Goal: Task Accomplishment & Management: Use online tool/utility

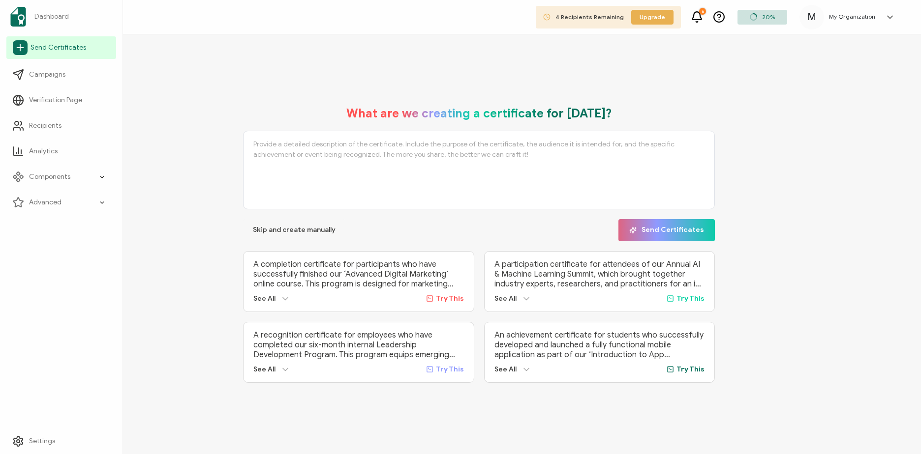
click at [21, 54] on icon at bounding box center [20, 47] width 15 height 15
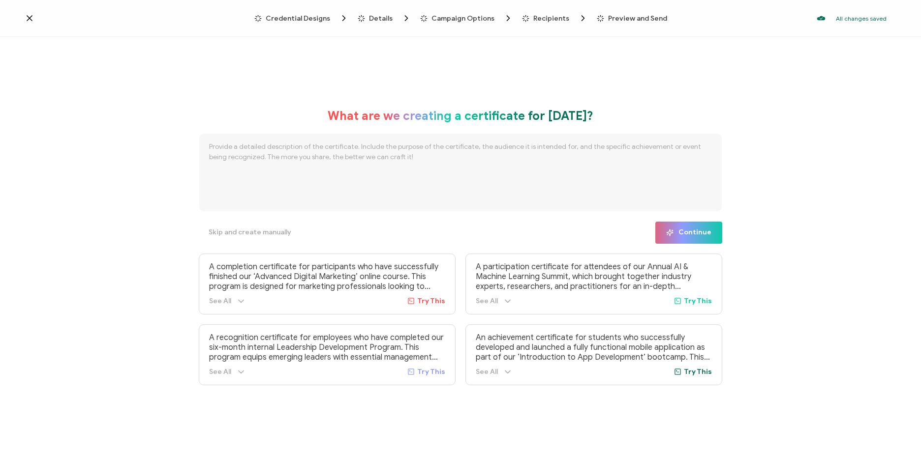
click at [330, 22] on span "Credential Designs" at bounding box center [298, 18] width 64 height 7
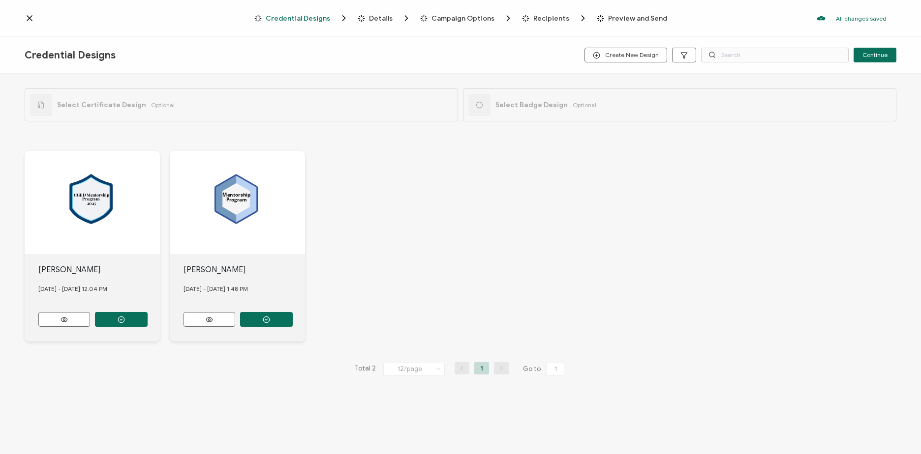
click at [617, 43] on div "Credential Designs Create New Design Continue" at bounding box center [460, 55] width 921 height 37
click at [623, 52] on span "Create New Design" at bounding box center [626, 55] width 66 height 7
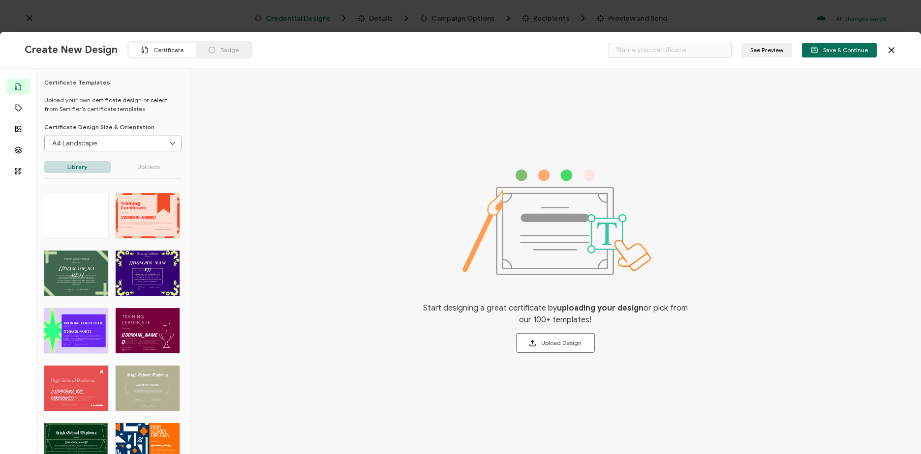
click at [213, 50] on div "Badge" at bounding box center [223, 50] width 55 height 14
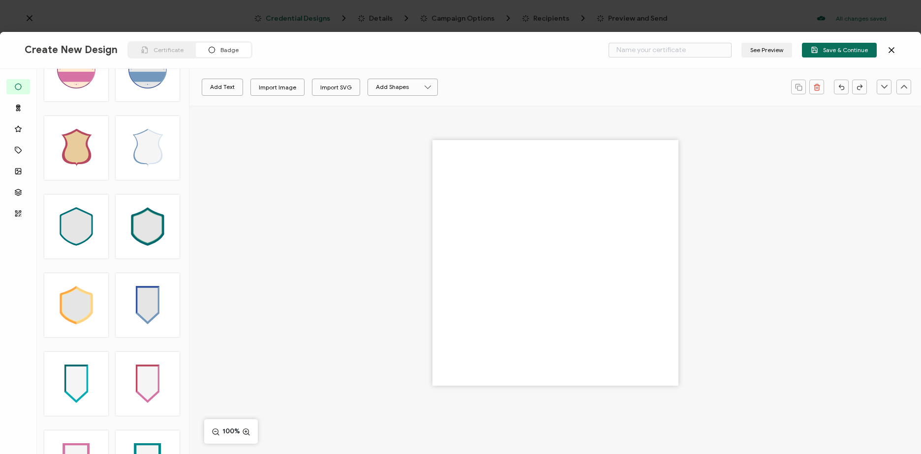
scroll to position [2695, 0]
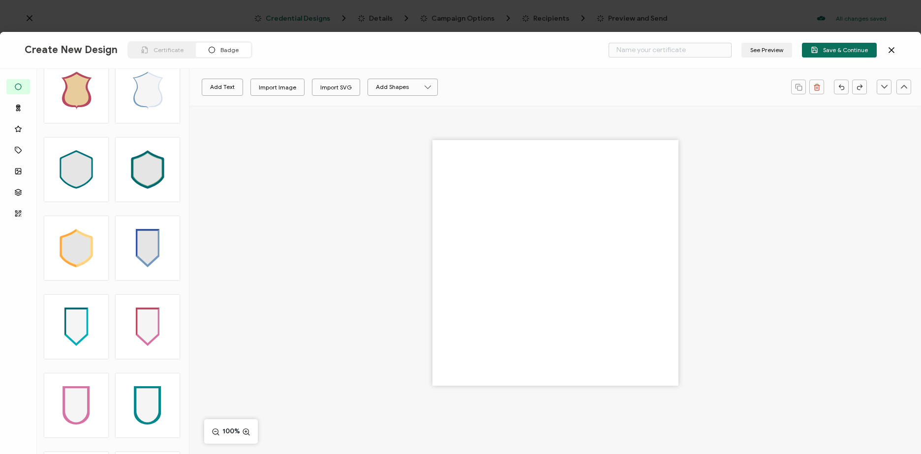
type input "[PERSON_NAME]"
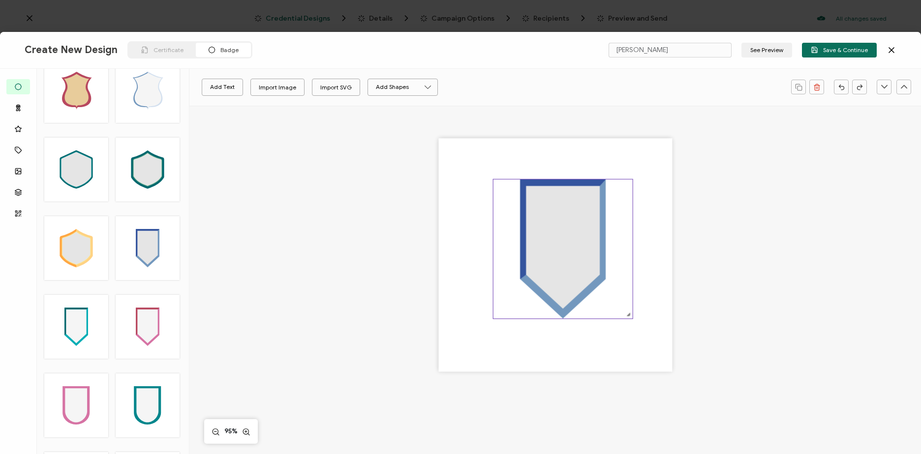
drag, startPoint x: 545, startPoint y: 195, endPoint x: 553, endPoint y: 306, distance: 110.9
click at [553, 306] on icon at bounding box center [563, 249] width 86 height 139
click at [543, 220] on icon at bounding box center [563, 247] width 74 height 123
click at [213, 90] on icon "brush" at bounding box center [214, 87] width 8 height 8
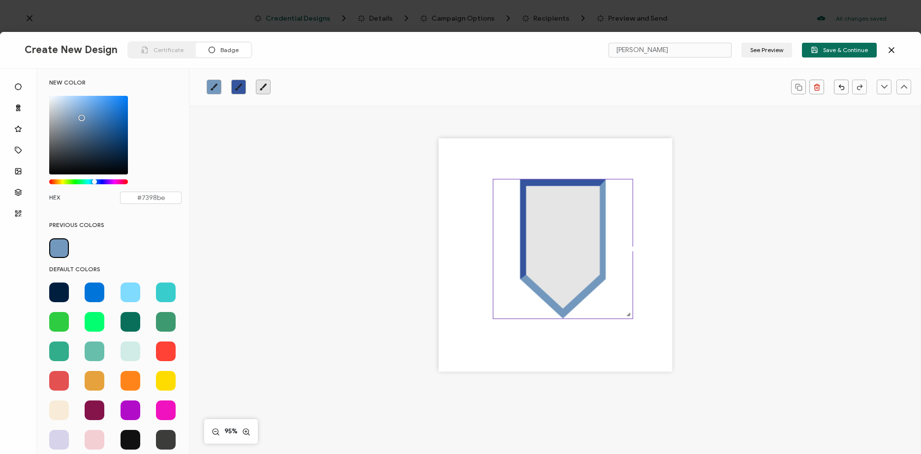
click at [237, 87] on icon "brush" at bounding box center [239, 87] width 8 height 8
type input "#34549e"
drag, startPoint x: 169, startPoint y: 197, endPoint x: 47, endPoint y: 198, distance: 122.0
click at [48, 198] on div "NEW COLOR #34549E hex 52 r 84 g 158 b 1 a 222 h 50% s 41% l 1 a HEX #34549e" at bounding box center [115, 146] width 147 height 135
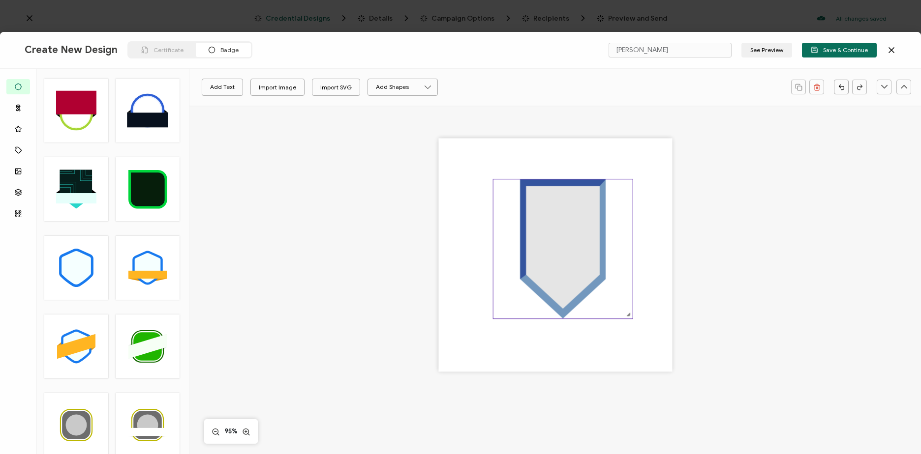
click at [523, 197] on icon at bounding box center [563, 230] width 86 height 100
click at [236, 84] on icon "brush" at bounding box center [239, 87] width 8 height 8
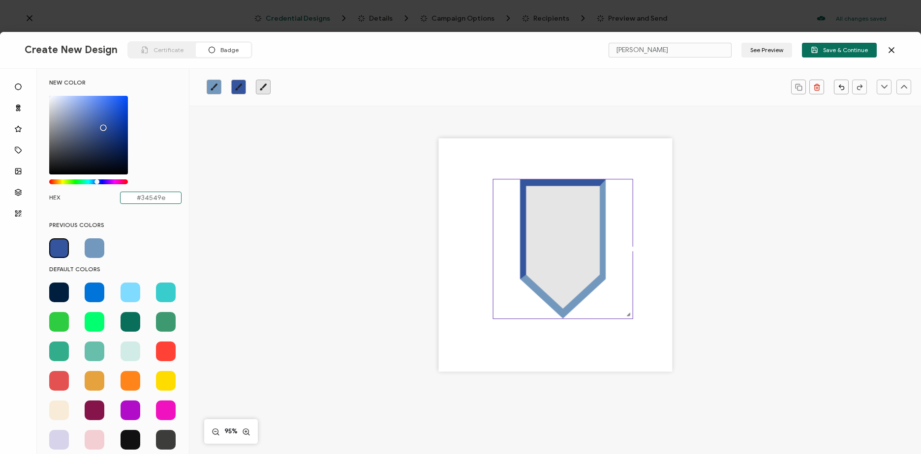
drag, startPoint x: 164, startPoint y: 201, endPoint x: 133, endPoint y: 199, distance: 31.5
click at [133, 199] on input "#34549e" at bounding box center [150, 198] width 61 height 12
click at [142, 200] on input "text" at bounding box center [150, 198] width 61 height 12
type input "1b244"
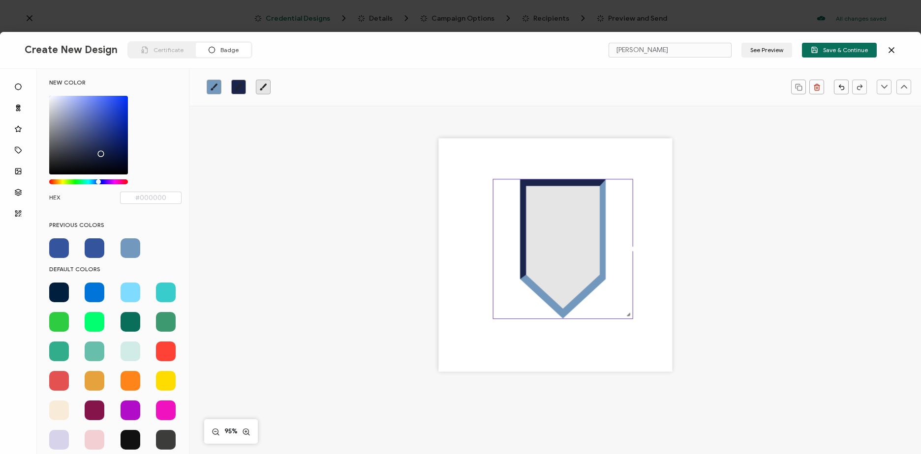
click at [356, 220] on div at bounding box center [555, 272] width 695 height 332
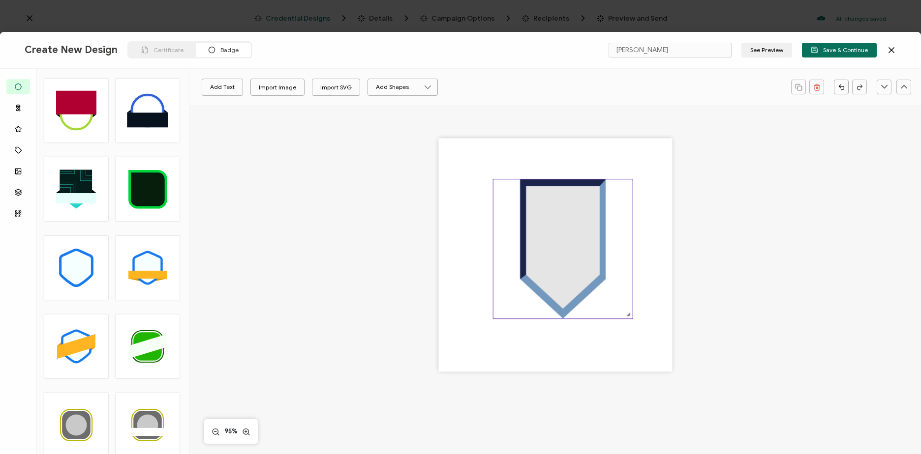
click at [548, 299] on icon at bounding box center [563, 249] width 86 height 139
click at [211, 85] on icon "brush" at bounding box center [214, 87] width 8 height 8
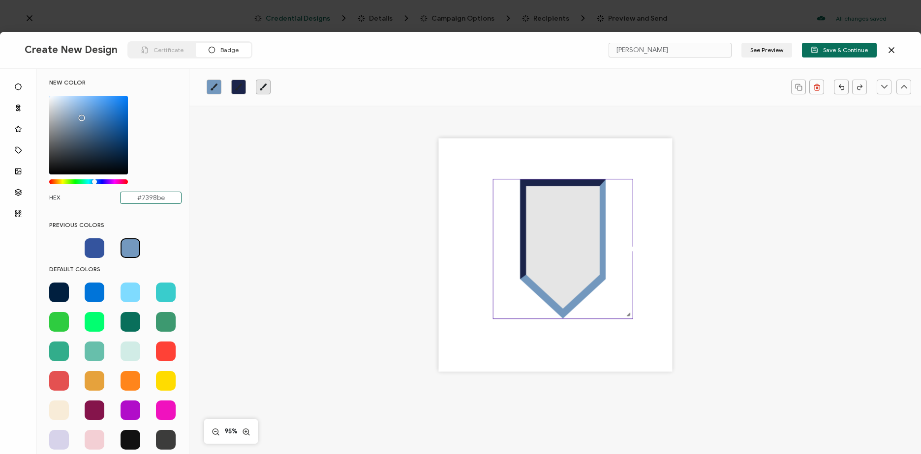
click at [156, 197] on input "#7398be" at bounding box center [150, 198] width 61 height 12
click at [164, 200] on input "#7398be" at bounding box center [150, 198] width 61 height 12
type input "#"
type input "d2edf"
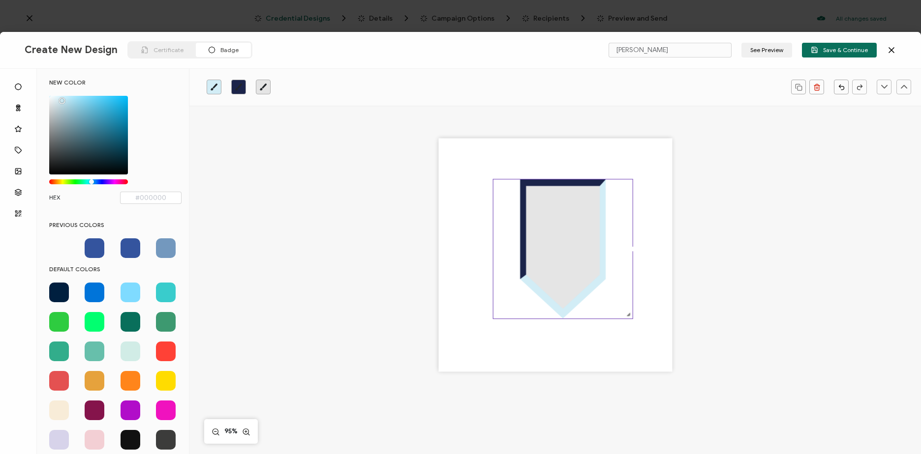
click at [405, 253] on div at bounding box center [555, 272] width 695 height 332
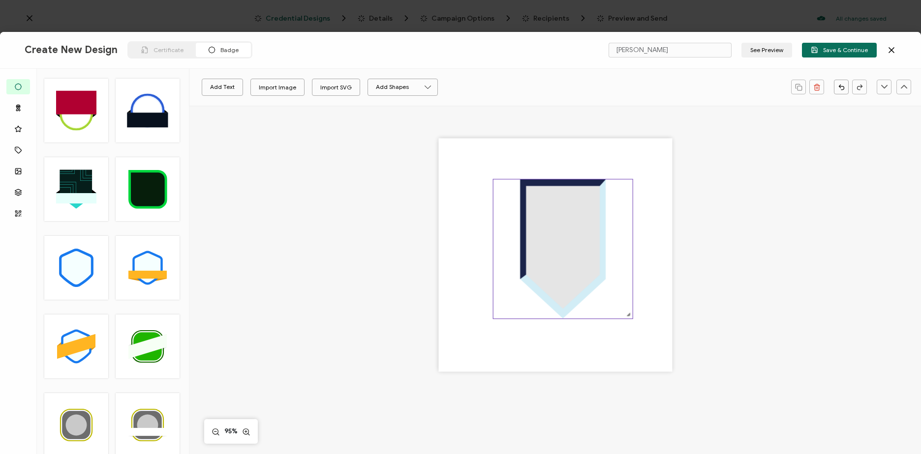
click at [553, 236] on icon at bounding box center [563, 247] width 74 height 123
click at [260, 87] on icon "brush" at bounding box center [263, 87] width 8 height 8
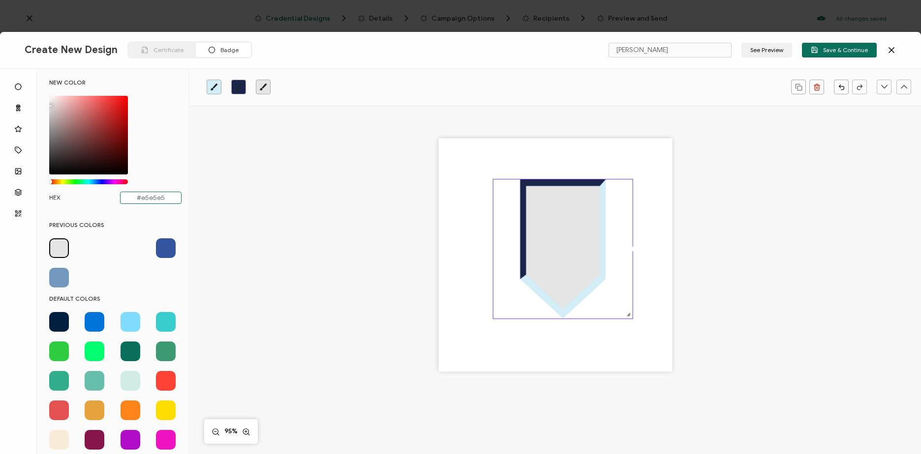
drag, startPoint x: 165, startPoint y: 199, endPoint x: 139, endPoint y: 199, distance: 26.1
click at [139, 199] on input "#e5e5e5" at bounding box center [150, 198] width 61 height 12
click at [167, 196] on input "#" at bounding box center [150, 198] width 61 height 12
type input "#69777"
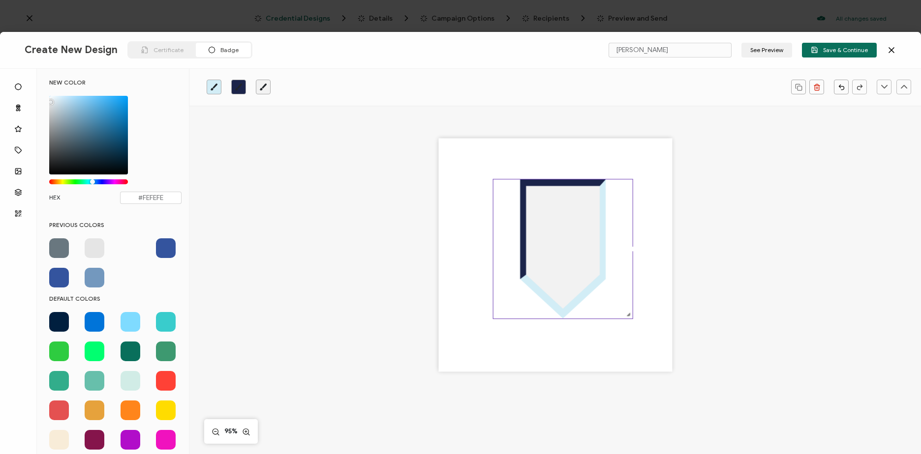
type input "#FFFFFF"
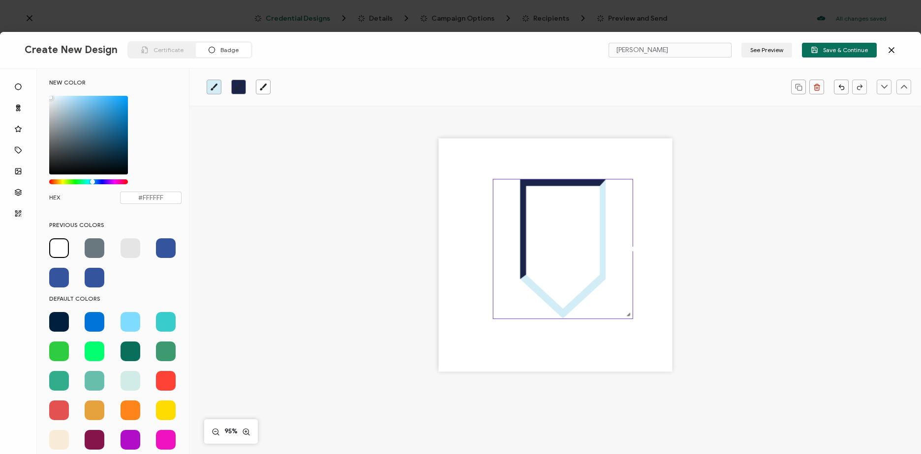
drag, startPoint x: 64, startPoint y: 139, endPoint x: 39, endPoint y: 81, distance: 63.0
click at [39, 81] on div "NEW COLOR #FFFFFF hex 255 r 255 g 255 b 1 a 202 h 0% s 100% l 1 a HEX #FFFFFF P…" at bounding box center [113, 262] width 152 height 386
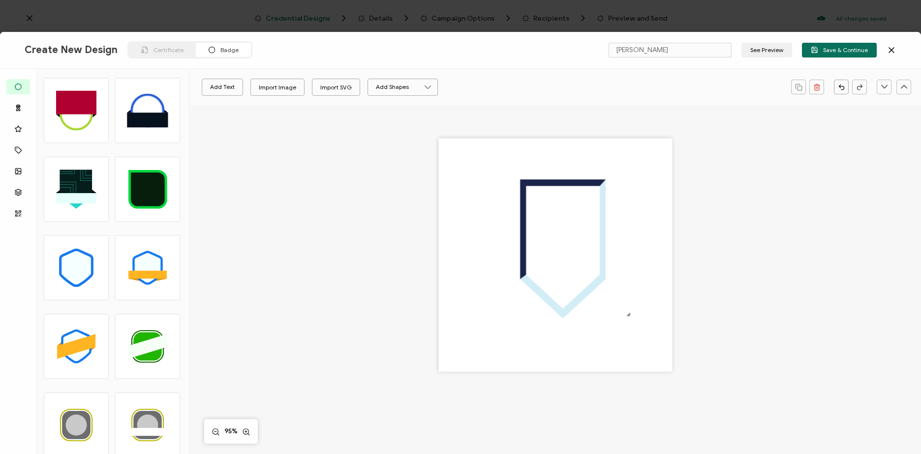
click at [297, 241] on div at bounding box center [555, 272] width 695 height 332
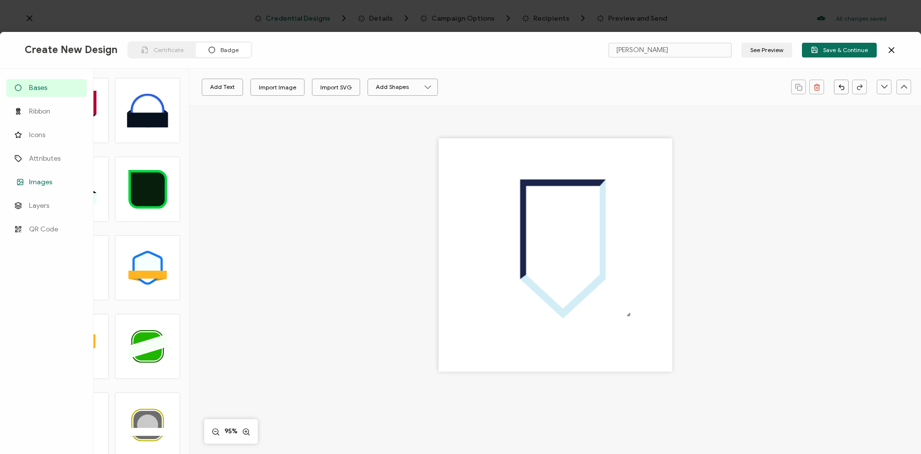
click at [26, 181] on link "Images" at bounding box center [46, 183] width 80 height 18
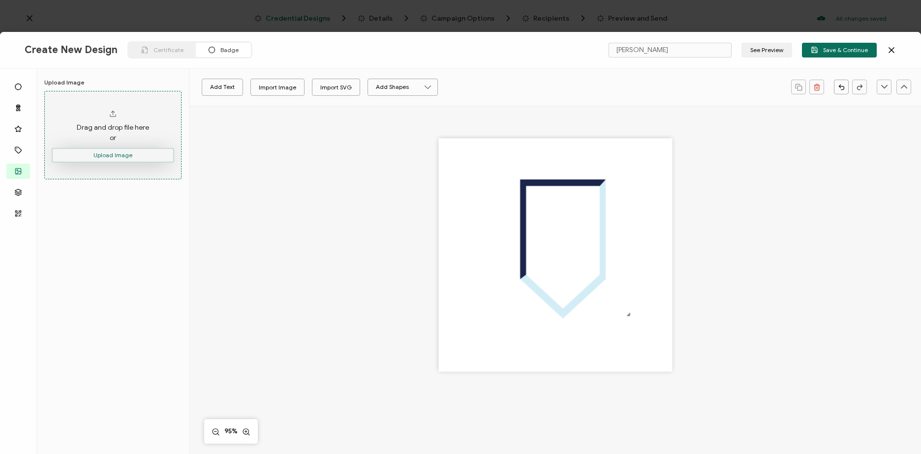
click at [119, 154] on button "Upload Image" at bounding box center [113, 155] width 122 height 15
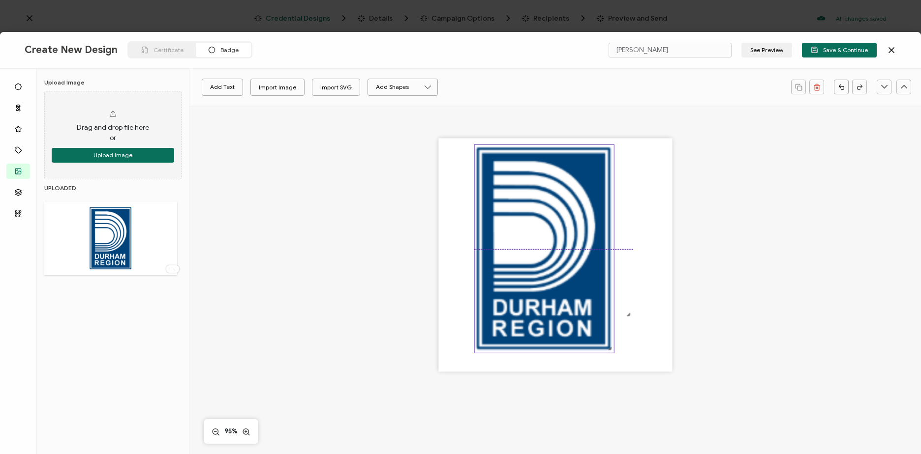
drag, startPoint x: 525, startPoint y: 241, endPoint x: 514, endPoint y: 200, distance: 42.2
click at [514, 200] on img at bounding box center [544, 249] width 139 height 208
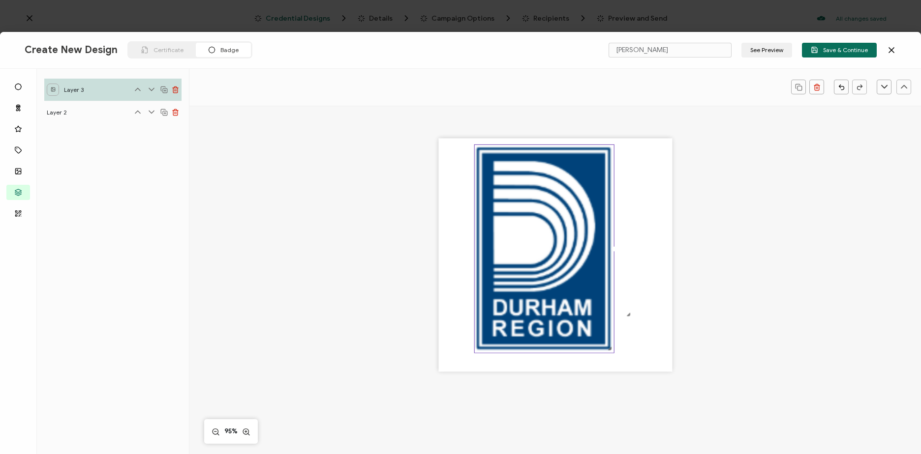
click at [486, 157] on img at bounding box center [544, 249] width 139 height 208
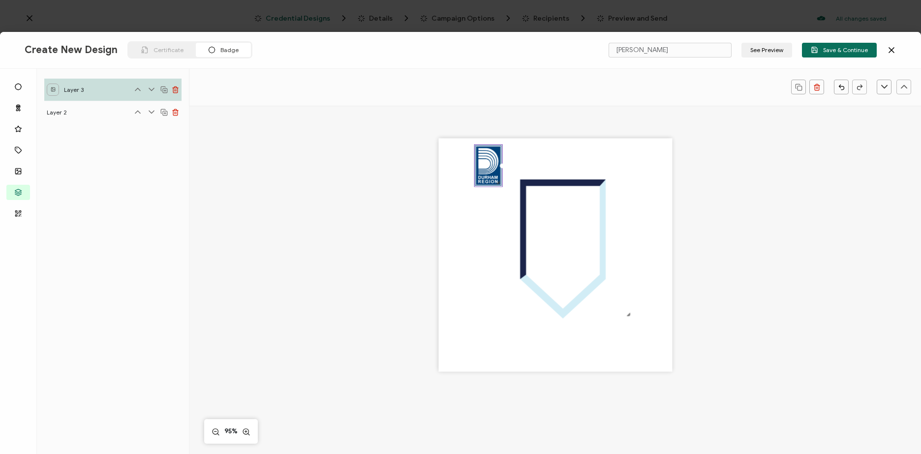
drag, startPoint x: 608, startPoint y: 345, endPoint x: 492, endPoint y: 163, distance: 216.1
click at [492, 163] on div at bounding box center [488, 166] width 29 height 43
click at [486, 179] on img at bounding box center [489, 166] width 28 height 42
drag, startPoint x: 486, startPoint y: 179, endPoint x: 486, endPoint y: 173, distance: 5.9
click at [486, 173] on img at bounding box center [489, 166] width 28 height 42
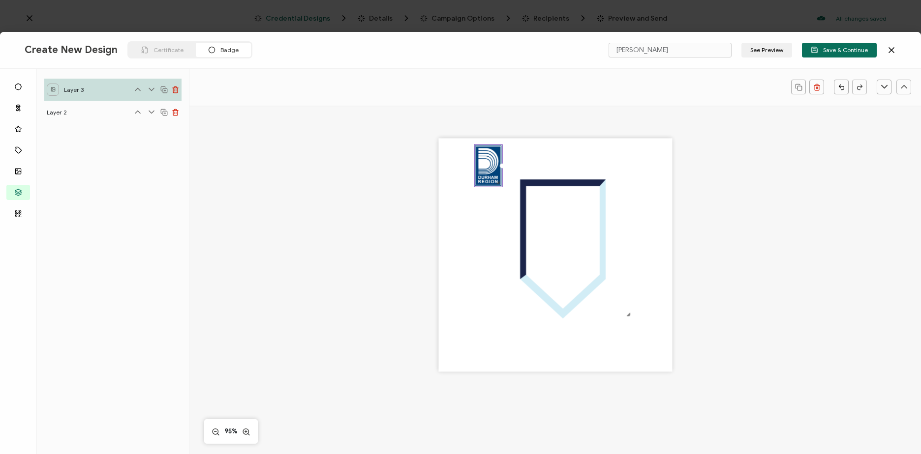
drag, startPoint x: 80, startPoint y: 113, endPoint x: 81, endPoint y: 91, distance: 22.1
click at [80, 91] on div "Layer 3 Layer 2" at bounding box center [113, 262] width 152 height 386
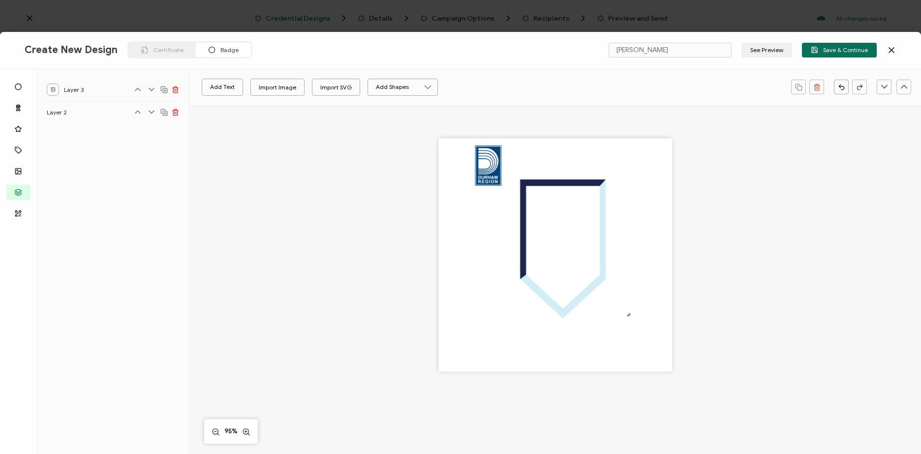
click at [96, 90] on div "Layer 3" at bounding box center [112, 90] width 137 height 22
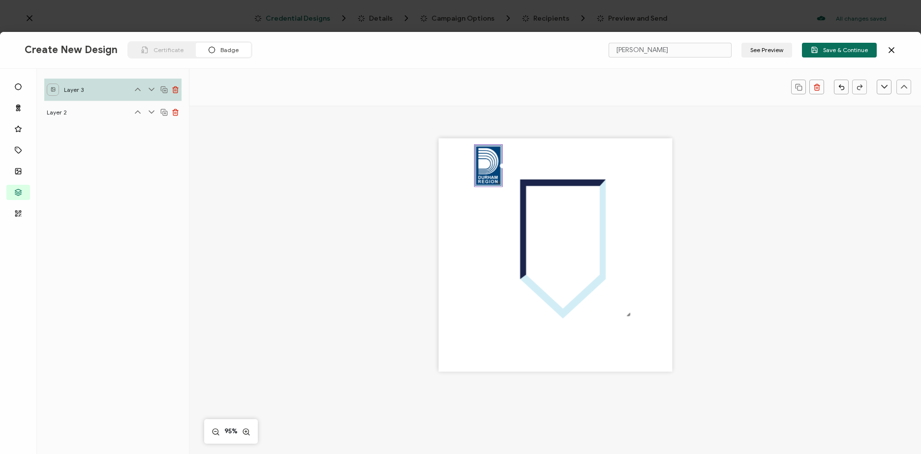
click at [139, 89] on icon at bounding box center [138, 90] width 10 height 10
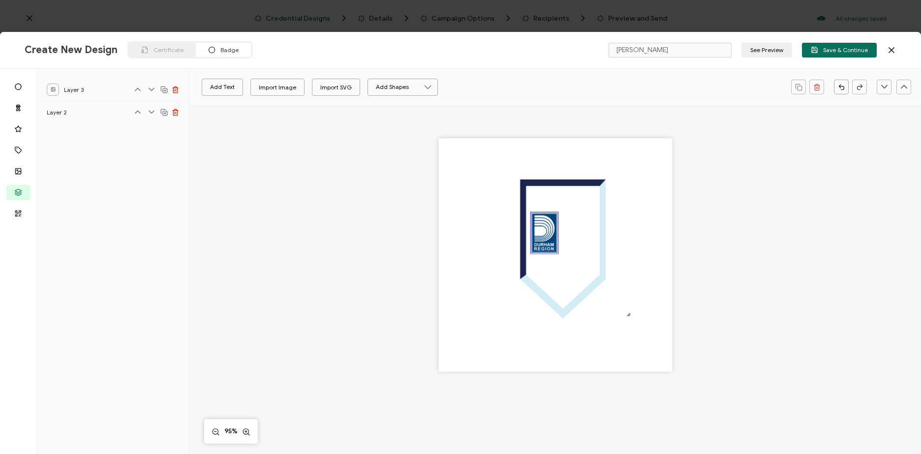
drag, startPoint x: 487, startPoint y: 170, endPoint x: 544, endPoint y: 237, distance: 87.6
click at [544, 237] on img at bounding box center [545, 233] width 28 height 42
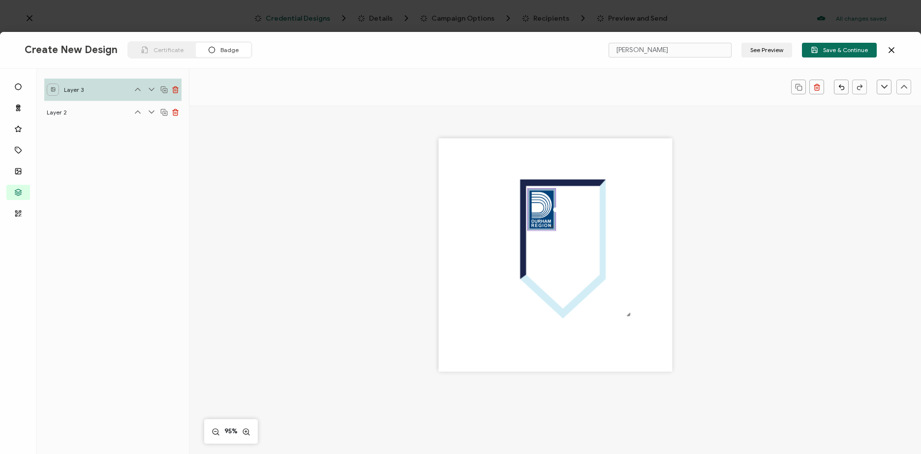
drag, startPoint x: 547, startPoint y: 235, endPoint x: 544, endPoint y: 213, distance: 22.4
click at [544, 213] on img at bounding box center [542, 210] width 28 height 42
drag, startPoint x: 553, startPoint y: 230, endPoint x: 543, endPoint y: 207, distance: 25.4
click at [543, 207] on div at bounding box center [536, 202] width 19 height 28
click at [735, 215] on div at bounding box center [555, 272] width 695 height 332
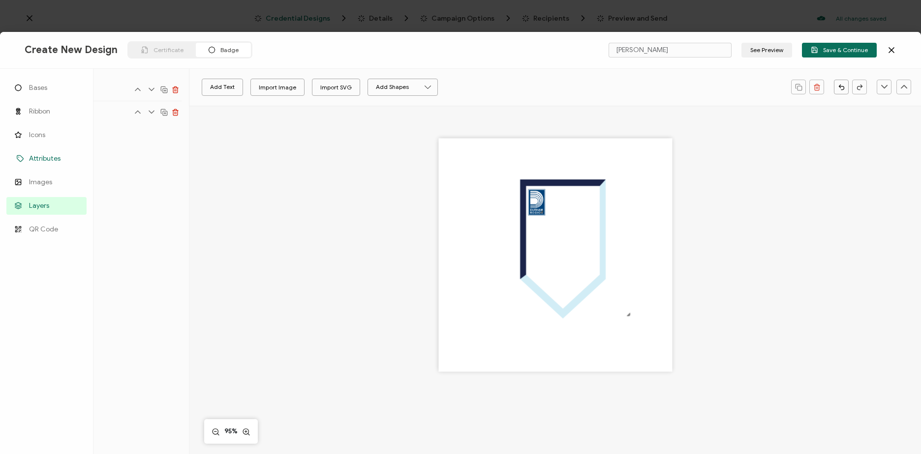
click at [38, 158] on span "Attributes" at bounding box center [44, 159] width 31 height 10
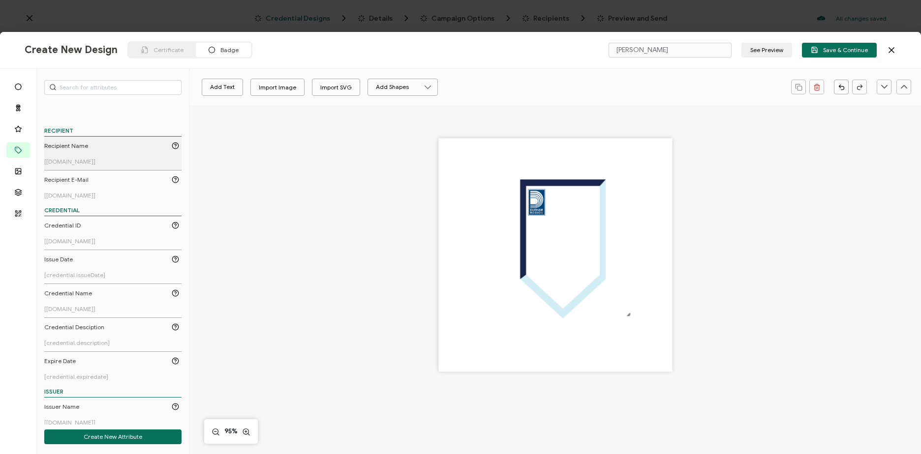
scroll to position [56, 0]
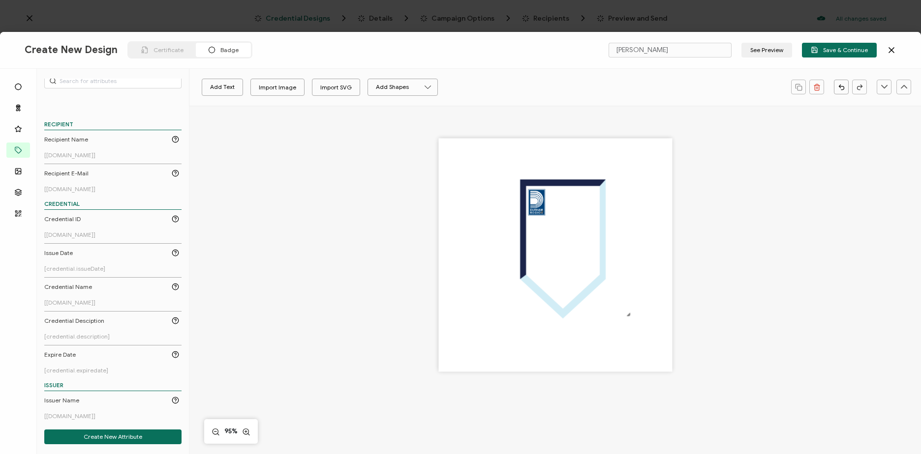
click at [222, 77] on div "Add Text Import Image Import SVG Add Shapes Rectangle Ellipse" at bounding box center [490, 87] width 592 height 25
click at [223, 83] on button "Add Text" at bounding box center [222, 87] width 41 height 17
click at [581, 257] on pre "Edit this text" at bounding box center [555, 255] width 68 height 16
click at [589, 258] on div "Edit this text" at bounding box center [555, 255] width 140 height 19
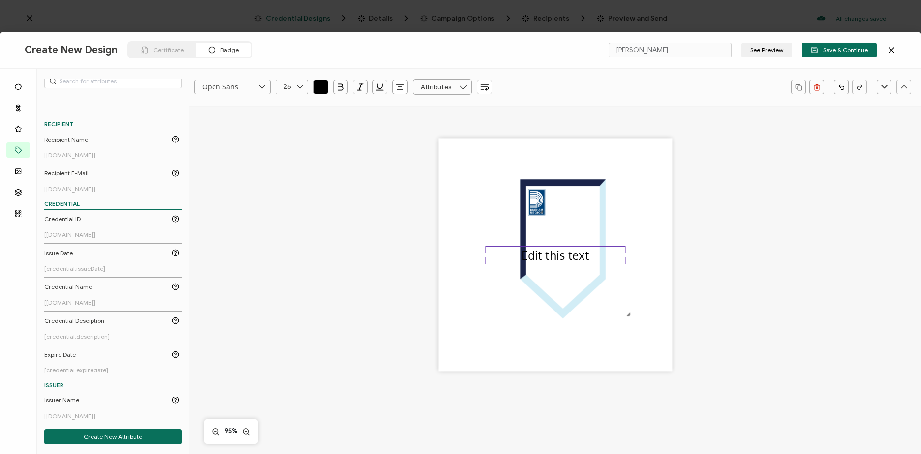
click at [585, 256] on pre "Edit this text" at bounding box center [555, 255] width 68 height 16
drag, startPoint x: 586, startPoint y: 281, endPoint x: 621, endPoint y: 257, distance: 42.7
click at [621, 257] on div "2025 CGED Mentorship Program" at bounding box center [555, 264] width 140 height 36
drag, startPoint x: 623, startPoint y: 259, endPoint x: 631, endPoint y: 246, distance: 15.0
click at [631, 246] on div "2025 CGED Mentorship Program" at bounding box center [555, 255] width 234 height 234
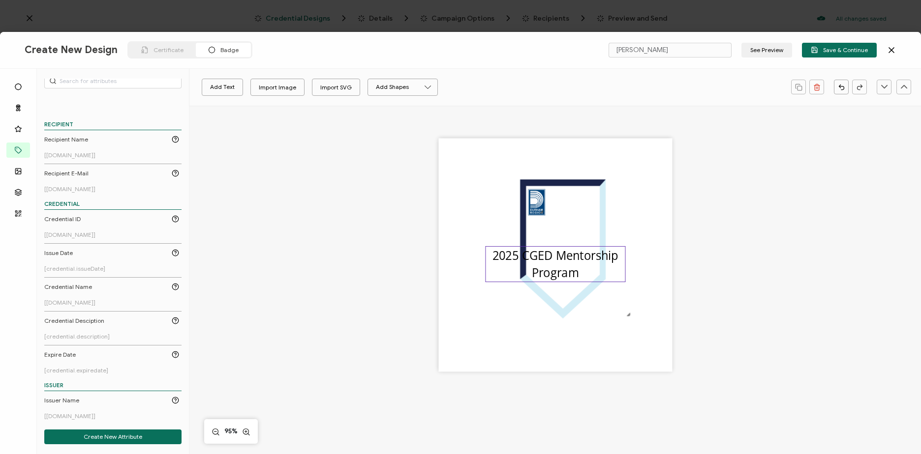
click at [550, 267] on pre "2025 CGED Mentorship Program" at bounding box center [556, 263] width 129 height 33
click at [240, 93] on input "Open Sans" at bounding box center [232, 87] width 76 height 15
click at [221, 160] on li "Arial" at bounding box center [241, 162] width 93 height 17
type input "Arial"
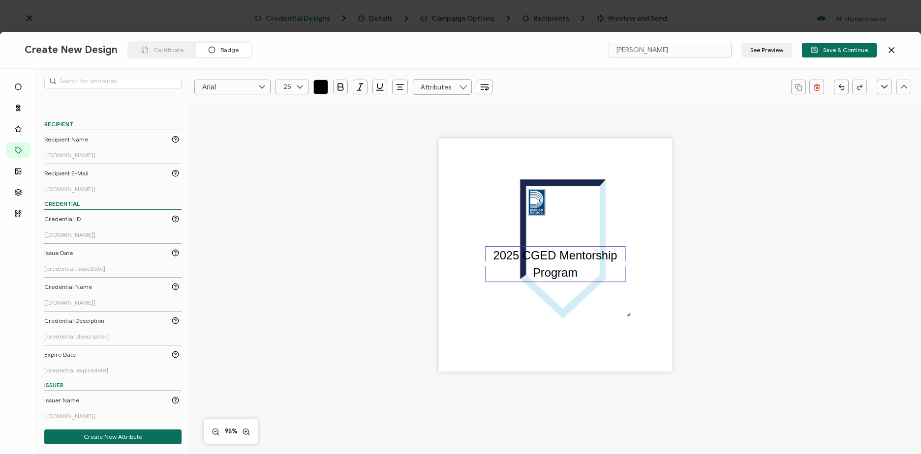
click at [303, 88] on icon at bounding box center [300, 87] width 12 height 15
click at [294, 200] on li "12" at bounding box center [293, 201] width 35 height 17
type input "12"
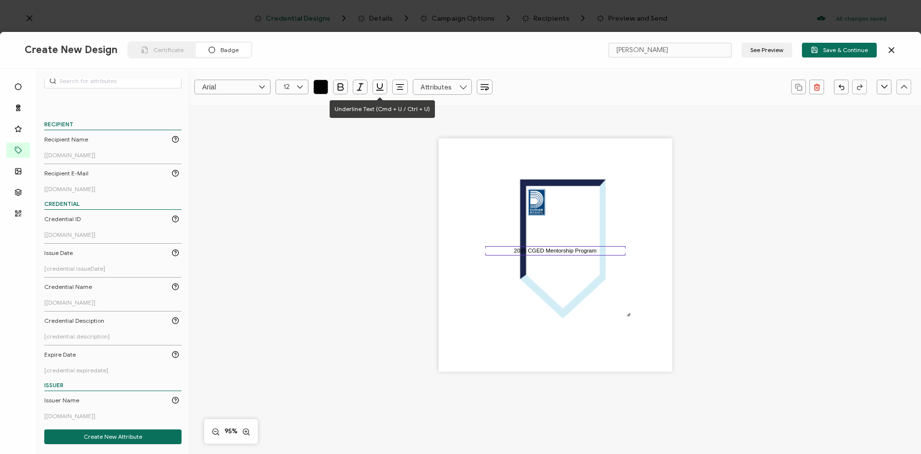
click at [398, 89] on icon "button" at bounding box center [400, 87] width 10 height 10
click at [399, 116] on icon at bounding box center [400, 113] width 7 height 7
click at [338, 88] on icon "button" at bounding box center [340, 87] width 5 height 6
click at [320, 87] on icon "button" at bounding box center [320, 87] width 3 height 0
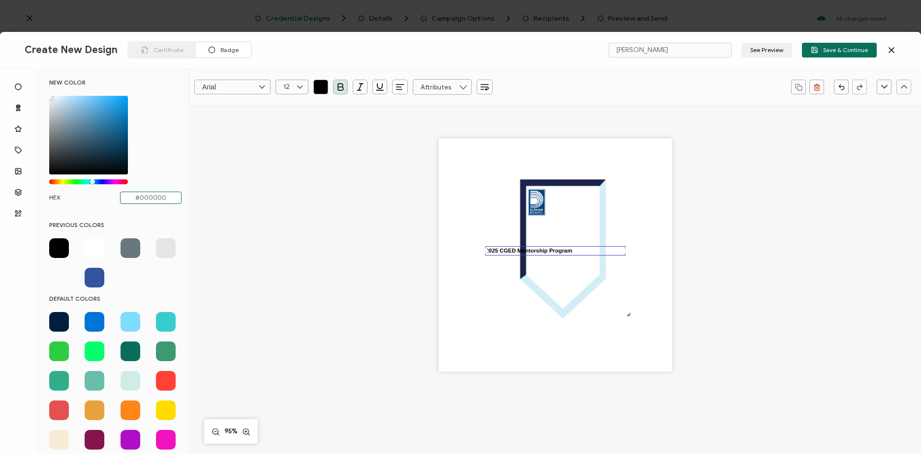
click at [165, 202] on input "#000000" at bounding box center [150, 198] width 61 height 12
type input "#"
type input "69777"
click at [242, 245] on div "2025 CGED Mentorship Program" at bounding box center [555, 272] width 695 height 332
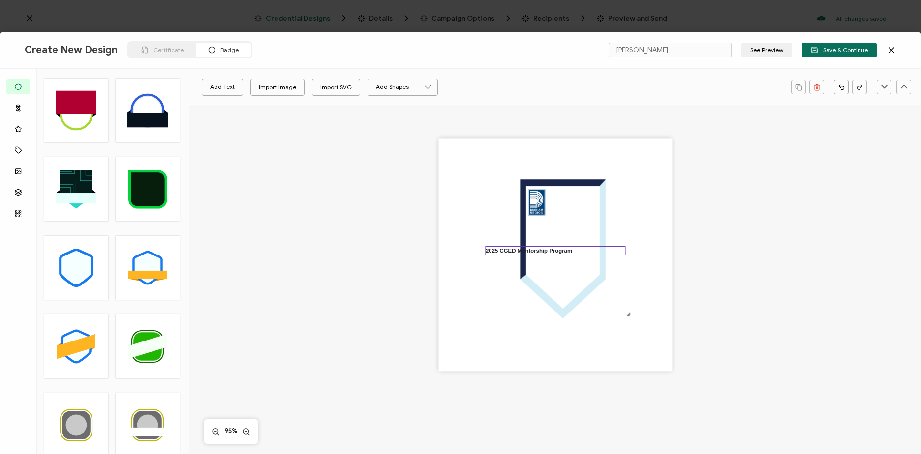
click at [538, 247] on pre "2025 CGED Mentorship Program" at bounding box center [528, 250] width 87 height 6
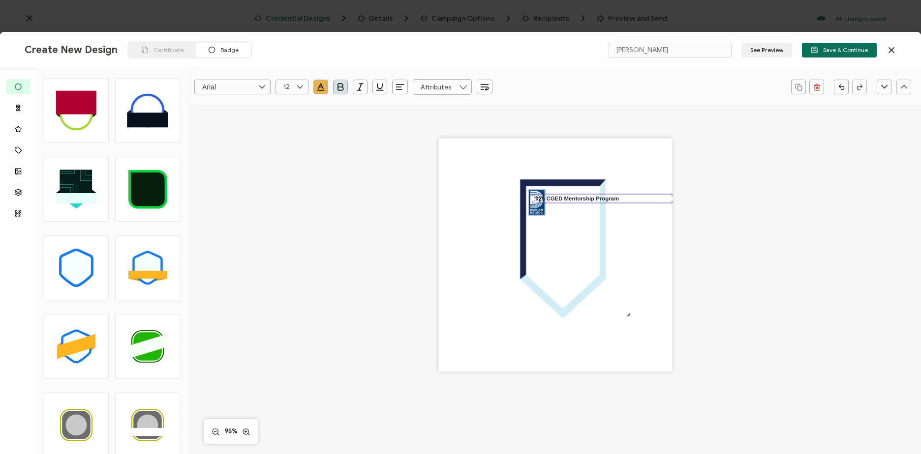
drag, startPoint x: 548, startPoint y: 251, endPoint x: 634, endPoint y: 199, distance: 100.2
click at [634, 199] on div "2025 CGED Mentorship Program" at bounding box center [602, 198] width 140 height 9
click at [562, 199] on pre "2025 CGED Mentorship Program" at bounding box center [575, 198] width 87 height 6
drag, startPoint x: 584, startPoint y: 207, endPoint x: 524, endPoint y: 201, distance: 60.8
click at [524, 201] on div "2025 CGED Mentorship Program" at bounding box center [555, 255] width 234 height 234
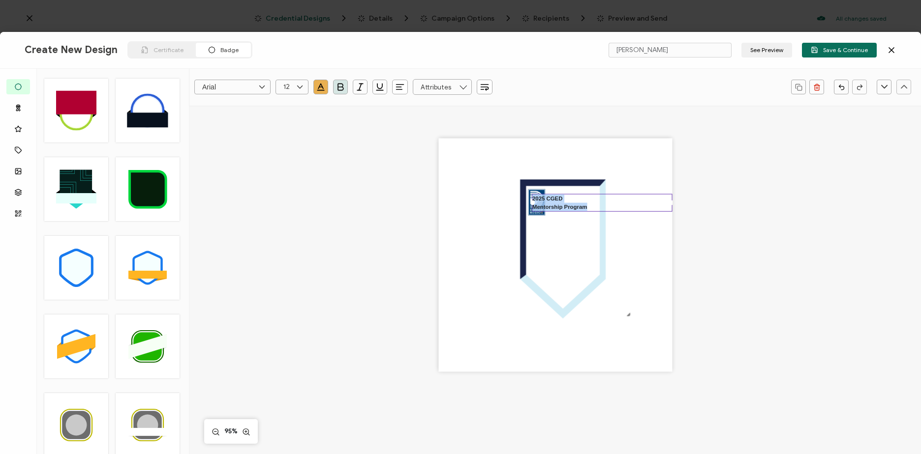
click at [298, 87] on icon at bounding box center [300, 87] width 12 height 15
click at [293, 219] on li "15" at bounding box center [293, 223] width 35 height 17
type input "15"
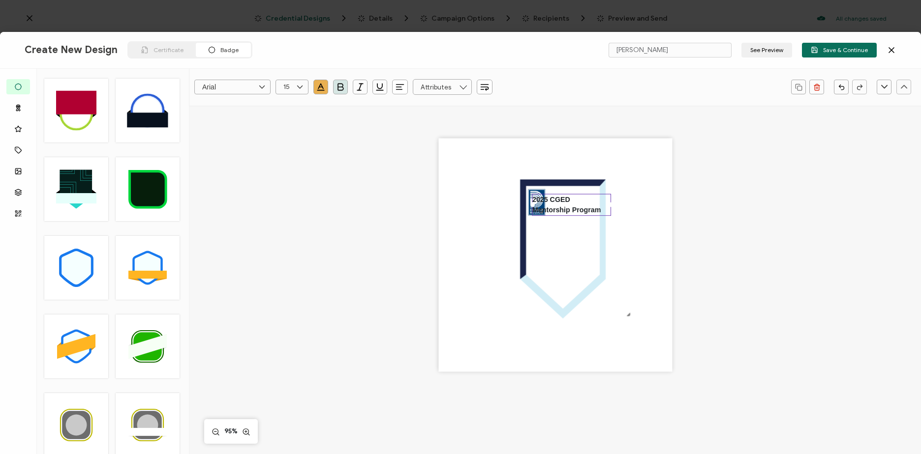
drag, startPoint x: 669, startPoint y: 206, endPoint x: 605, endPoint y: 213, distance: 63.9
click at [605, 213] on div "2025 CGED Mentorship Program" at bounding box center [571, 205] width 79 height 22
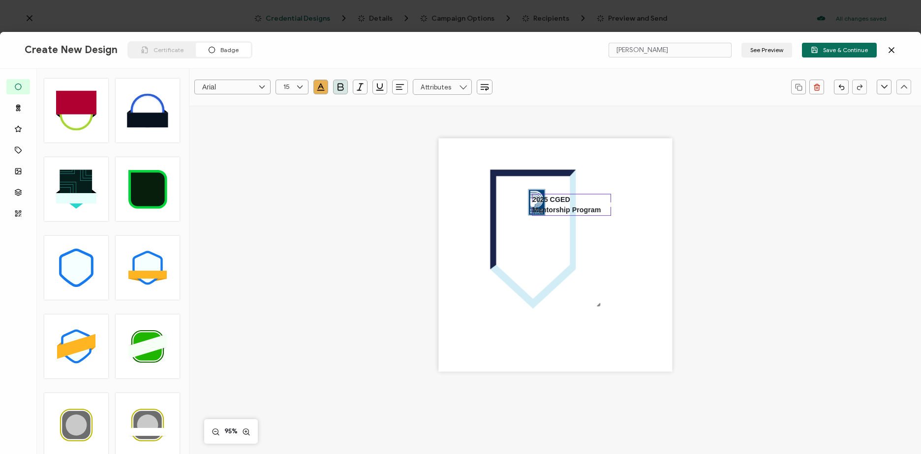
drag, startPoint x: 592, startPoint y: 216, endPoint x: 560, endPoint y: 206, distance: 33.3
click at [560, 206] on div "2025 CGED Mentorship Program" at bounding box center [555, 255] width 234 height 234
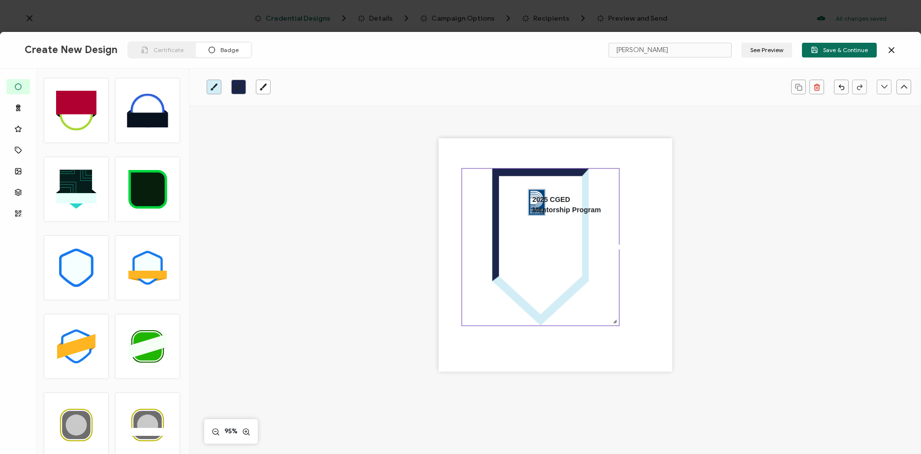
drag, startPoint x: 597, startPoint y: 304, endPoint x: 619, endPoint y: 324, distance: 30.0
click at [619, 324] on div "2025 CGED Mentorship Program" at bounding box center [555, 255] width 234 height 234
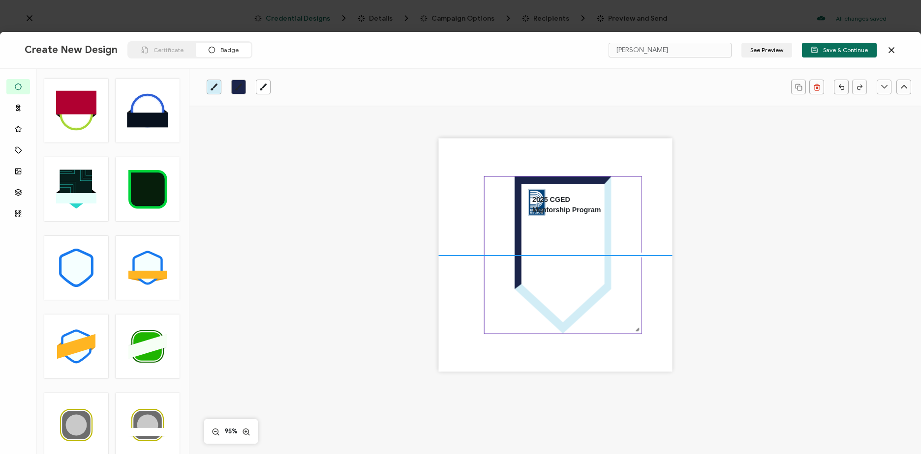
drag, startPoint x: 577, startPoint y: 285, endPoint x: 600, endPoint y: 292, distance: 23.8
click at [600, 292] on icon at bounding box center [563, 255] width 96 height 157
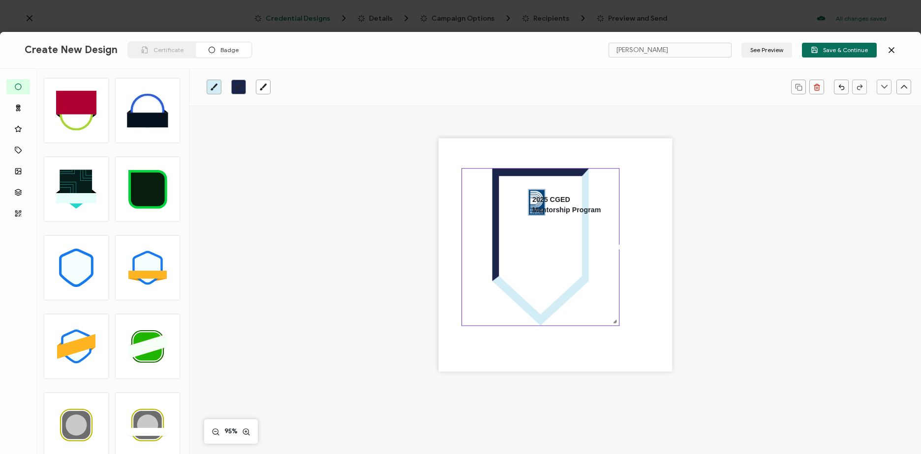
drag, startPoint x: 586, startPoint y: 290, endPoint x: 606, endPoint y: 292, distance: 20.8
click at [606, 292] on icon at bounding box center [540, 247] width 157 height 157
click at [558, 209] on pre "2025 CGED Mentorship Program" at bounding box center [566, 204] width 68 height 19
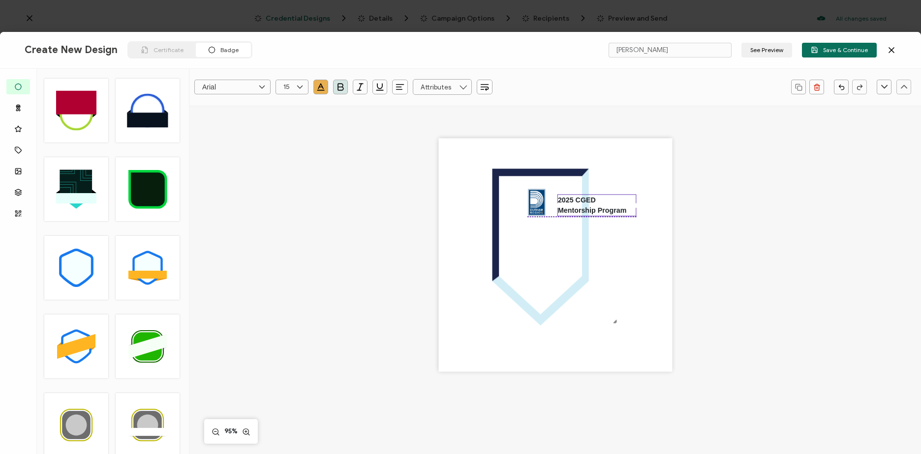
drag, startPoint x: 558, startPoint y: 209, endPoint x: 585, endPoint y: 211, distance: 27.7
click at [586, 211] on pre "2025 CGED Mentorship Program" at bounding box center [592, 205] width 68 height 19
drag, startPoint x: 572, startPoint y: 213, endPoint x: 605, endPoint y: 233, distance: 38.1
click at [605, 233] on div "2025 CGED Mentorship Program" at bounding box center [555, 255] width 234 height 234
drag, startPoint x: 605, startPoint y: 216, endPoint x: 623, endPoint y: 225, distance: 19.1
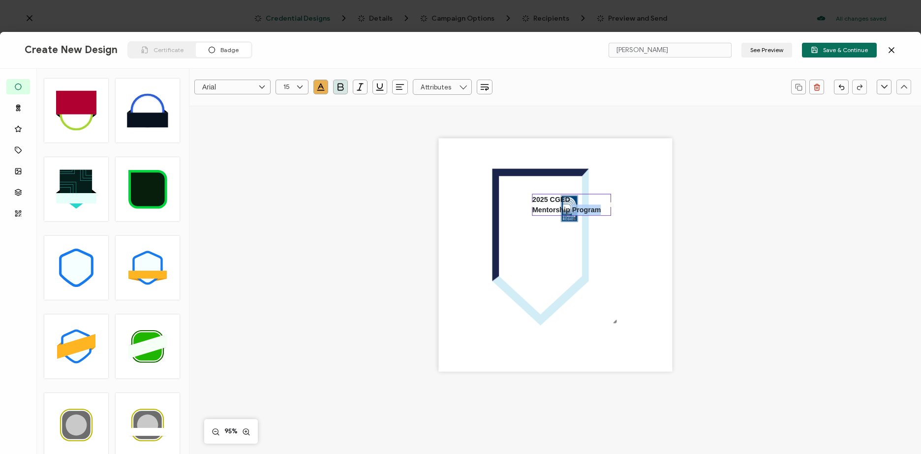
click at [623, 225] on div "2025 CGED Mentorship Program" at bounding box center [555, 255] width 234 height 234
drag, startPoint x: 604, startPoint y: 216, endPoint x: 621, endPoint y: 225, distance: 19.4
click at [621, 225] on div "2025 CGED Mentorship Program" at bounding box center [555, 255] width 234 height 234
drag, startPoint x: 590, startPoint y: 306, endPoint x: 606, endPoint y: 313, distance: 17.8
click at [590, 306] on icon at bounding box center [540, 247] width 157 height 157
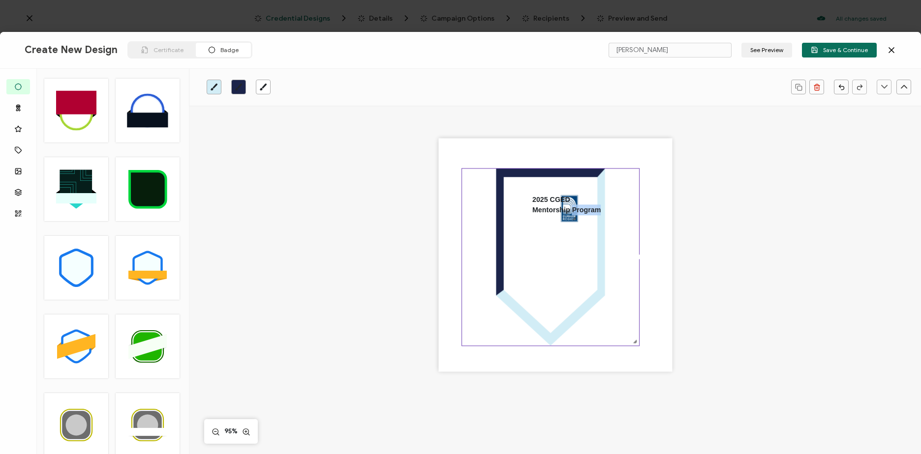
drag, startPoint x: 614, startPoint y: 320, endPoint x: 642, endPoint y: 338, distance: 33.4
click at [642, 342] on div "2025 CGED Mentorship Program" at bounding box center [555, 255] width 234 height 234
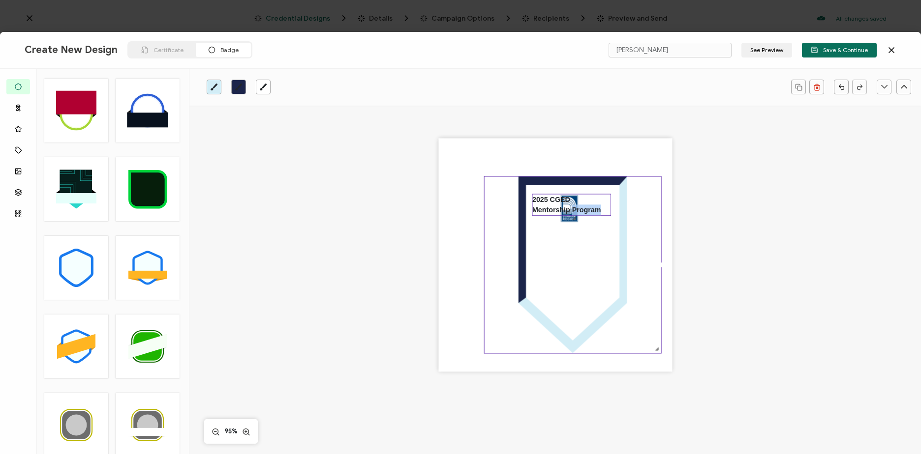
click at [573, 214] on pre "2025 CGED Mentorship Program" at bounding box center [566, 204] width 68 height 19
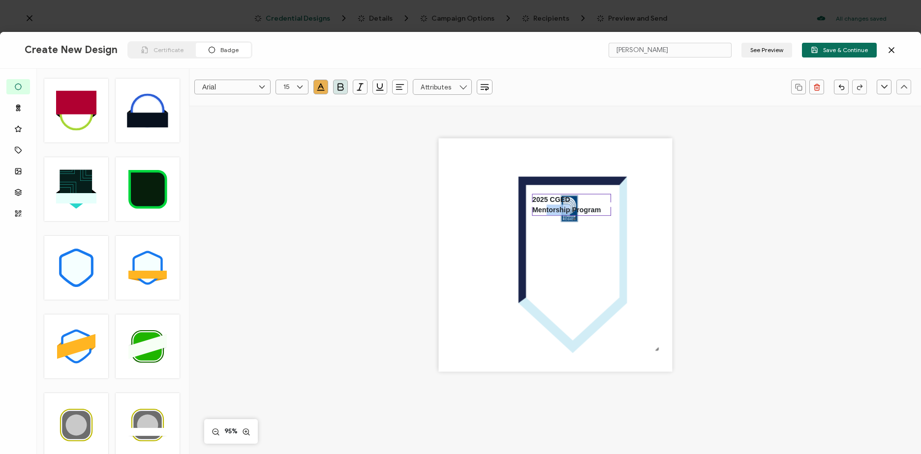
drag, startPoint x: 544, startPoint y: 210, endPoint x: 568, endPoint y: 216, distance: 24.9
click at [568, 216] on div "2025 CGED Mentorship Program" at bounding box center [571, 205] width 79 height 22
drag, startPoint x: 596, startPoint y: 215, endPoint x: 615, endPoint y: 225, distance: 20.9
click at [615, 225] on div "2025 CGED Mentorship Program" at bounding box center [555, 255] width 234 height 234
click at [601, 215] on div "2025 CGED Mentorship Program" at bounding box center [571, 205] width 79 height 22
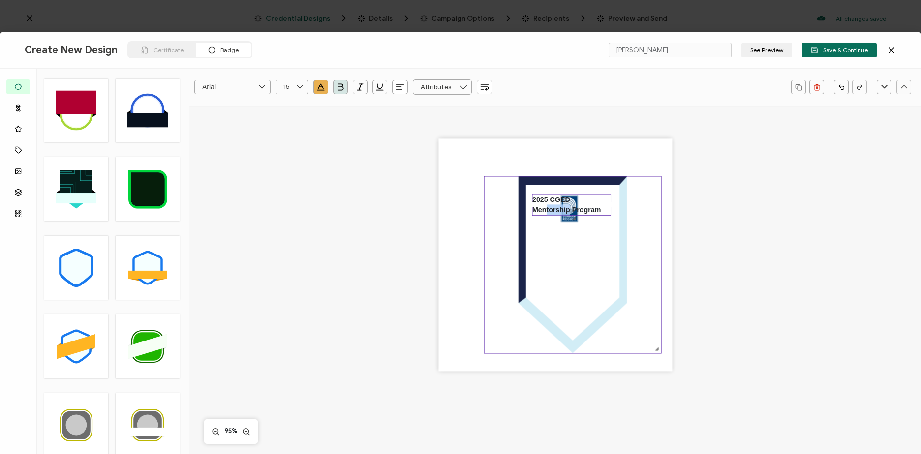
drag, startPoint x: 599, startPoint y: 215, endPoint x: 612, endPoint y: 200, distance: 19.9
click at [612, 200] on div "2025 CGED Mentorship Program" at bounding box center [555, 255] width 234 height 234
drag, startPoint x: 555, startPoint y: 215, endPoint x: 558, endPoint y: 232, distance: 16.5
click at [554, 215] on div "2025 CGED Mentorship Program" at bounding box center [571, 205] width 79 height 22
click at [563, 250] on icon at bounding box center [572, 263] width 93 height 156
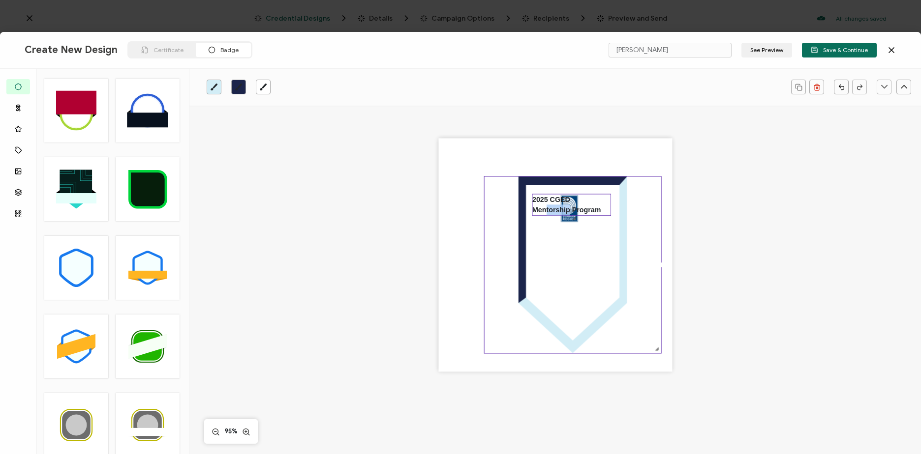
click at [556, 212] on pre "2025 CGED Mentorship Program" at bounding box center [566, 204] width 68 height 19
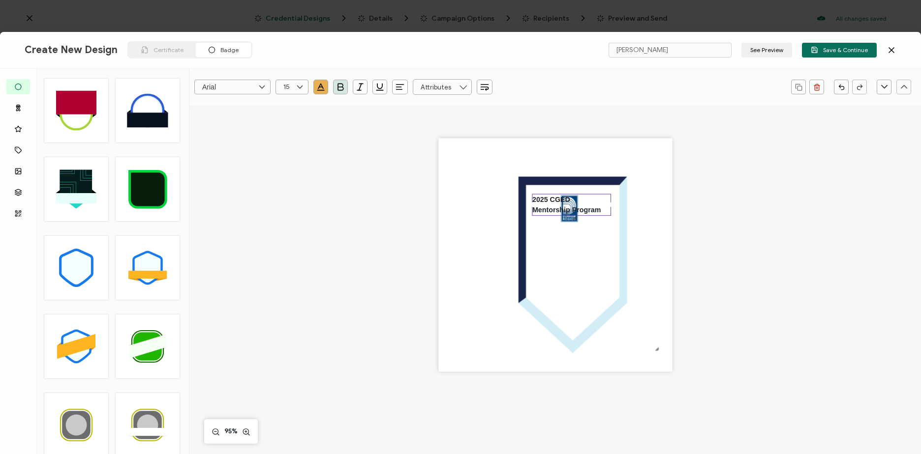
drag, startPoint x: 544, startPoint y: 216, endPoint x: 587, endPoint y: 201, distance: 45.4
click at [587, 201] on div "2025 CGED Mentorship Program" at bounding box center [571, 205] width 79 height 22
drag, startPoint x: 549, startPoint y: 181, endPoint x: 496, endPoint y: 154, distance: 59.4
click at [496, 153] on div "2025 CGED Mentorship Program" at bounding box center [555, 255] width 234 height 234
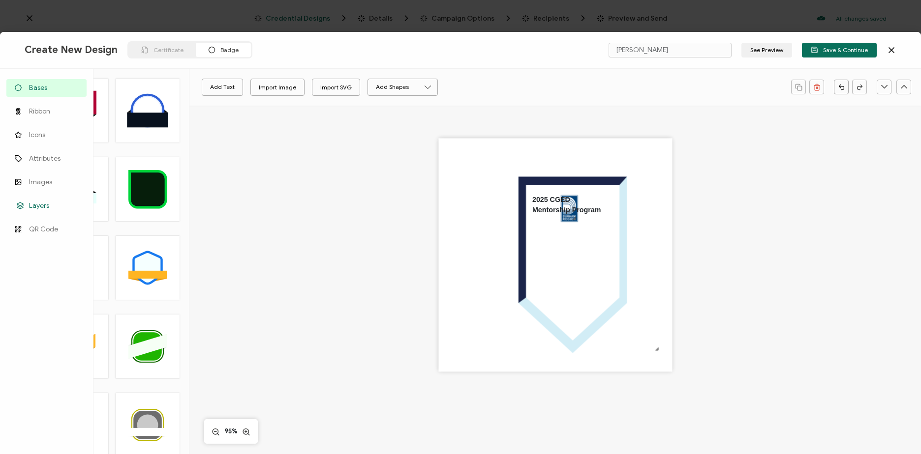
click at [37, 202] on span "Layers" at bounding box center [39, 206] width 20 height 10
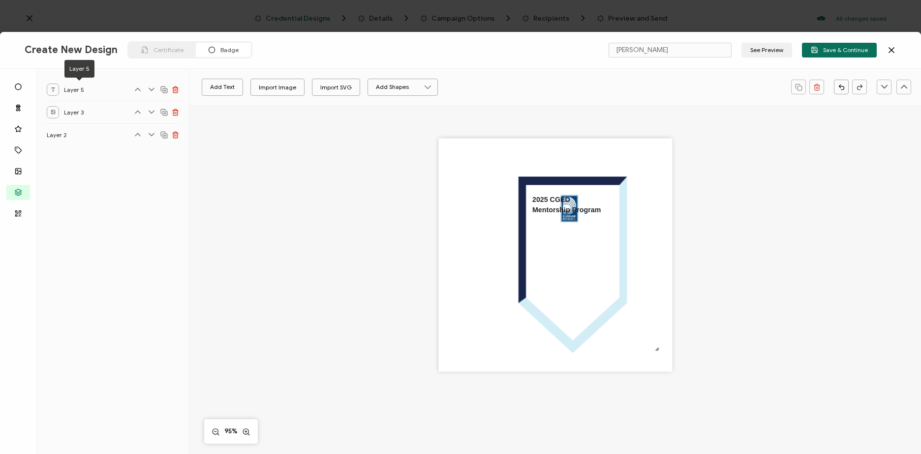
click at [80, 90] on span "Layer 5" at bounding box center [79, 90] width 30 height 12
click at [137, 92] on icon at bounding box center [138, 90] width 10 height 10
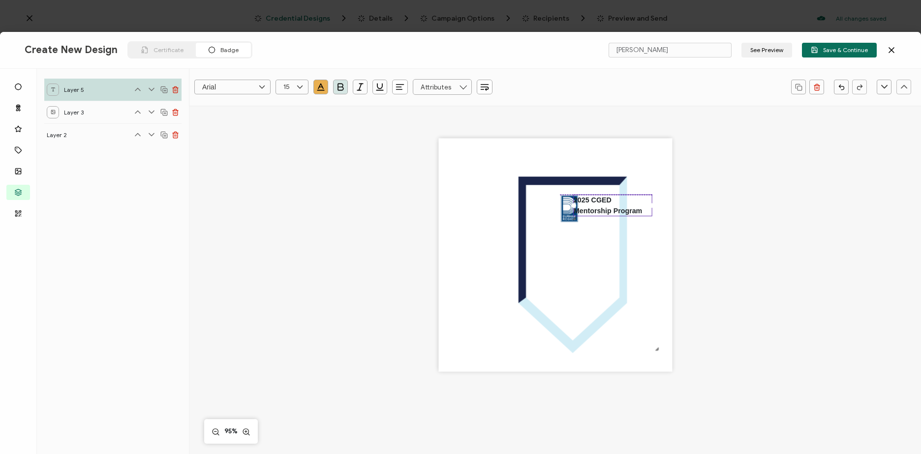
drag, startPoint x: 542, startPoint y: 214, endPoint x: 584, endPoint y: 215, distance: 42.3
click at [584, 215] on div "2025 CGED Mentorship Program" at bounding box center [612, 206] width 79 height 22
click at [560, 211] on img at bounding box center [569, 208] width 18 height 27
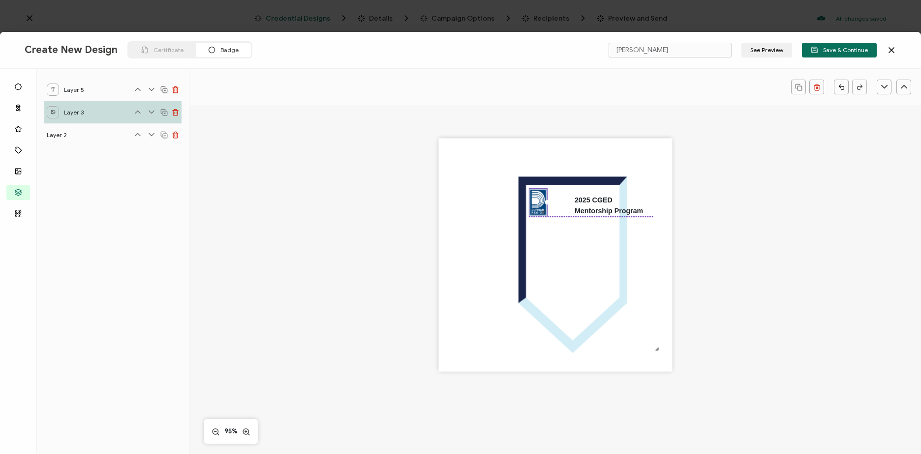
drag, startPoint x: 564, startPoint y: 213, endPoint x: 533, endPoint y: 207, distance: 32.1
click at [533, 207] on img at bounding box center [538, 202] width 18 height 27
click at [545, 215] on div at bounding box center [538, 216] width 18 height 3
drag, startPoint x: 544, startPoint y: 215, endPoint x: 551, endPoint y: 219, distance: 7.9
click at [551, 219] on div "2025 CGED Mentorship Program" at bounding box center [555, 255] width 234 height 234
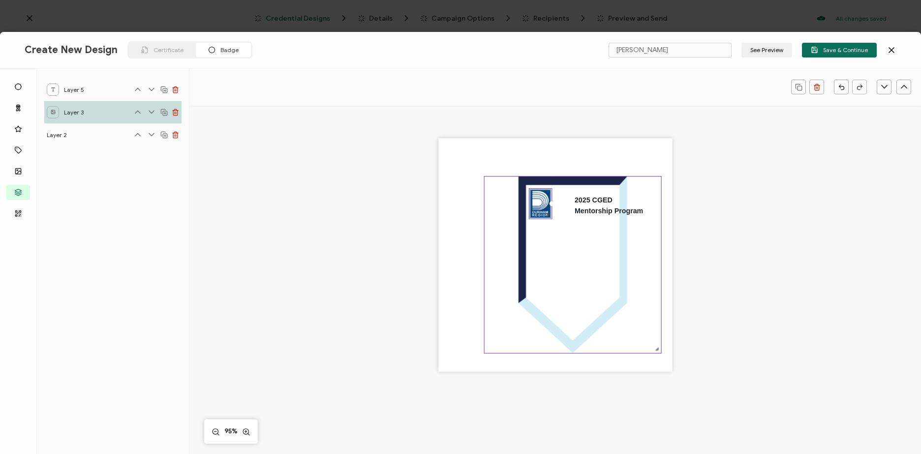
drag, startPoint x: 545, startPoint y: 205, endPoint x: 552, endPoint y: 207, distance: 7.2
click at [552, 207] on div "2025 CGED Mentorship Program" at bounding box center [555, 255] width 234 height 234
click at [580, 213] on pre "2025 CGED Mentorship Program" at bounding box center [605, 206] width 68 height 19
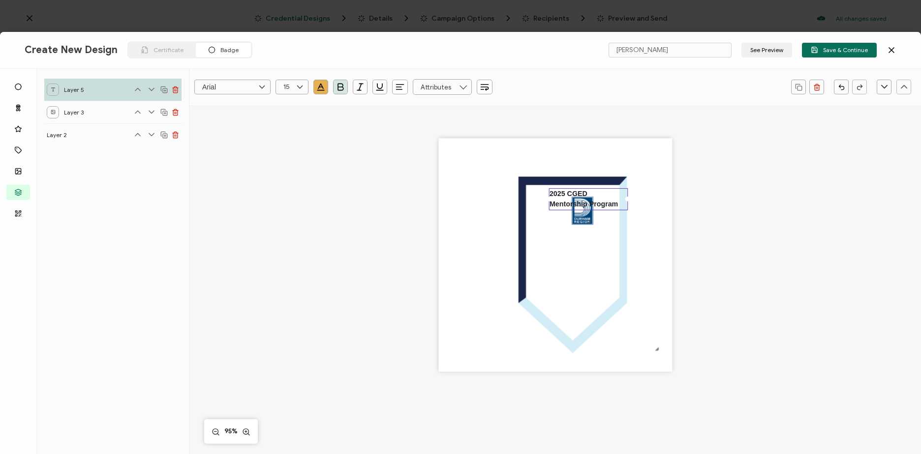
drag, startPoint x: 581, startPoint y: 213, endPoint x: 560, endPoint y: 207, distance: 21.6
click at [560, 207] on pre "2025 CGED Mentorship Program" at bounding box center [583, 198] width 68 height 19
click at [731, 195] on div "2025 CGED Mentorship Program" at bounding box center [555, 272] width 695 height 332
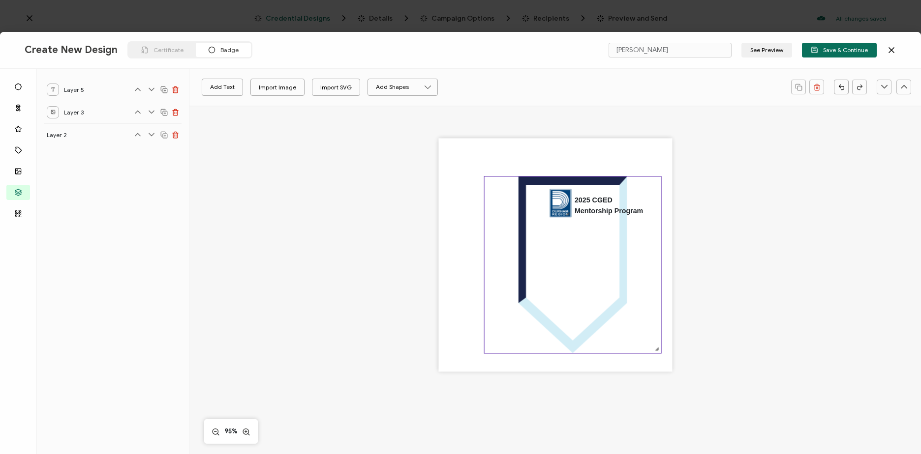
click at [626, 301] on icon at bounding box center [572, 265] width 177 height 177
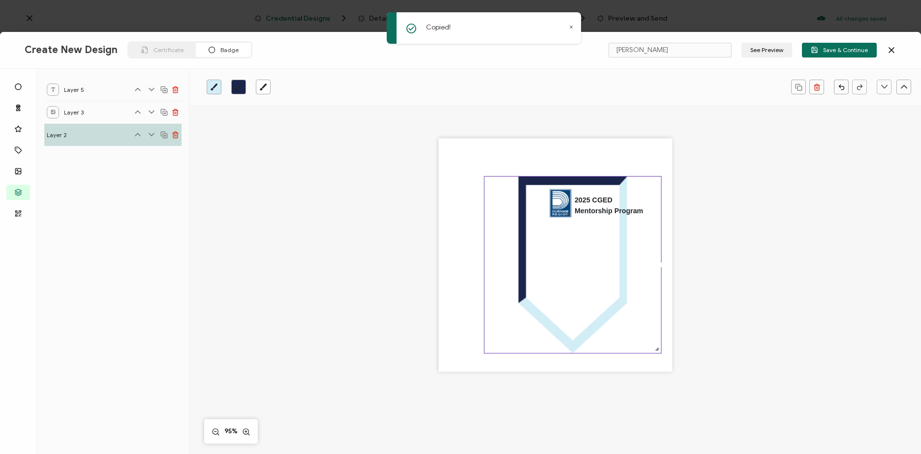
click at [582, 324] on icon at bounding box center [572, 263] width 93 height 156
drag, startPoint x: 582, startPoint y: 324, endPoint x: 554, endPoint y: 321, distance: 27.8
click at [557, 322] on icon at bounding box center [572, 263] width 93 height 156
click at [554, 320] on icon at bounding box center [572, 263] width 93 height 156
drag, startPoint x: 523, startPoint y: 277, endPoint x: 486, endPoint y: 254, distance: 43.7
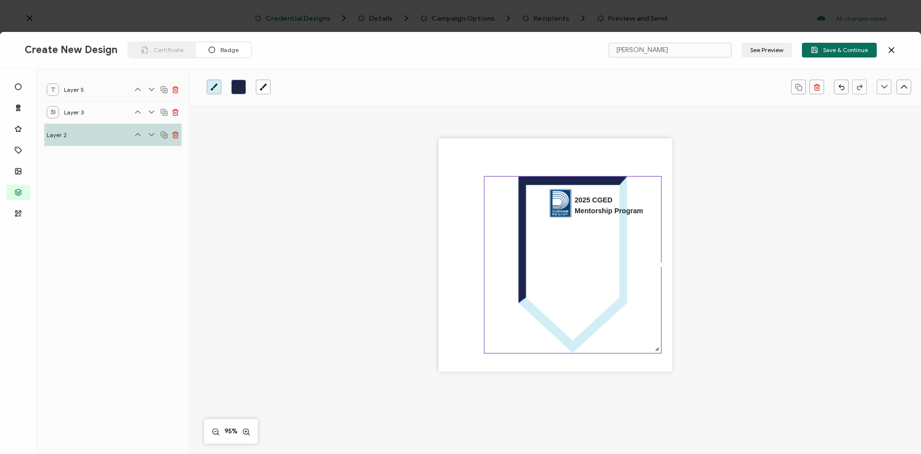
click at [486, 254] on icon at bounding box center [572, 265] width 177 height 177
drag, startPoint x: 512, startPoint y: 261, endPoint x: 545, endPoint y: 221, distance: 51.7
click at [493, 216] on icon at bounding box center [572, 265] width 177 height 177
drag, startPoint x: 575, startPoint y: 277, endPoint x: 555, endPoint y: 269, distance: 22.0
click at [555, 269] on icon at bounding box center [572, 263] width 93 height 156
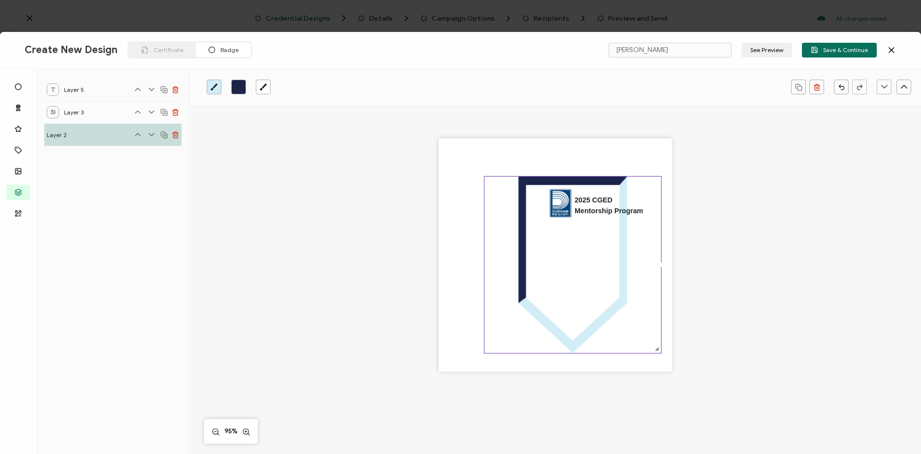
click at [554, 226] on icon at bounding box center [572, 263] width 93 height 156
drag, startPoint x: 555, startPoint y: 241, endPoint x: 531, endPoint y: 228, distance: 27.5
click at [531, 228] on icon at bounding box center [572, 263] width 93 height 156
click at [686, 185] on div "2025 CGED Mentorship Program" at bounding box center [555, 272] width 695 height 332
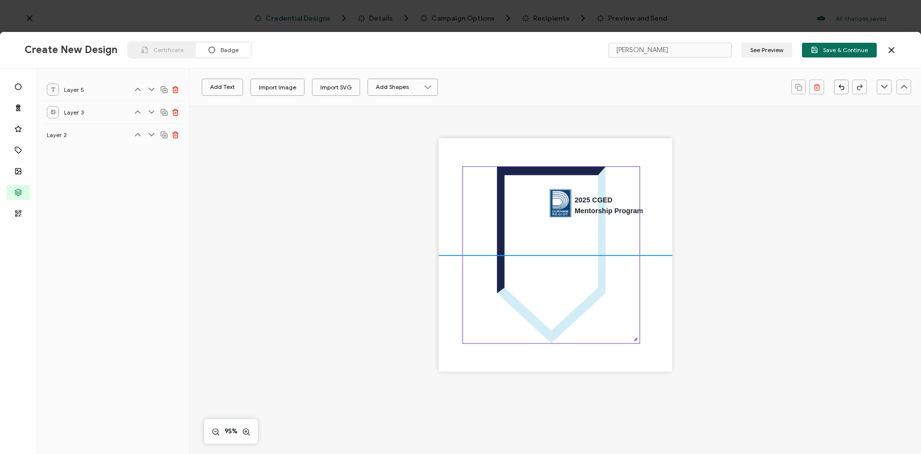
drag, startPoint x: 552, startPoint y: 226, endPoint x: 530, endPoint y: 218, distance: 23.0
click at [530, 218] on icon at bounding box center [551, 253] width 93 height 156
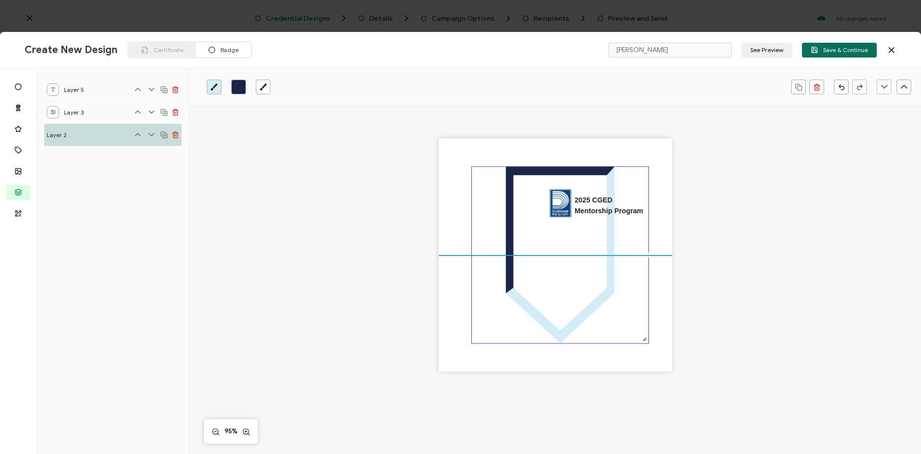
drag, startPoint x: 561, startPoint y: 271, endPoint x: 548, endPoint y: 262, distance: 15.8
click at [548, 262] on icon at bounding box center [559, 253] width 93 height 156
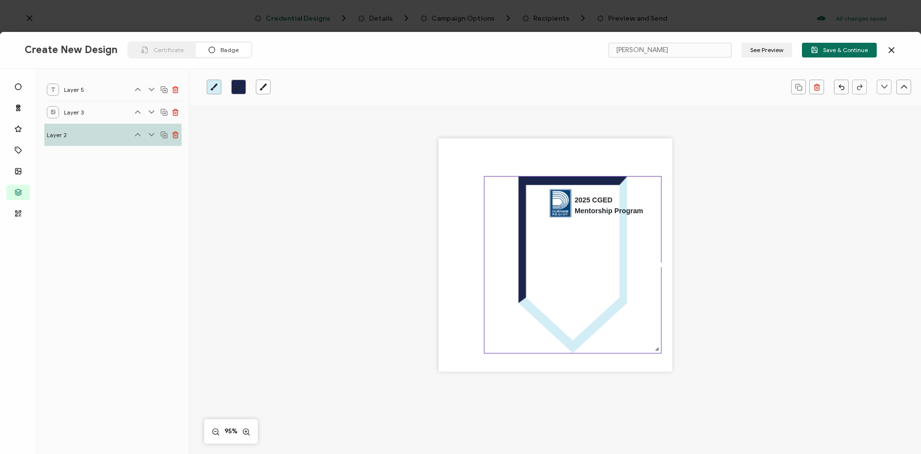
drag, startPoint x: 548, startPoint y: 262, endPoint x: 825, endPoint y: 264, distance: 276.9
click at [825, 264] on div "2025 CGED Mentorship Program" at bounding box center [555, 272] width 695 height 332
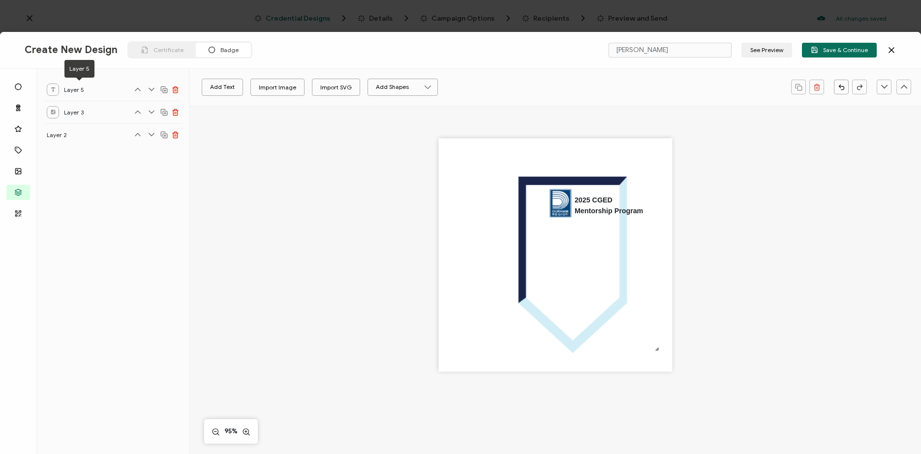
click at [85, 90] on span "Layer 5" at bounding box center [79, 90] width 30 height 12
click at [67, 92] on span "Layer 5" at bounding box center [79, 90] width 30 height 12
click at [57, 89] on div at bounding box center [53, 90] width 12 height 12
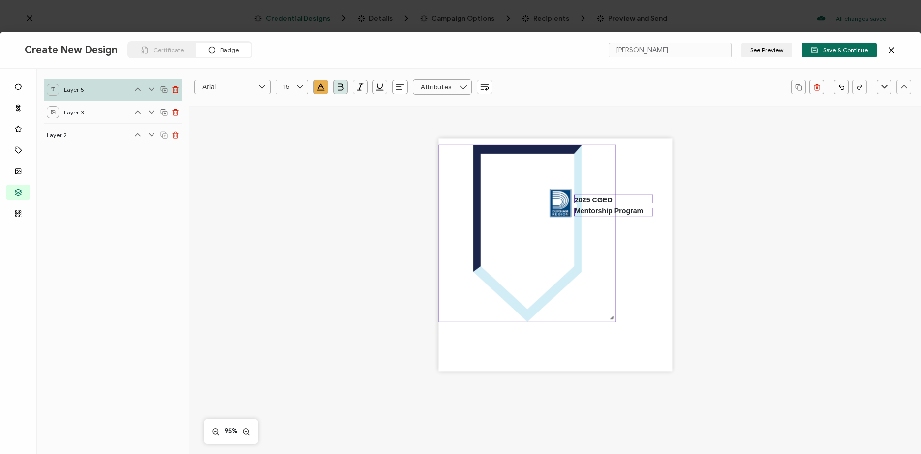
drag, startPoint x: 586, startPoint y: 218, endPoint x: 499, endPoint y: 184, distance: 93.4
click at [499, 184] on icon at bounding box center [527, 231] width 93 height 156
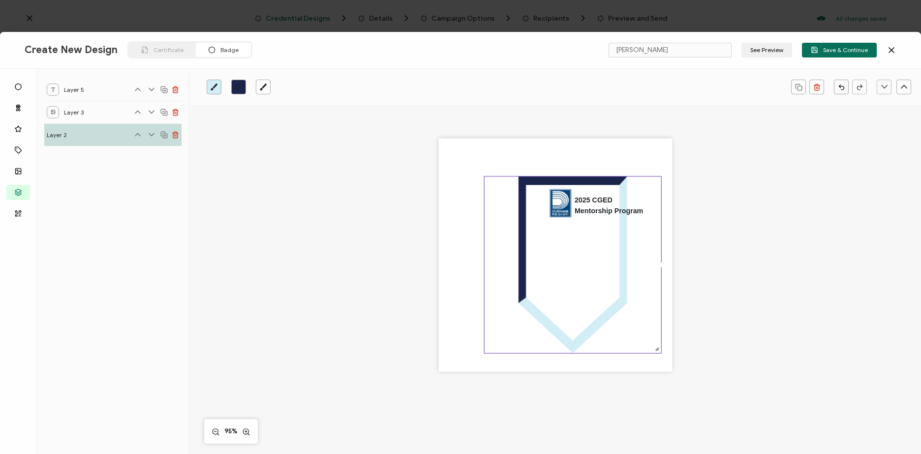
click at [718, 231] on div "2025 CGED Mentorship Program" at bounding box center [555, 272] width 695 height 332
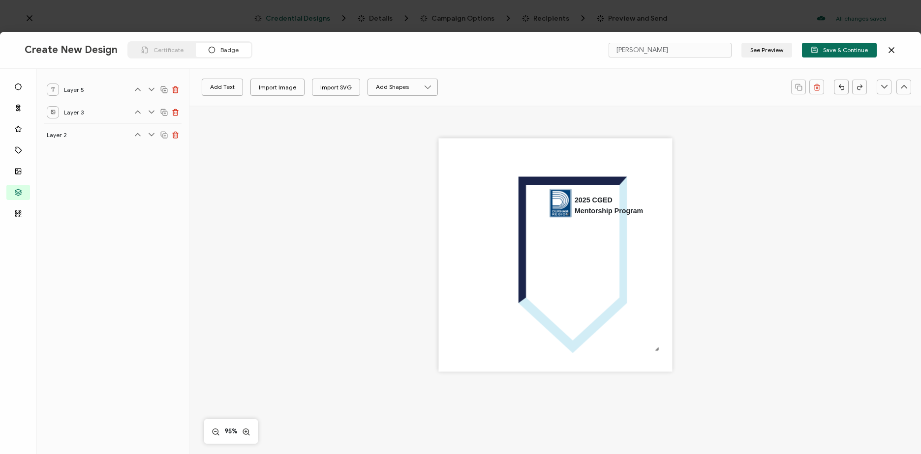
click at [138, 132] on icon at bounding box center [138, 135] width 10 height 10
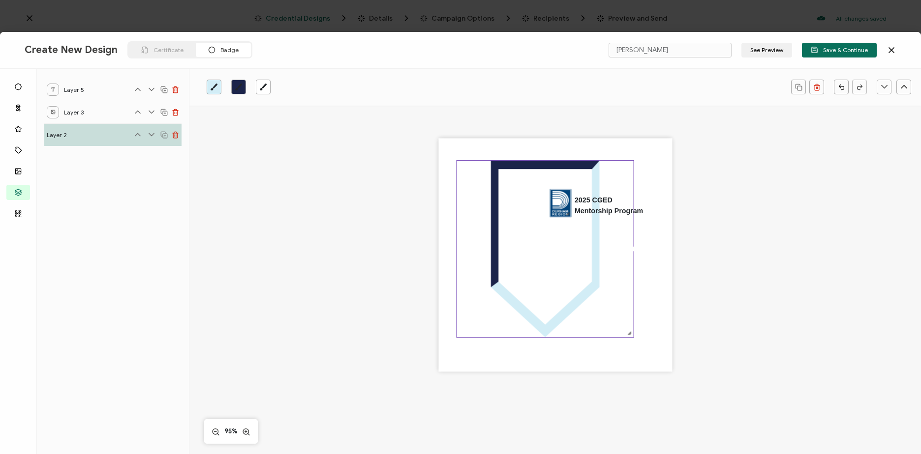
drag, startPoint x: 548, startPoint y: 266, endPoint x: 520, endPoint y: 250, distance: 32.1
click at [520, 250] on icon at bounding box center [545, 247] width 93 height 156
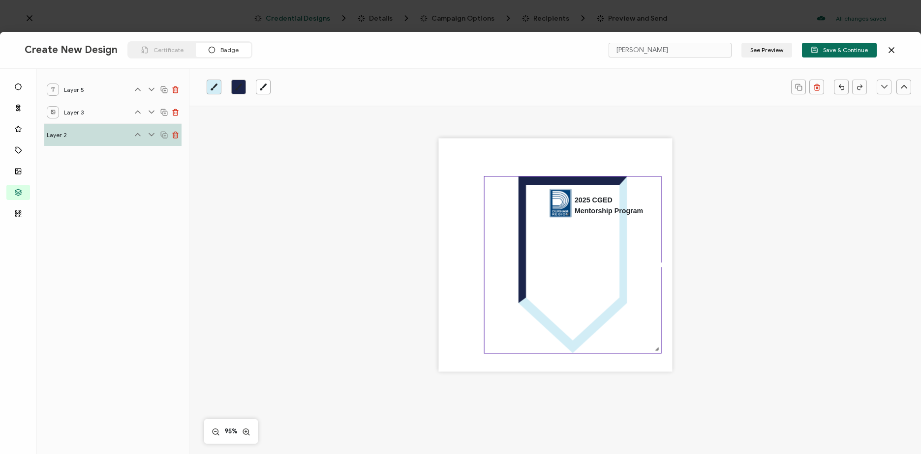
click at [718, 258] on div "2025 CGED Mentorship Program" at bounding box center [555, 272] width 695 height 332
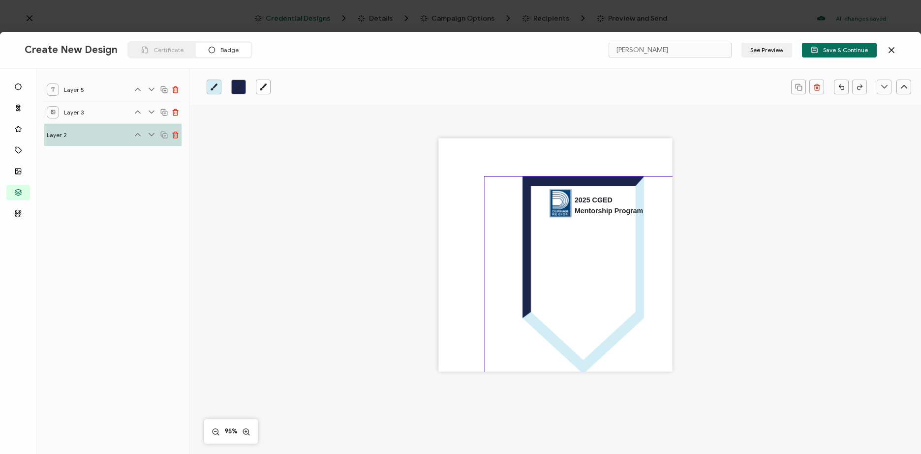
drag, startPoint x: 656, startPoint y: 352, endPoint x: 683, endPoint y: 374, distance: 35.3
click at [684, 375] on div "2025 CGED Mentorship Program" at bounding box center [555, 272] width 695 height 332
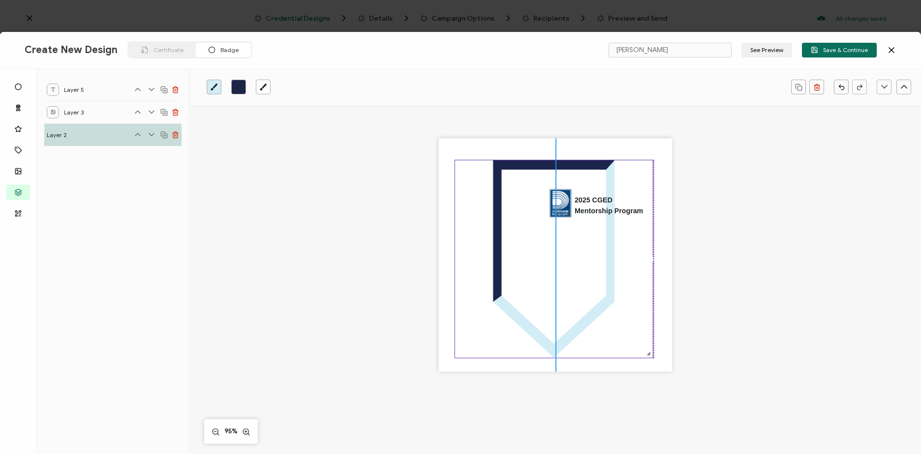
click at [604, 334] on icon at bounding box center [554, 259] width 198 height 198
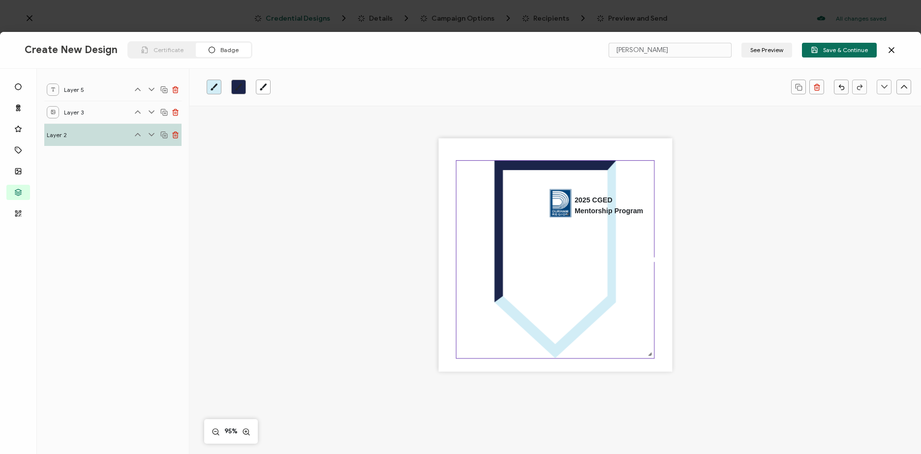
click at [740, 292] on div "2025 CGED Mentorship Program" at bounding box center [555, 272] width 695 height 332
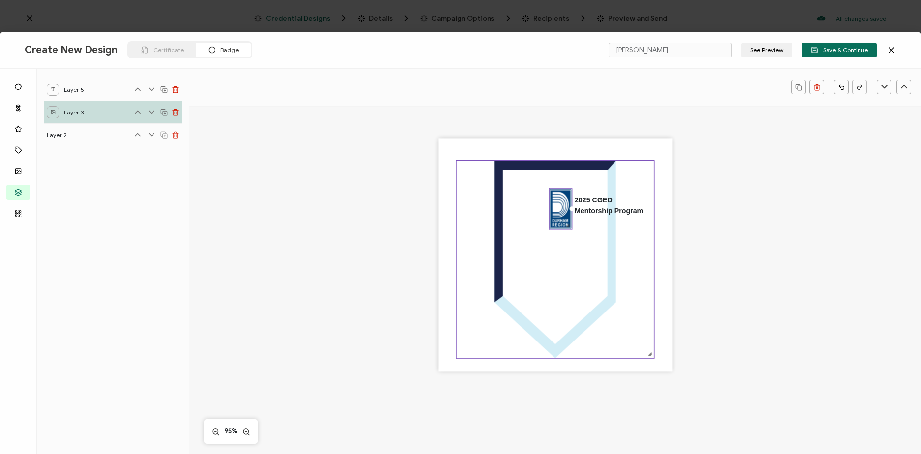
drag, startPoint x: 568, startPoint y: 218, endPoint x: 572, endPoint y: 232, distance: 14.9
click at [572, 232] on div "2025 CGED Mentorship Program" at bounding box center [555, 255] width 234 height 234
drag, startPoint x: 569, startPoint y: 210, endPoint x: 580, endPoint y: 211, distance: 11.3
click at [580, 211] on div "2025 CGED Mentorship Program" at bounding box center [555, 255] width 234 height 234
drag, startPoint x: 564, startPoint y: 214, endPoint x: 526, endPoint y: 199, distance: 41.0
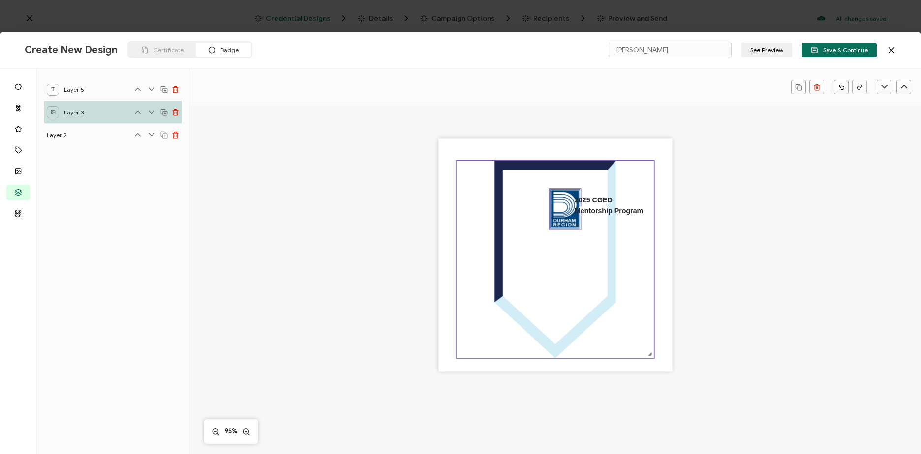
click at [526, 199] on div "2025 CGED Mentorship Program" at bounding box center [555, 255] width 234 height 234
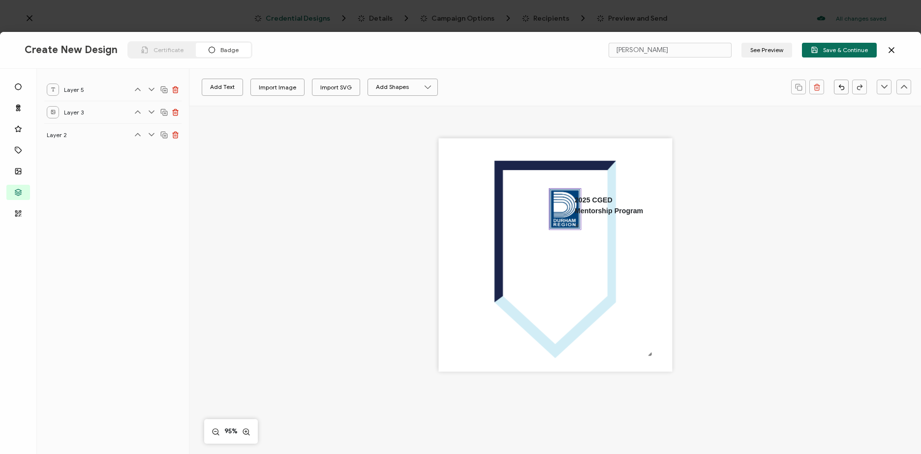
click at [562, 204] on img at bounding box center [564, 209] width 31 height 41
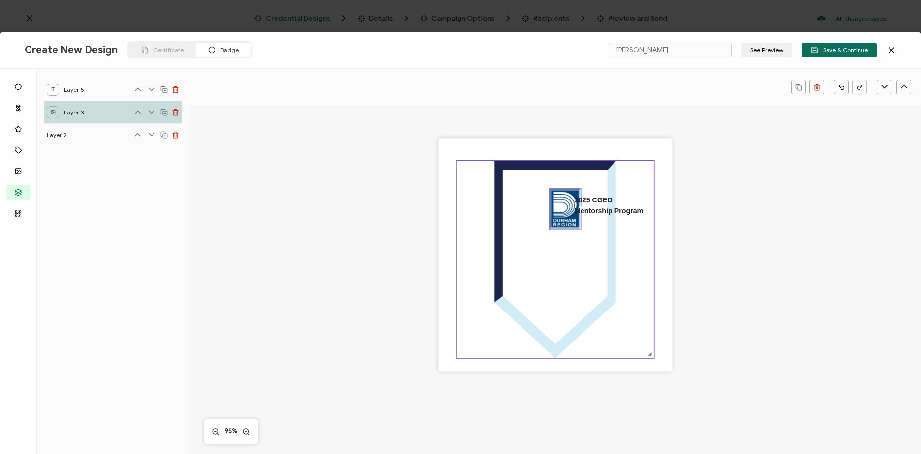
drag, startPoint x: 564, startPoint y: 218, endPoint x: 530, endPoint y: 206, distance: 36.3
click at [530, 206] on div "2025 CGED Mentorship Program" at bounding box center [555, 255] width 234 height 234
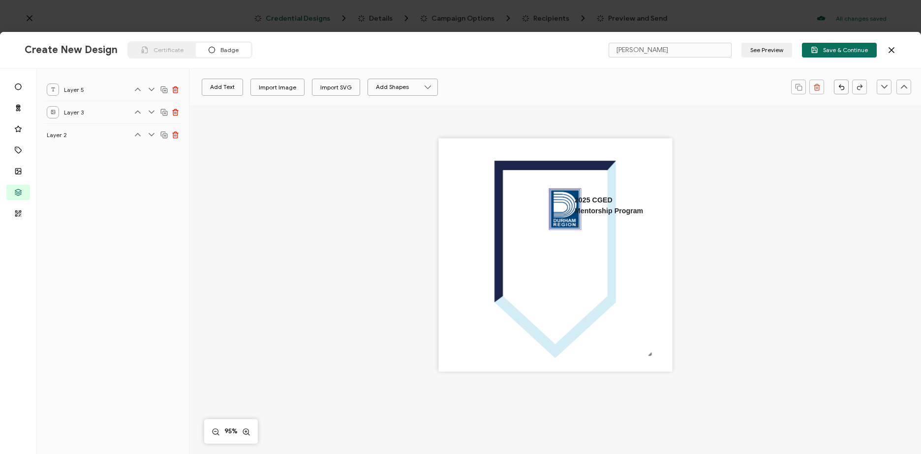
click at [567, 208] on img at bounding box center [564, 209] width 31 height 41
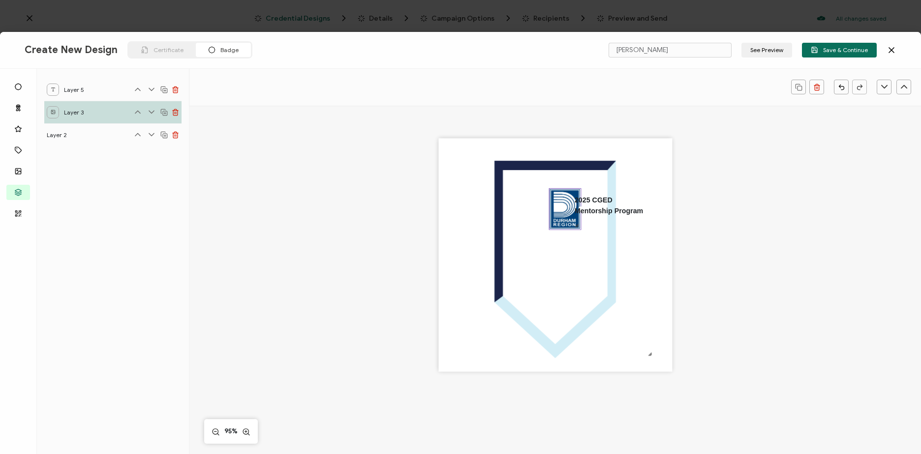
click at [101, 110] on div "Layer 3" at bounding box center [112, 112] width 137 height 23
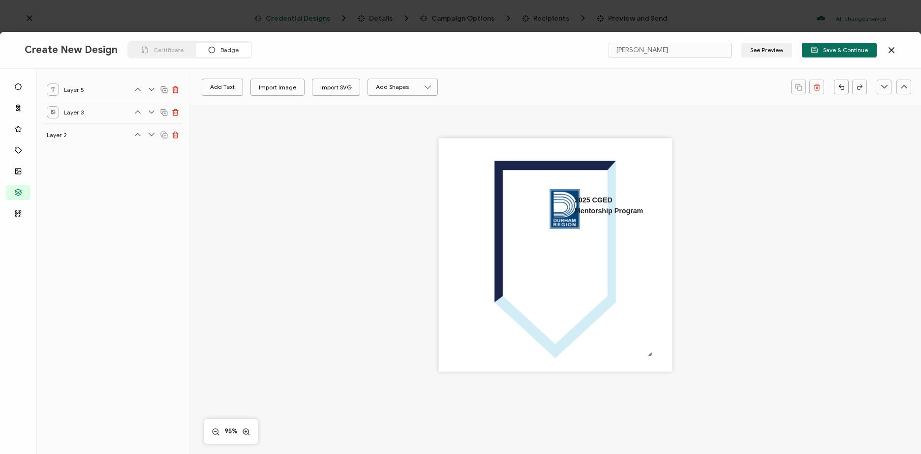
click at [136, 113] on icon at bounding box center [138, 112] width 10 height 10
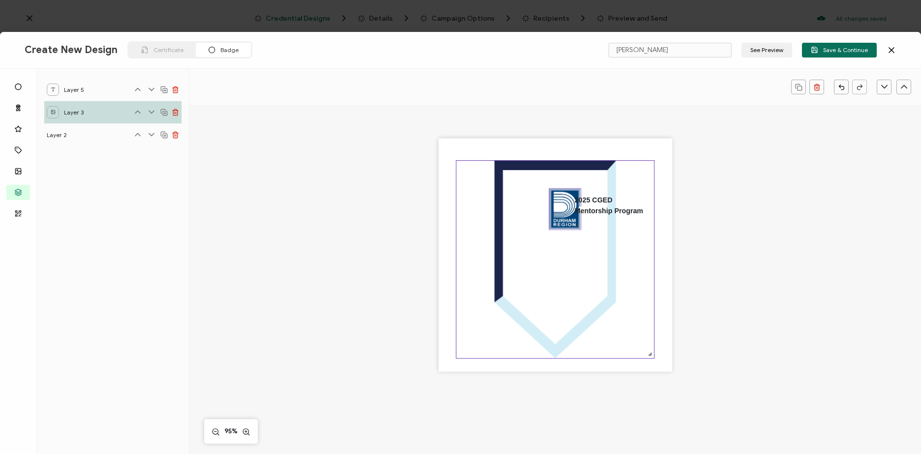
drag, startPoint x: 562, startPoint y: 213, endPoint x: 518, endPoint y: 198, distance: 46.4
click at [516, 198] on div "2025 CGED Mentorship Program" at bounding box center [555, 255] width 234 height 234
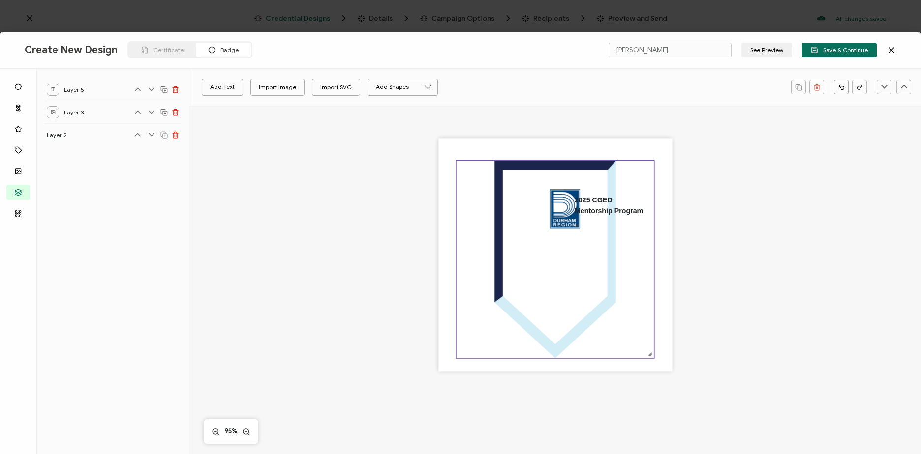
drag, startPoint x: 549, startPoint y: 211, endPoint x: 509, endPoint y: 193, distance: 44.2
click at [509, 193] on div "2025 CGED Mentorship Program" at bounding box center [555, 255] width 234 height 234
drag, startPoint x: 563, startPoint y: 211, endPoint x: 554, endPoint y: 208, distance: 10.1
click at [517, 194] on div "2025 CGED Mentorship Program" at bounding box center [555, 255] width 234 height 234
drag, startPoint x: 554, startPoint y: 208, endPoint x: 566, endPoint y: 217, distance: 15.4
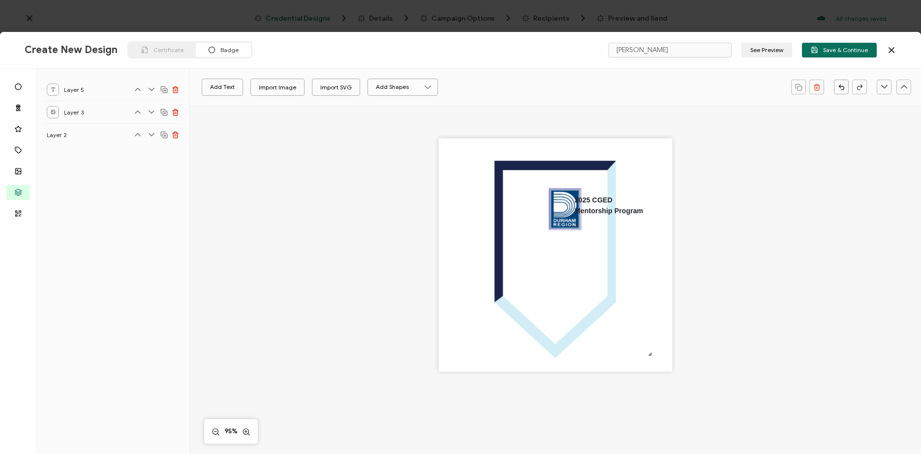
click at [566, 217] on img at bounding box center [564, 209] width 31 height 41
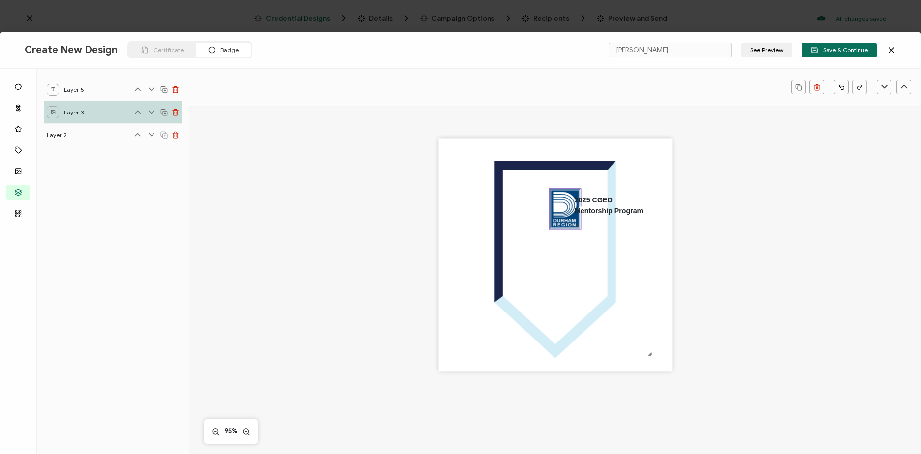
click at [104, 110] on div "Layer 3" at bounding box center [112, 112] width 137 height 23
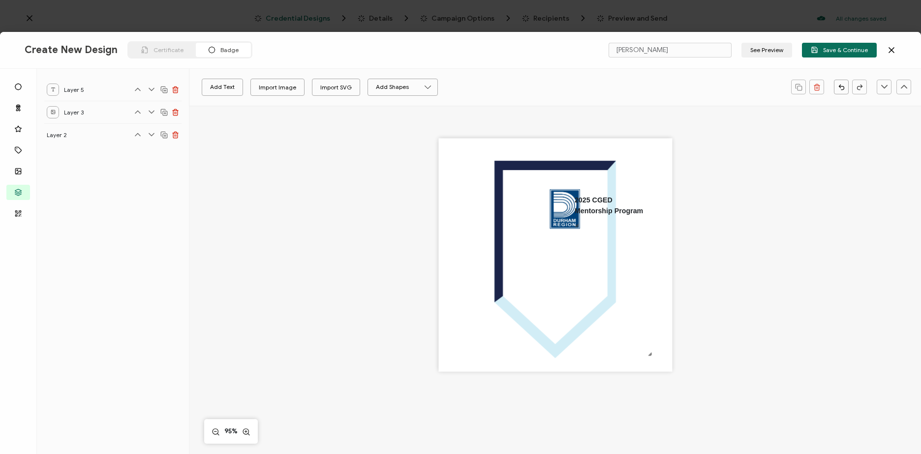
click at [152, 114] on icon at bounding box center [152, 112] width 10 height 10
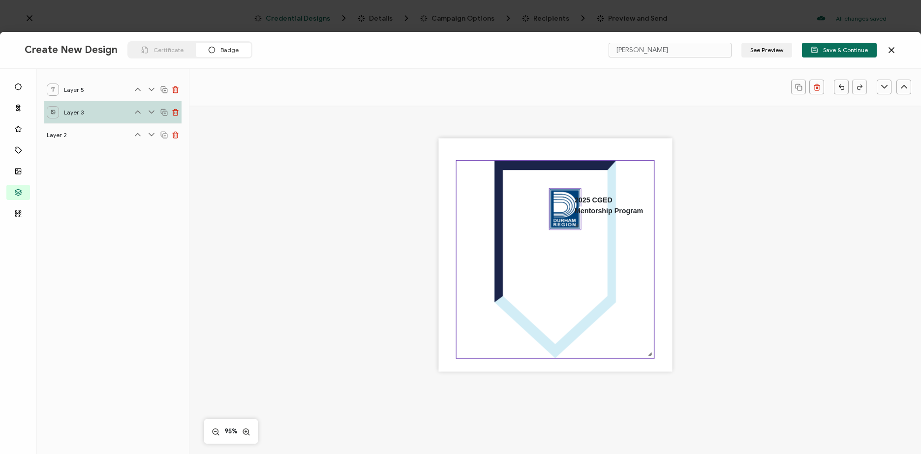
drag, startPoint x: 567, startPoint y: 205, endPoint x: 522, endPoint y: 188, distance: 48.1
click at [522, 188] on div "2025 CGED Mentorship Program" at bounding box center [555, 255] width 234 height 234
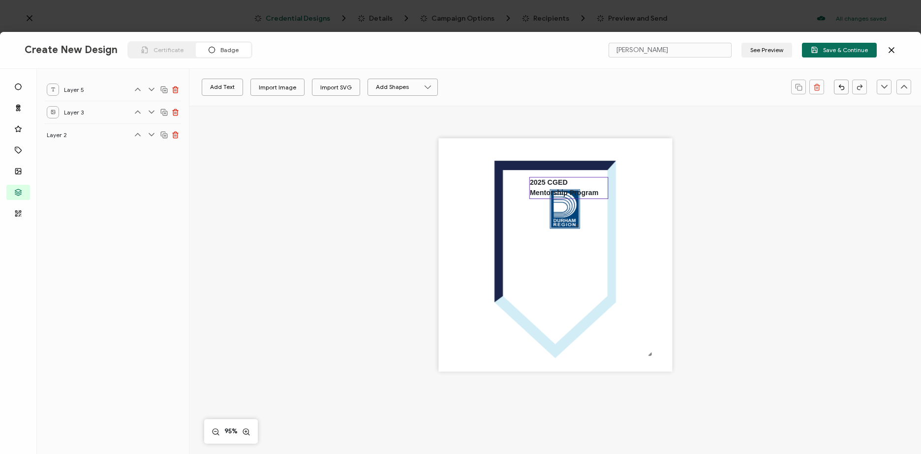
drag, startPoint x: 602, startPoint y: 197, endPoint x: 566, endPoint y: 178, distance: 41.8
click at [566, 179] on pre "2025 CGED Mentorship Program" at bounding box center [564, 187] width 68 height 19
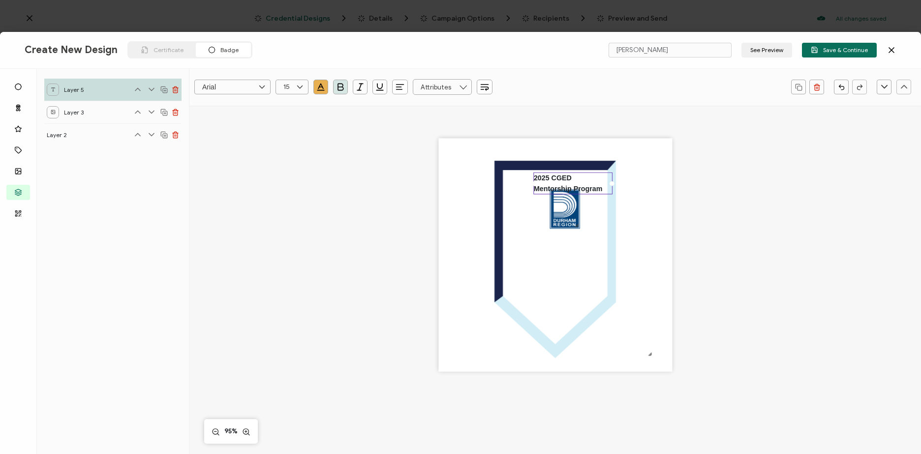
drag, startPoint x: 578, startPoint y: 185, endPoint x: 574, endPoint y: 181, distance: 5.6
click at [574, 181] on div "2025 CGED Mentorship Program" at bounding box center [572, 184] width 79 height 22
click at [571, 188] on pre "2025 CGED Mentorship Program" at bounding box center [568, 183] width 68 height 19
click at [301, 86] on icon at bounding box center [300, 87] width 12 height 15
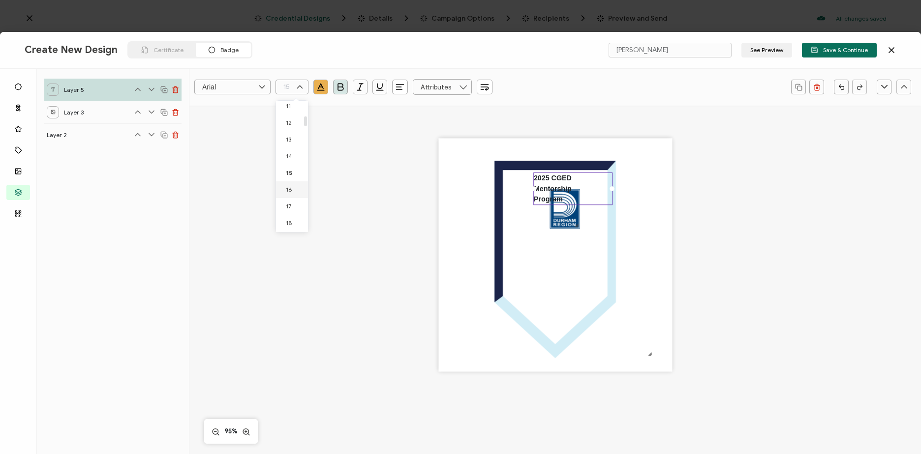
click at [293, 191] on li "16" at bounding box center [293, 189] width 35 height 17
type input "16"
click at [301, 83] on icon at bounding box center [300, 87] width 12 height 15
click at [295, 205] on li "18" at bounding box center [293, 206] width 35 height 17
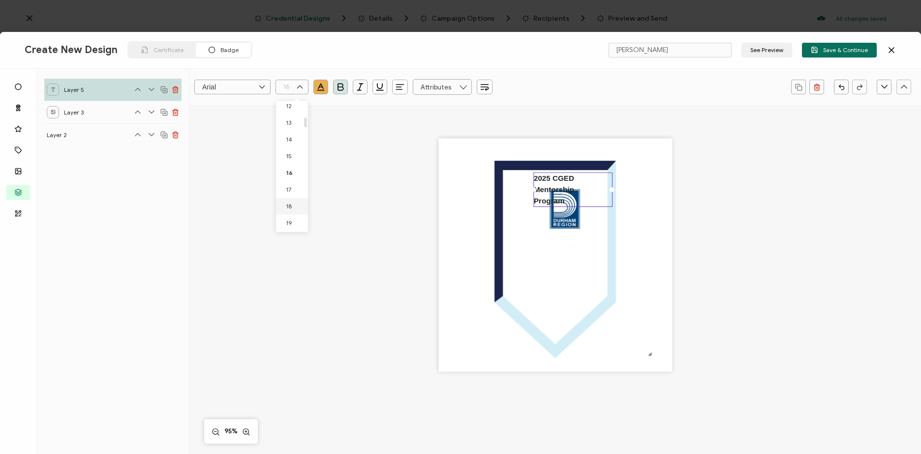
type input "18"
click at [299, 81] on icon at bounding box center [300, 87] width 12 height 15
click at [295, 199] on li "20" at bounding box center [293, 206] width 35 height 17
type input "20"
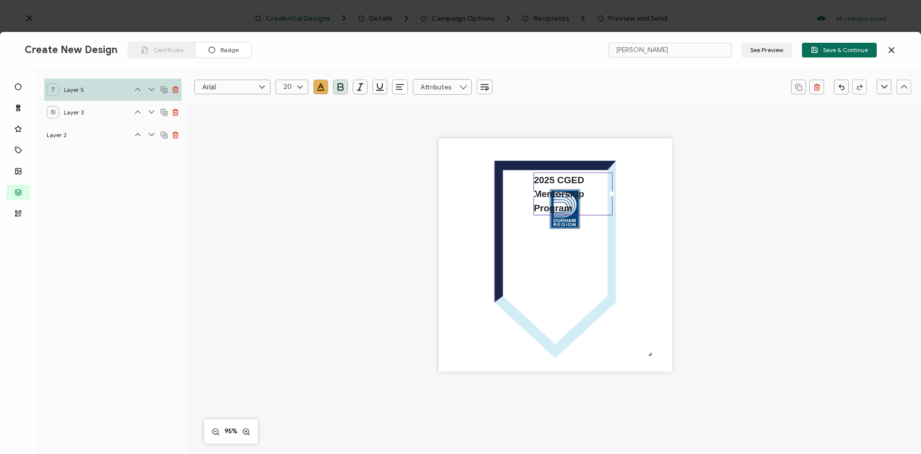
drag, startPoint x: 600, startPoint y: 196, endPoint x: 607, endPoint y: 193, distance: 8.2
click at [607, 193] on div "2025 CGED Mentorship Program" at bounding box center [572, 194] width 79 height 43
drag, startPoint x: 602, startPoint y: 201, endPoint x: 609, endPoint y: 203, distance: 7.2
click at [609, 203] on div "2025 CGED Mentorship Program" at bounding box center [572, 194] width 79 height 43
click at [700, 206] on div "2025 CGED Mentorship Program" at bounding box center [555, 272] width 695 height 332
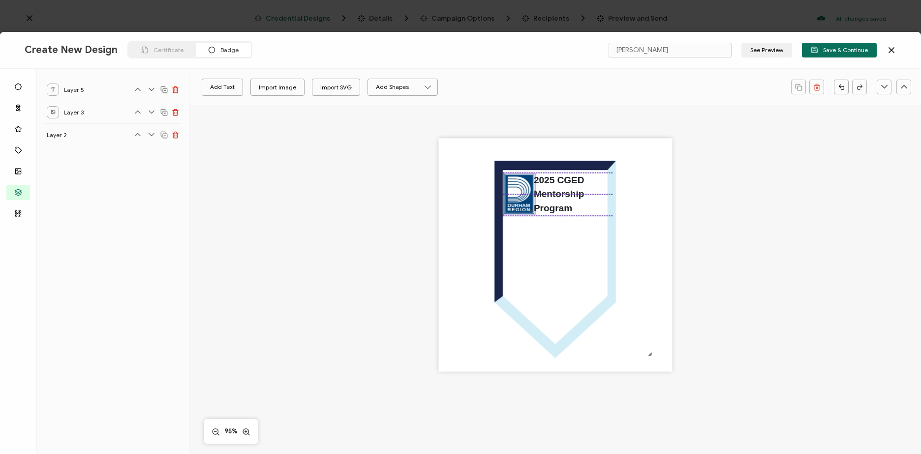
drag, startPoint x: 563, startPoint y: 222, endPoint x: 518, endPoint y: 208, distance: 47.0
click at [518, 208] on img at bounding box center [519, 194] width 31 height 41
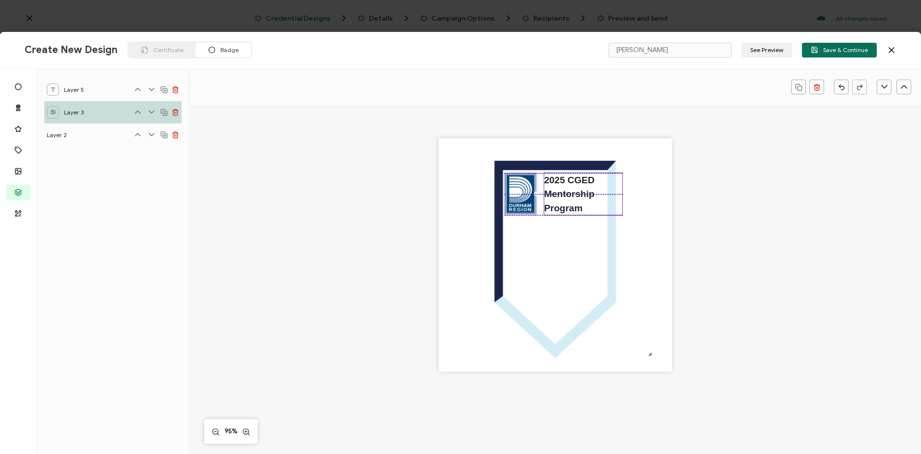
drag, startPoint x: 559, startPoint y: 202, endPoint x: 569, endPoint y: 204, distance: 10.4
click at [569, 204] on div "2025 CGED Mentorship Program" at bounding box center [582, 194] width 79 height 43
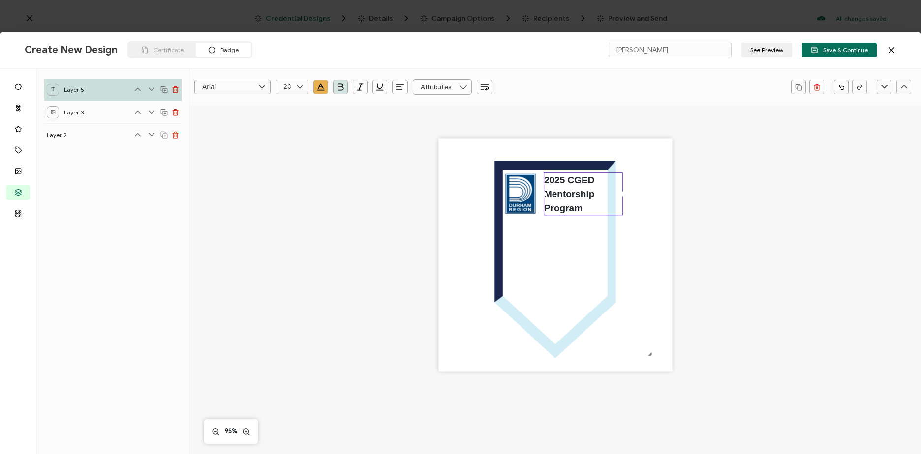
click at [740, 201] on div "2025 CGED Mentorship Program" at bounding box center [555, 272] width 695 height 332
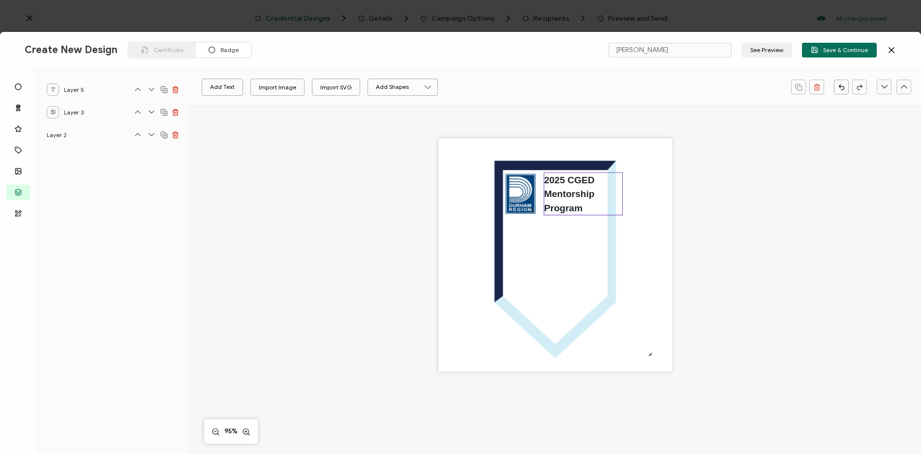
click at [581, 198] on pre "2025 CGED Mentorship Program" at bounding box center [570, 194] width 53 height 38
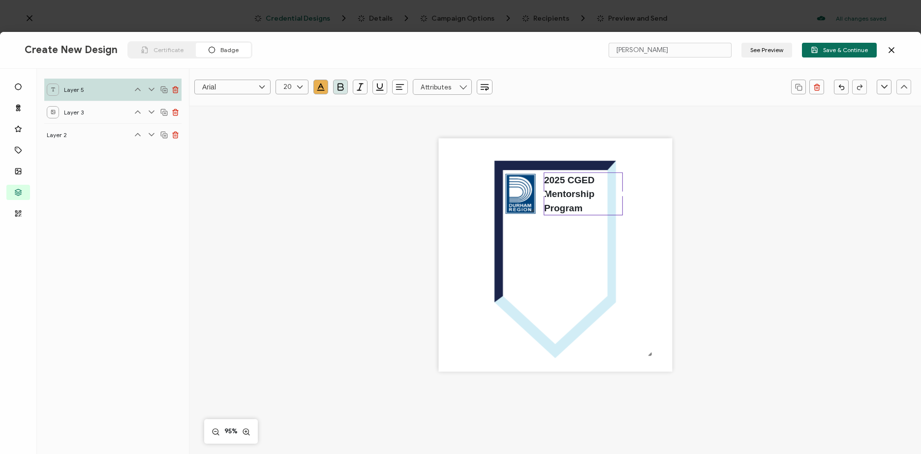
click at [321, 91] on icon "button" at bounding box center [321, 87] width 10 height 10
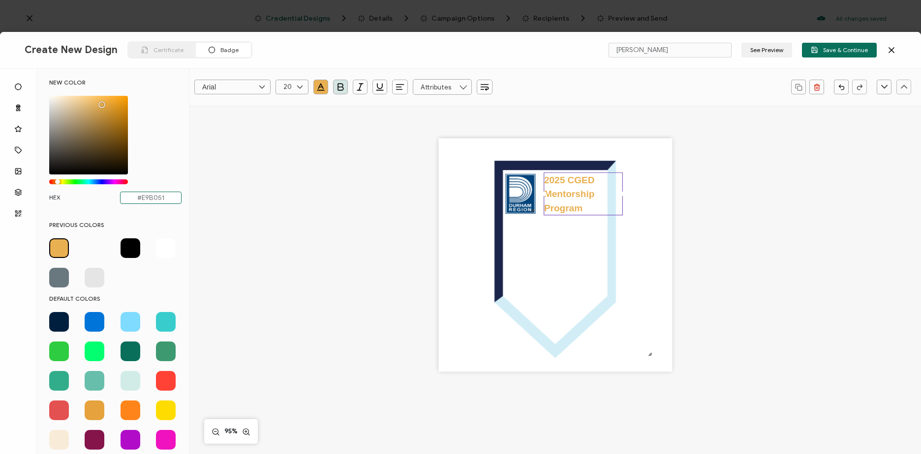
click at [169, 195] on input "#E9B051" at bounding box center [150, 198] width 61 height 12
click at [59, 282] on span at bounding box center [59, 278] width 20 height 20
type input "#69777f"
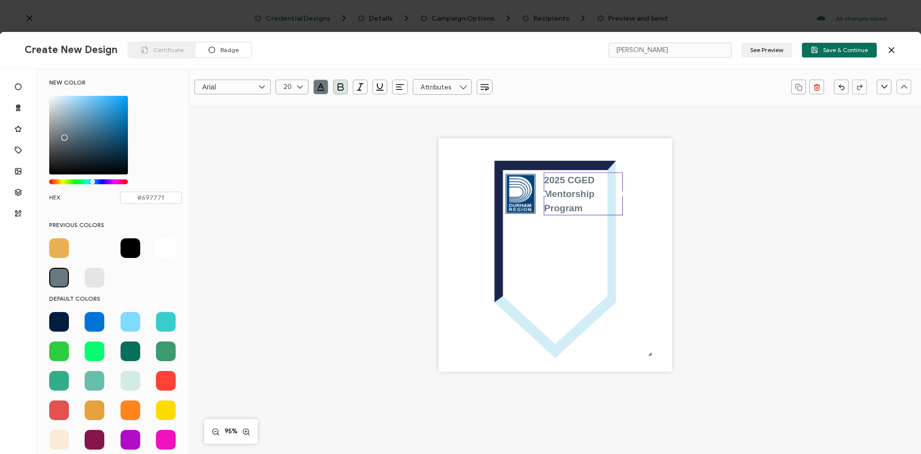
click at [738, 227] on div "2025 CGED Mentorship Program" at bounding box center [555, 272] width 695 height 332
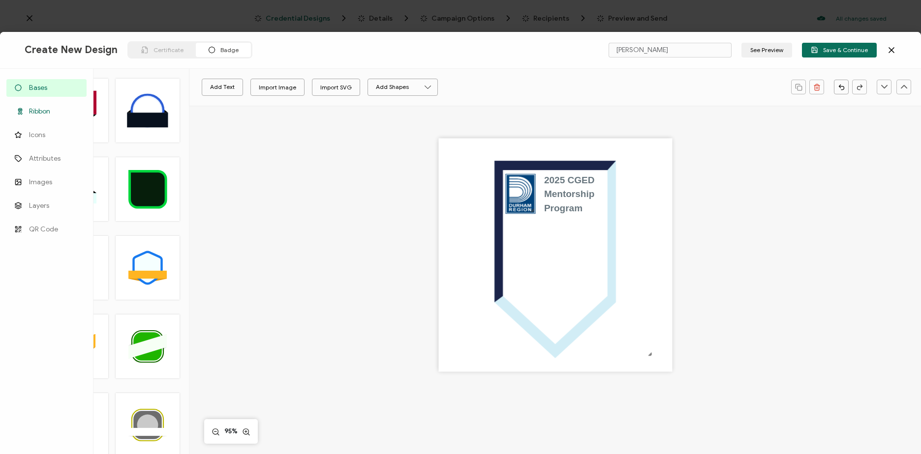
click at [29, 109] on span "Ribbon" at bounding box center [39, 112] width 21 height 10
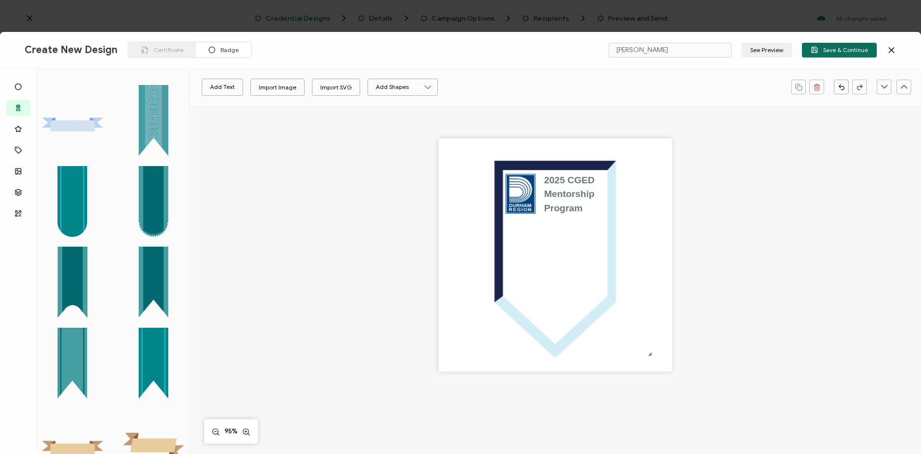
scroll to position [1134, 0]
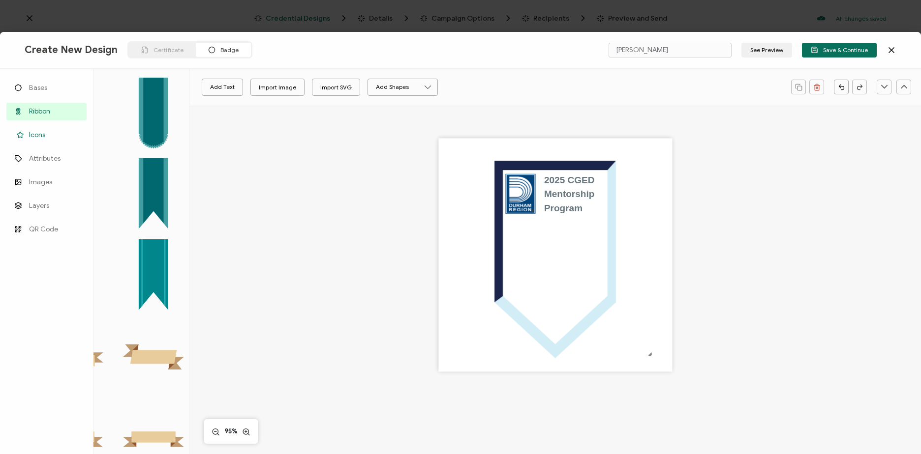
click at [25, 137] on icon at bounding box center [20, 134] width 12 height 7
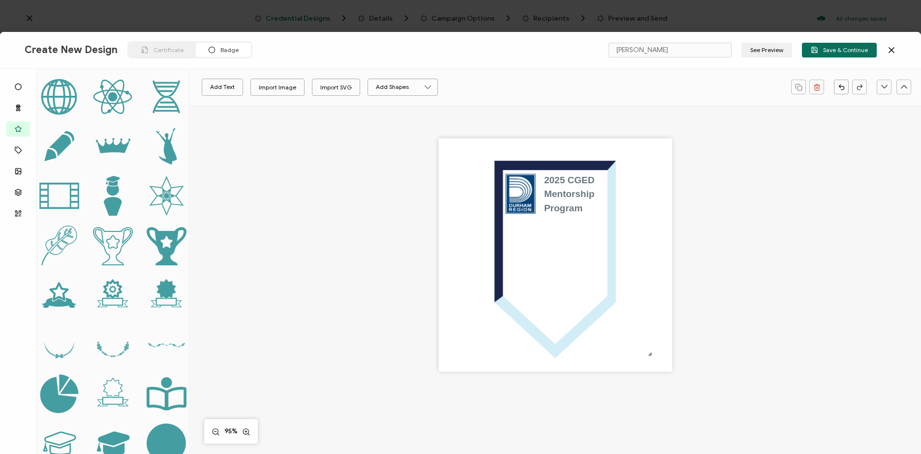
scroll to position [0, 0]
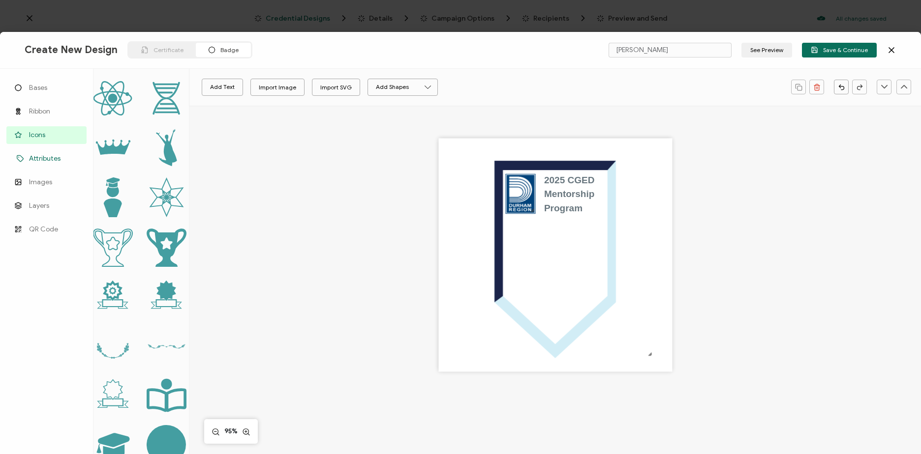
click at [21, 156] on icon at bounding box center [20, 158] width 6 height 6
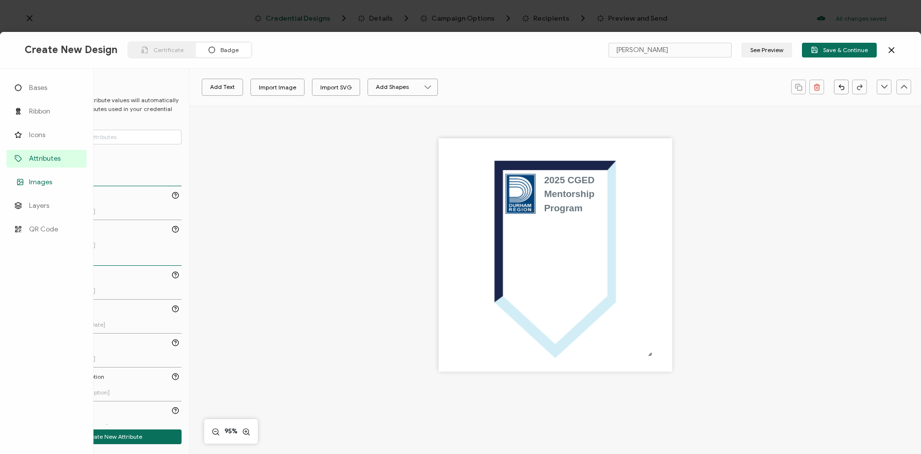
click at [52, 185] on link "Images" at bounding box center [46, 183] width 80 height 18
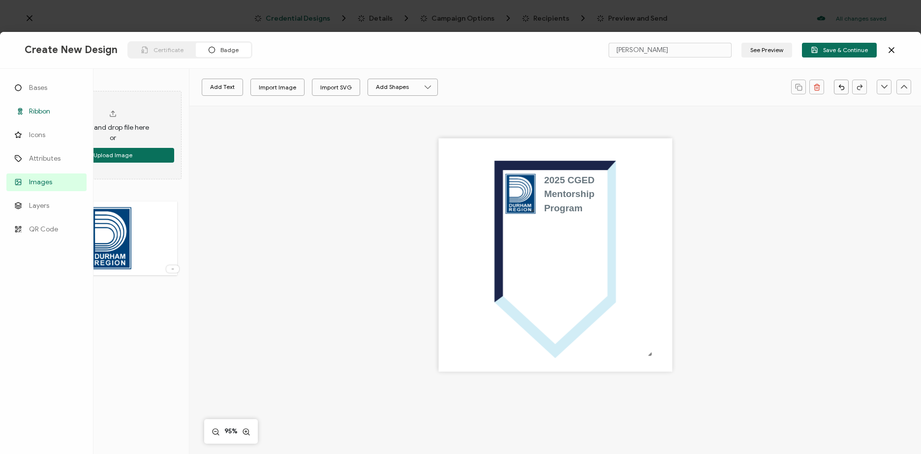
click at [44, 112] on span "Ribbon" at bounding box center [39, 112] width 21 height 10
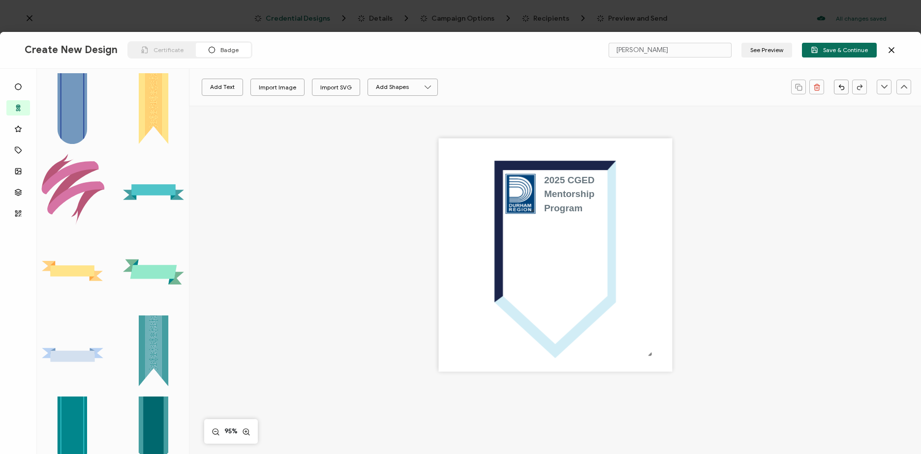
scroll to position [836, 0]
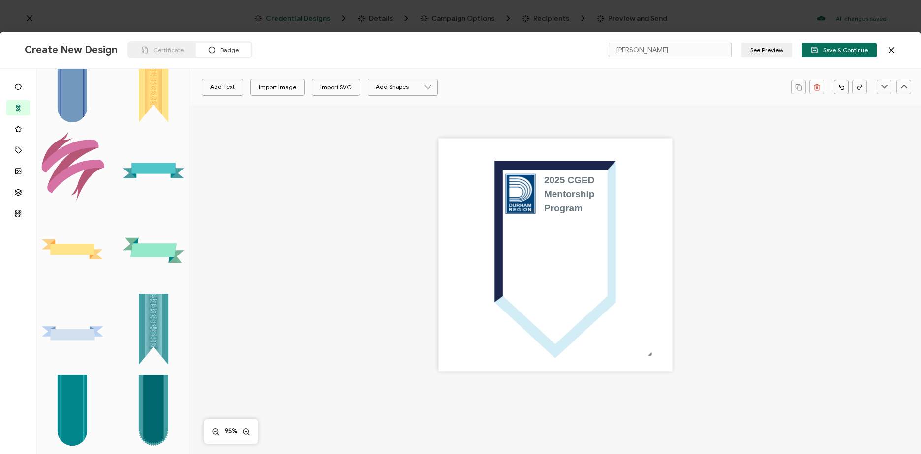
click at [80, 330] on rect at bounding box center [72, 335] width 44 height 11
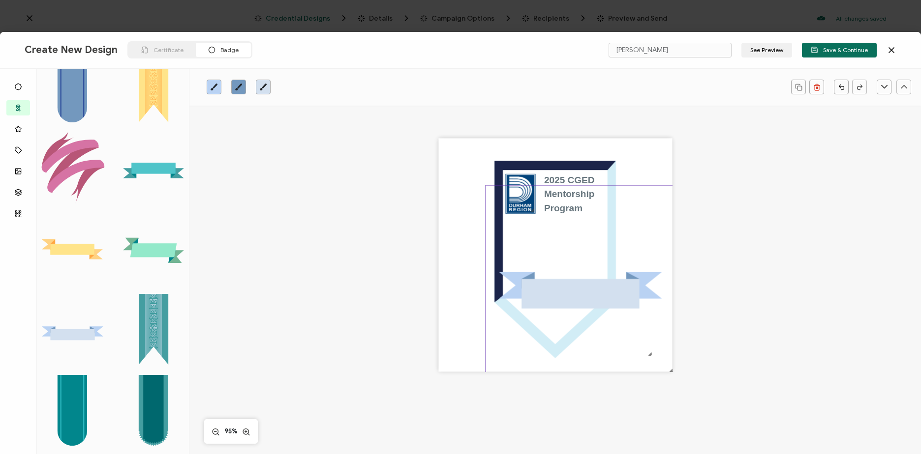
drag, startPoint x: 507, startPoint y: 197, endPoint x: 685, endPoint y: 256, distance: 187.6
click at [686, 255] on div "2025 CGED Mentorship Program .b438984e-a3b0-4c42-b9df-3fd2db8fb7a8{}.a3e535e3-3…" at bounding box center [555, 272] width 695 height 332
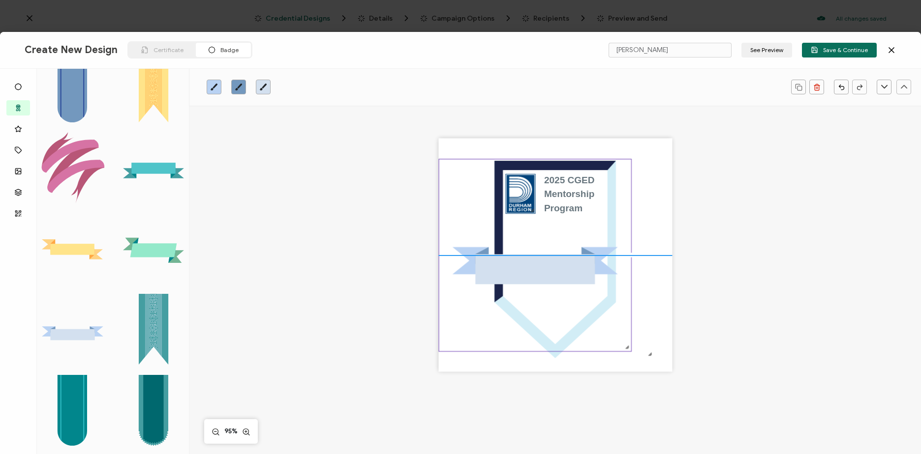
drag, startPoint x: 628, startPoint y: 299, endPoint x: 482, endPoint y: 271, distance: 148.1
click at [478, 272] on rect at bounding box center [535, 269] width 120 height 30
click at [513, 271] on rect at bounding box center [535, 271] width 120 height 30
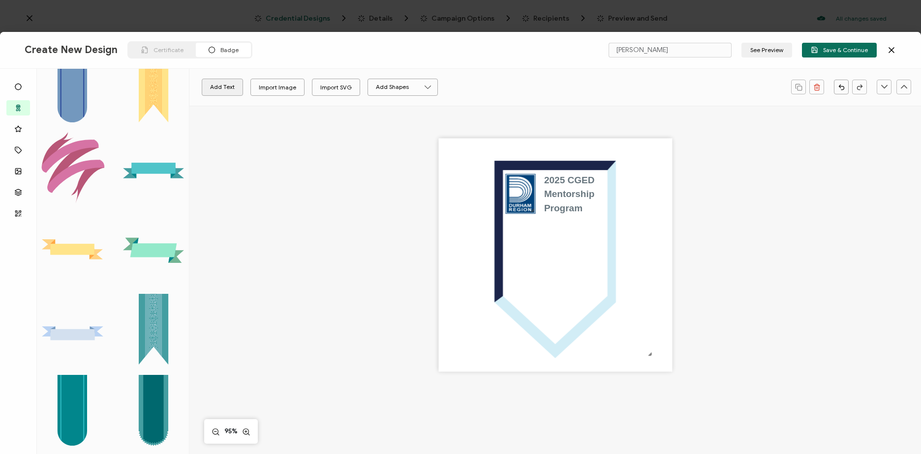
click at [214, 86] on button "Add Text" at bounding box center [222, 87] width 41 height 17
click at [573, 258] on pre "Edit this text" at bounding box center [555, 255] width 68 height 16
drag, startPoint x: 585, startPoint y: 256, endPoint x: 519, endPoint y: 257, distance: 65.9
click at [521, 256] on pre "Edit this text" at bounding box center [555, 255] width 68 height 16
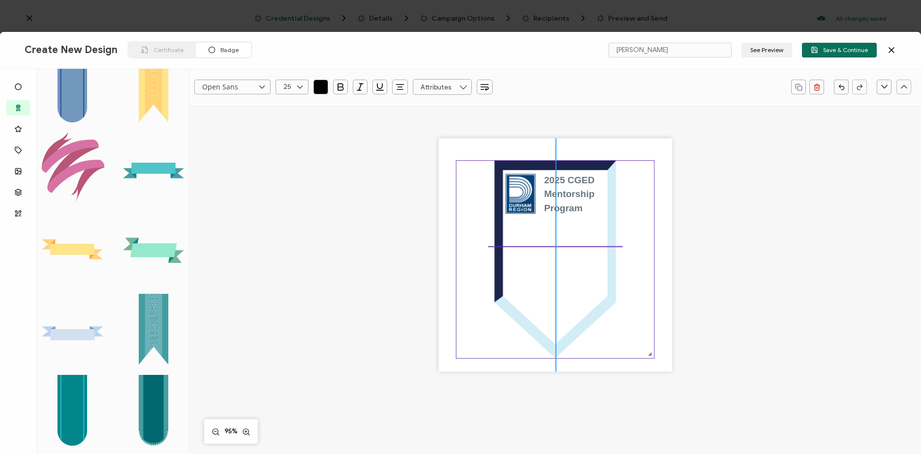
click at [539, 250] on icon at bounding box center [555, 257] width 105 height 174
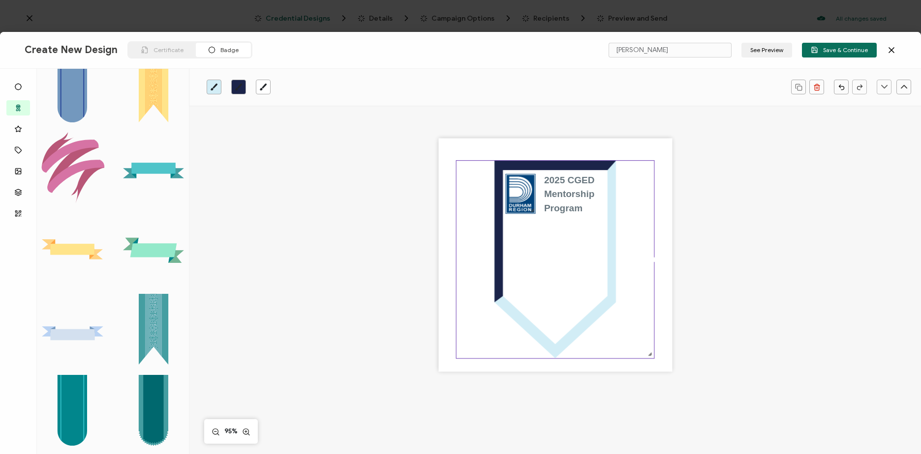
click at [549, 250] on icon at bounding box center [555, 257] width 105 height 174
click at [601, 246] on div at bounding box center [555, 246] width 140 height 1
click at [562, 248] on icon at bounding box center [555, 257] width 105 height 174
click at [560, 247] on div at bounding box center [555, 246] width 140 height 1
click at [231, 82] on button "Add Text" at bounding box center [222, 87] width 41 height 17
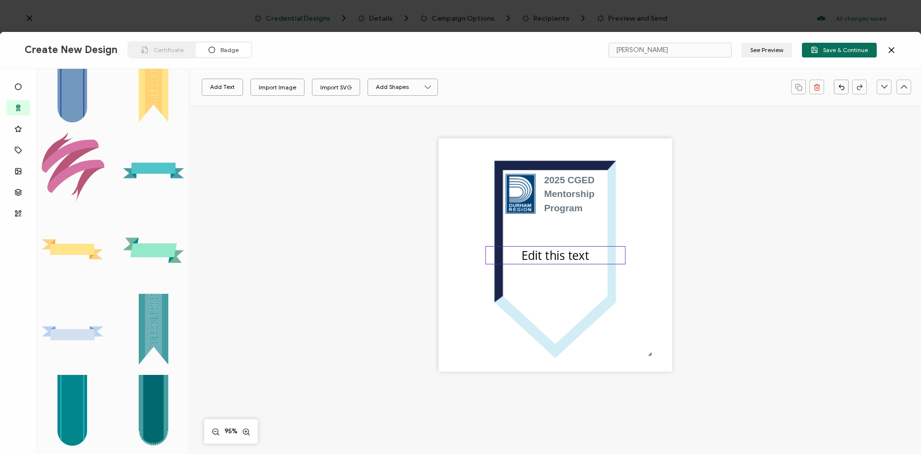
click at [575, 254] on pre "Edit this text" at bounding box center [555, 255] width 68 height 16
click at [581, 257] on pre "Edit this text" at bounding box center [555, 255] width 68 height 16
click at [588, 254] on div "Edit this text" at bounding box center [555, 255] width 140 height 19
click at [586, 256] on pre "Edit this text" at bounding box center [555, 255] width 68 height 16
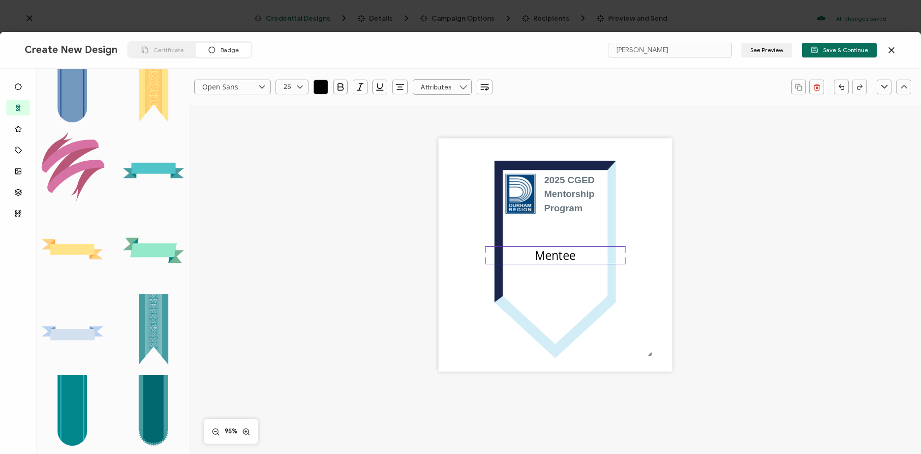
click at [300, 90] on icon at bounding box center [300, 87] width 12 height 15
click at [295, 220] on li "40" at bounding box center [293, 227] width 35 height 17
type input "40"
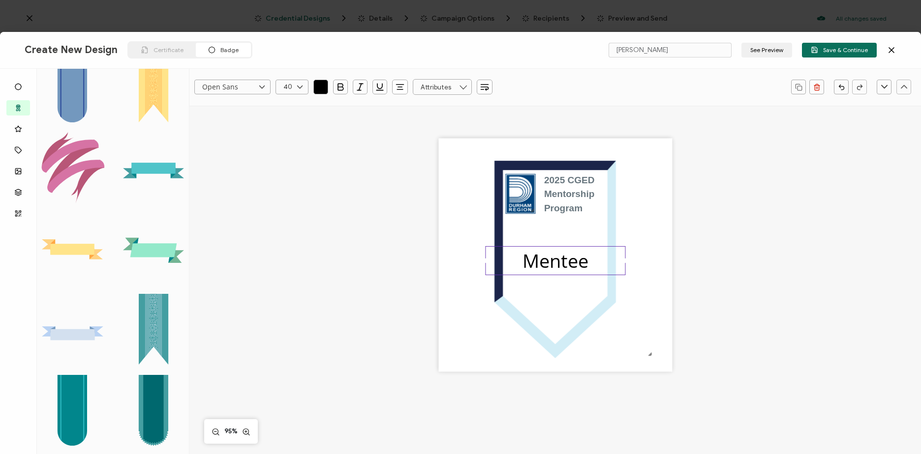
click at [319, 87] on icon "button" at bounding box center [320, 87] width 3 height 0
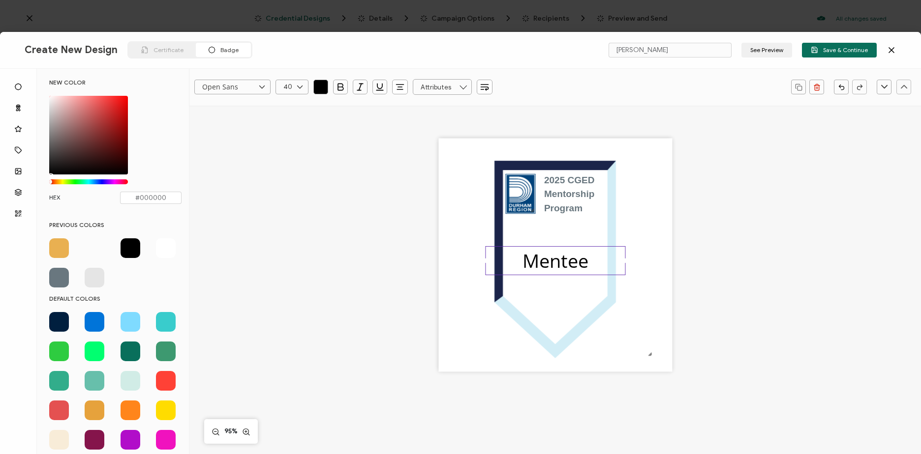
click at [59, 274] on span at bounding box center [59, 278] width 20 height 20
type input "#69777f"
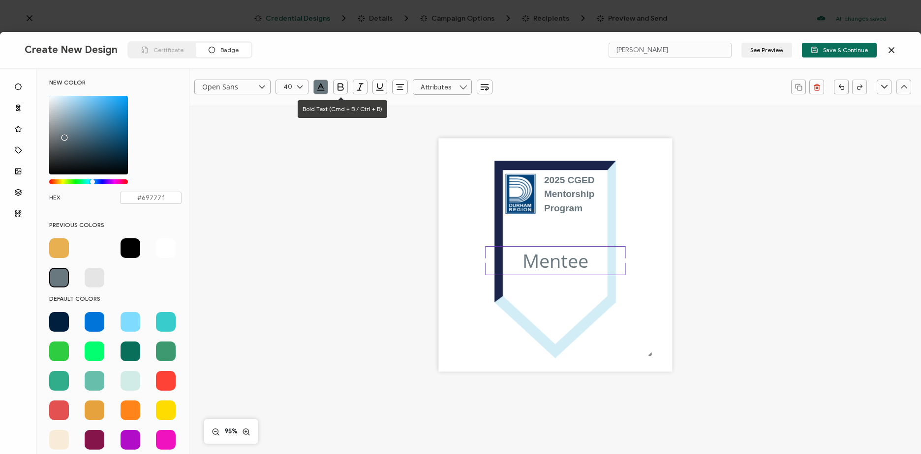
click at [342, 89] on icon "button" at bounding box center [340, 87] width 10 height 10
click at [240, 84] on input "Open Sans" at bounding box center [232, 87] width 76 height 15
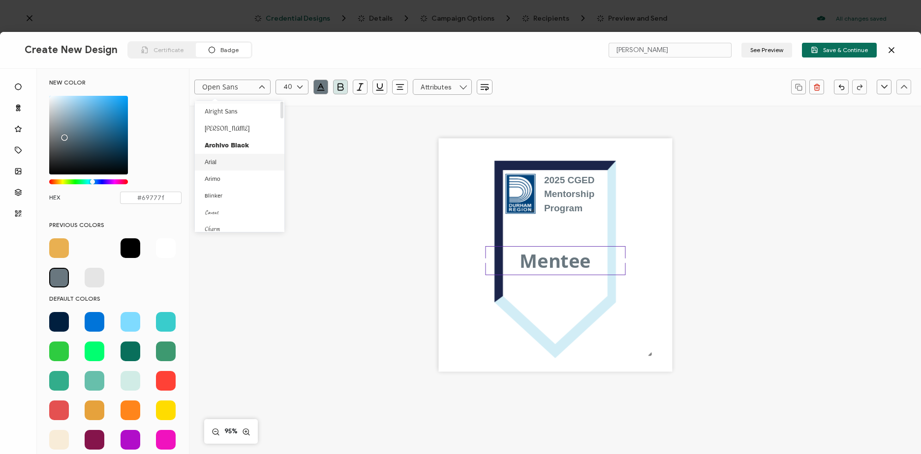
click at [216, 162] on span "Arial" at bounding box center [211, 162] width 12 height 7
type input "Arial"
drag, startPoint x: 598, startPoint y: 273, endPoint x: 596, endPoint y: 279, distance: 6.1
click at [596, 279] on div "2025 CGED Mentorship Program Mentee" at bounding box center [555, 255] width 234 height 234
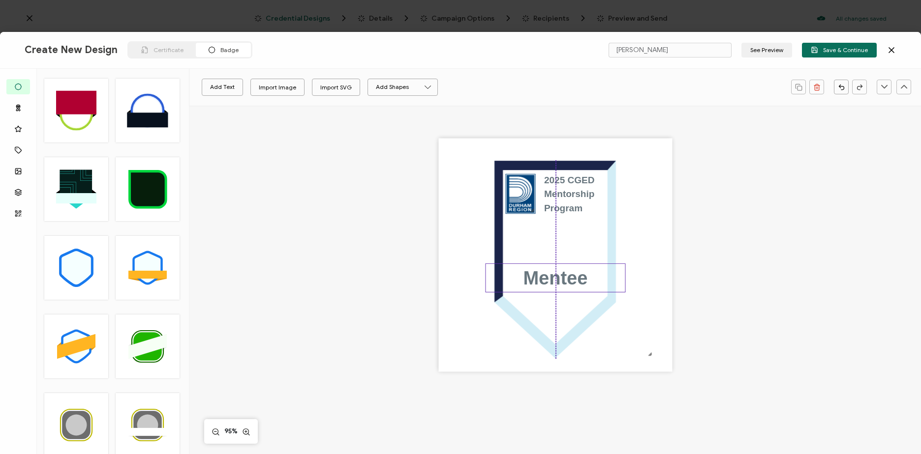
drag, startPoint x: 593, startPoint y: 274, endPoint x: 596, endPoint y: 292, distance: 17.9
click at [596, 292] on div "Mentee" at bounding box center [555, 278] width 140 height 29
click at [523, 199] on img at bounding box center [520, 194] width 31 height 41
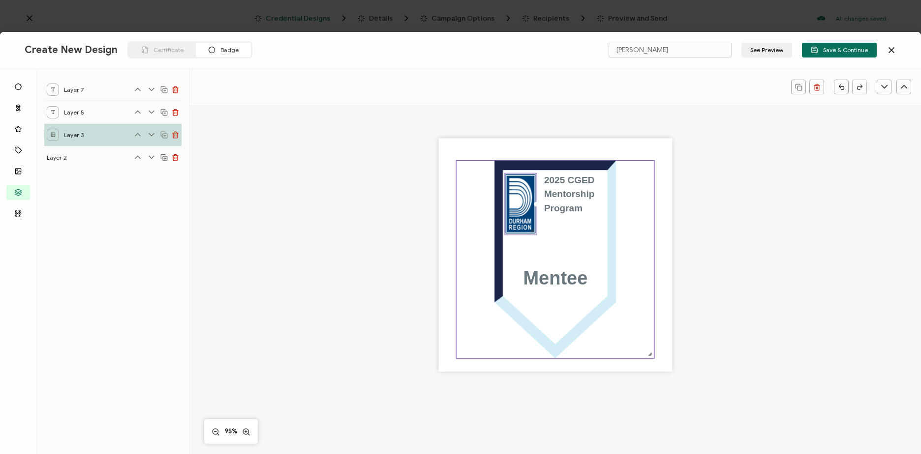
drag, startPoint x: 533, startPoint y: 215, endPoint x: 534, endPoint y: 238, distance: 22.2
click at [534, 238] on div "2025 CGED Mentorship Program Mentee" at bounding box center [555, 255] width 234 height 234
drag, startPoint x: 535, startPoint y: 206, endPoint x: 542, endPoint y: 208, distance: 8.1
click at [542, 208] on div "2025 CGED Mentorship Program Mentee" at bounding box center [555, 255] width 234 height 234
click at [581, 204] on div "2025 CGED Mentorship Program" at bounding box center [582, 194] width 79 height 43
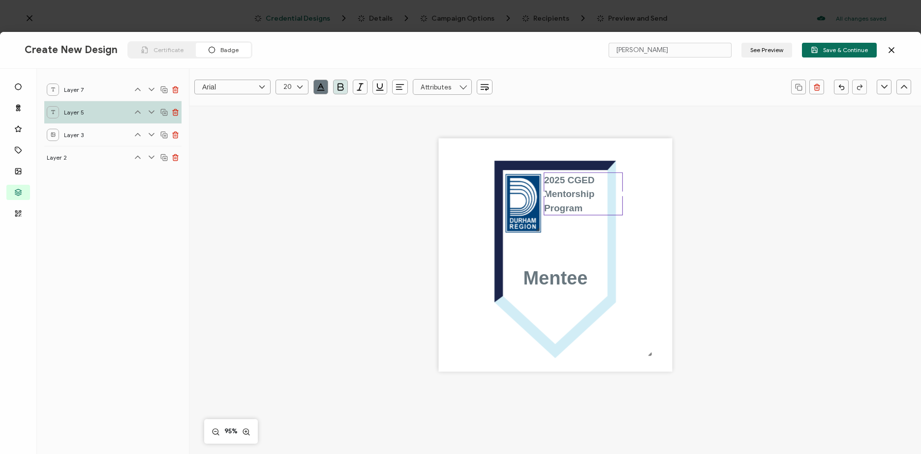
click at [301, 90] on icon at bounding box center [300, 87] width 12 height 15
click at [293, 204] on li "25" at bounding box center [293, 207] width 35 height 17
type input "25"
drag, startPoint x: 621, startPoint y: 199, endPoint x: 610, endPoint y: 199, distance: 11.3
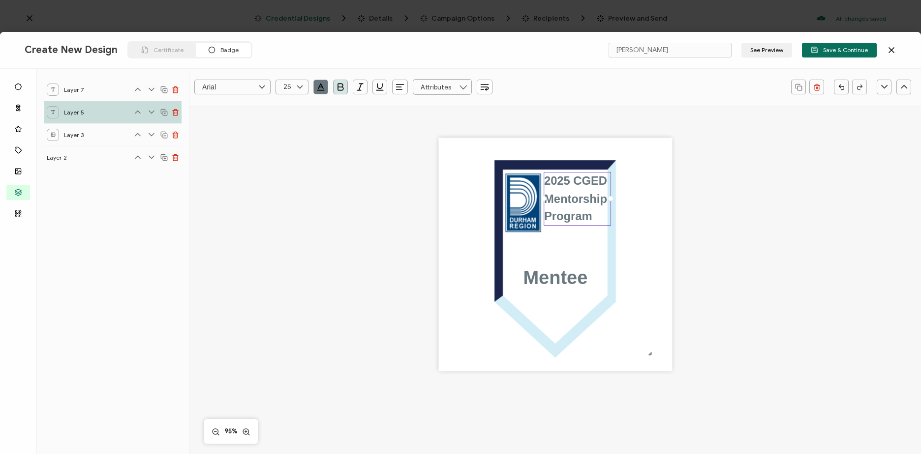
click at [610, 199] on div at bounding box center [610, 198] width 5 height 5
click at [593, 225] on div "2025 CGED Mentorship Program" at bounding box center [574, 200] width 67 height 54
click at [512, 219] on img at bounding box center [523, 203] width 37 height 60
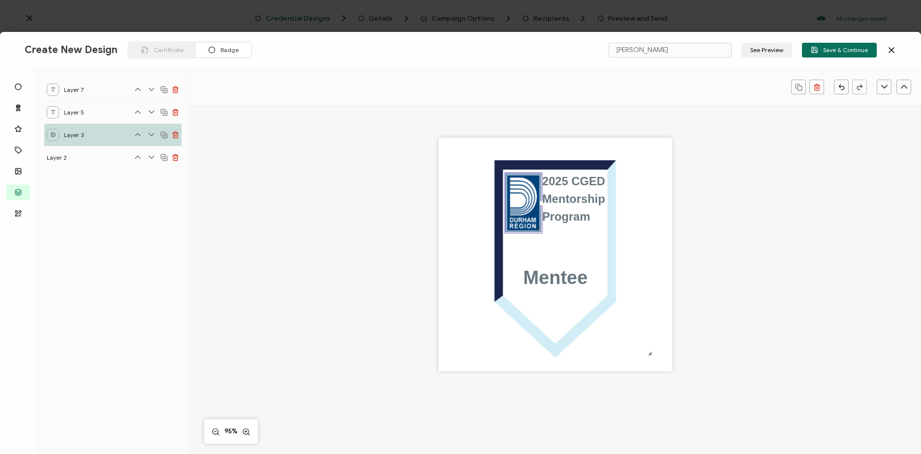
click at [540, 233] on div at bounding box center [523, 233] width 37 height 3
drag, startPoint x: 537, startPoint y: 232, endPoint x: 533, endPoint y: 228, distance: 6.3
click at [533, 226] on div at bounding box center [520, 199] width 33 height 53
click at [749, 204] on div "2025 CGED Mentorship Program Mentee" at bounding box center [555, 271] width 695 height 332
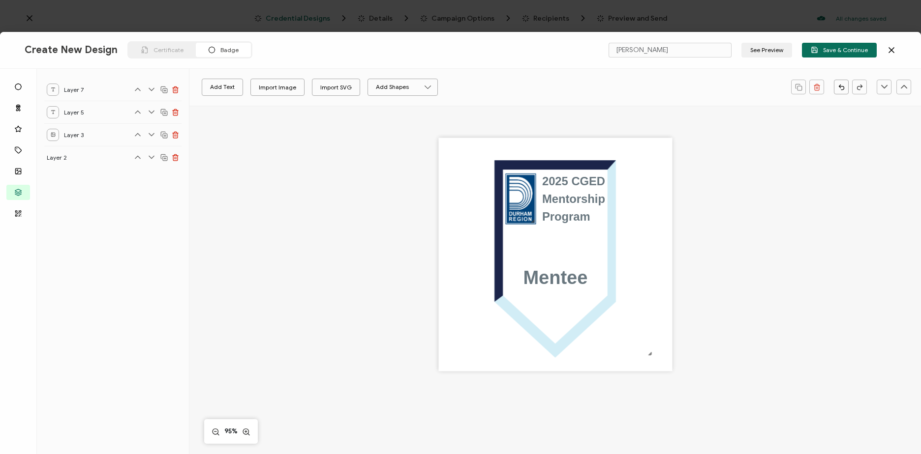
click at [830, 252] on div "2025 CGED Mentorship Program Mentee" at bounding box center [555, 271] width 695 height 332
drag, startPoint x: 570, startPoint y: 286, endPoint x: 570, endPoint y: 279, distance: 7.4
click at [570, 279] on pre "Mentee" at bounding box center [555, 270] width 64 height 21
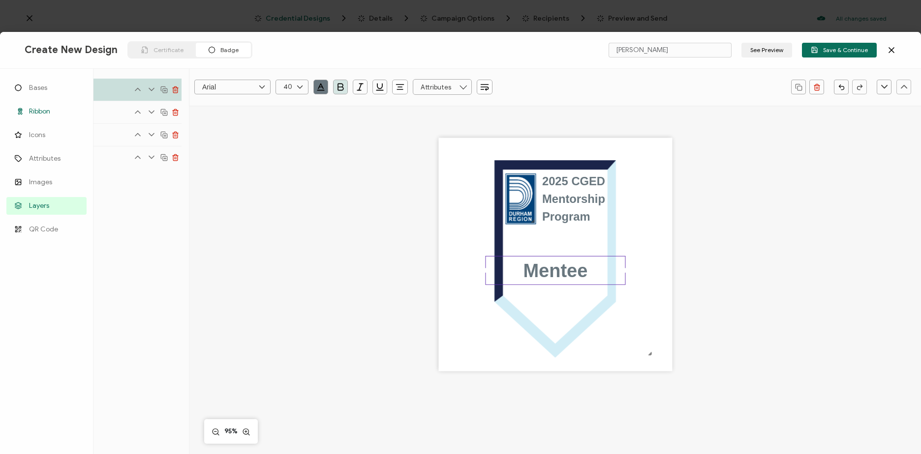
click at [33, 111] on span "Ribbon" at bounding box center [39, 112] width 21 height 10
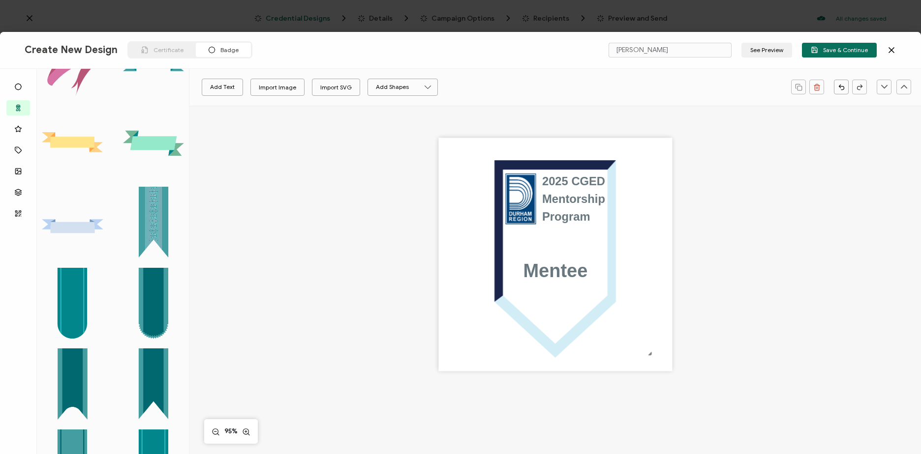
scroll to position [937, 0]
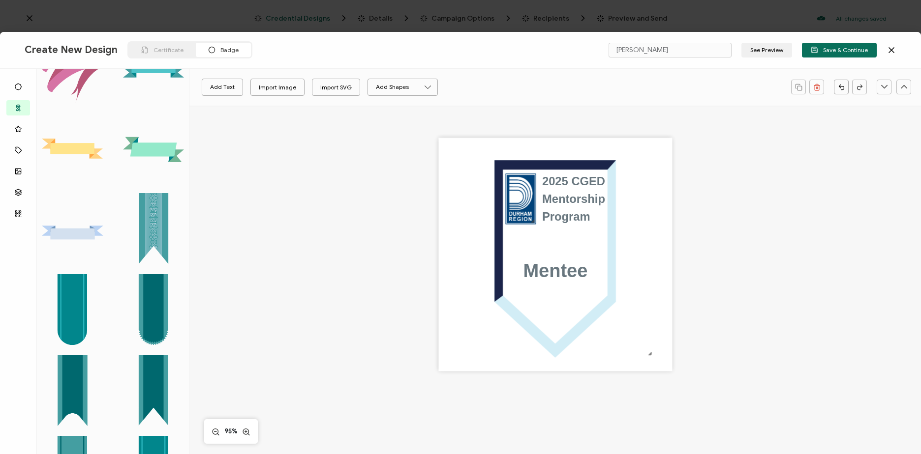
click at [61, 229] on rect at bounding box center [72, 234] width 44 height 11
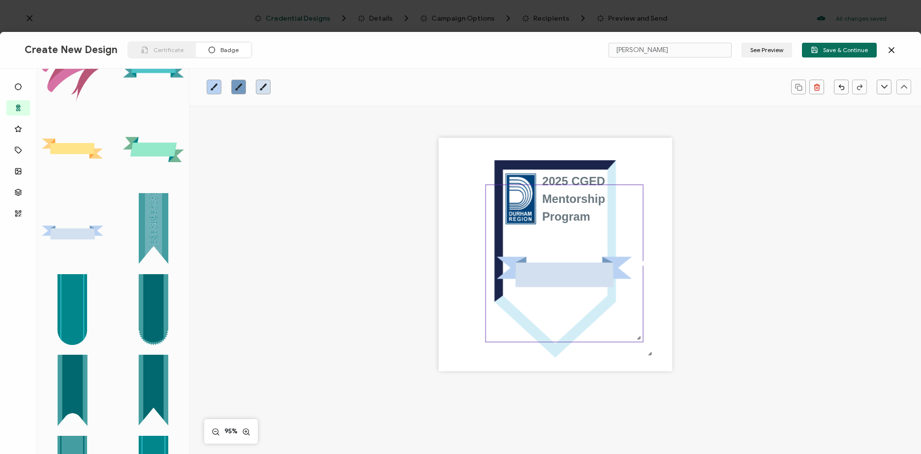
drag, startPoint x: 504, startPoint y: 206, endPoint x: 784, endPoint y: 342, distance: 311.7
click at [788, 347] on div "2025 CGED Mentorship Program Mentee .b438984e-a3b0-4c42-b9df-3fd2db8fb7a8{}.a3e…" at bounding box center [555, 271] width 695 height 332
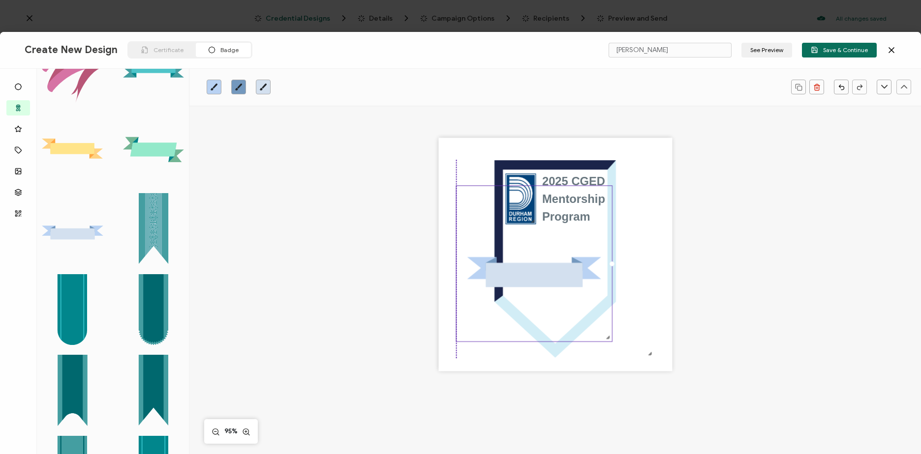
drag, startPoint x: 565, startPoint y: 267, endPoint x: 538, endPoint y: 268, distance: 27.6
click at [538, 268] on rect at bounding box center [534, 275] width 97 height 24
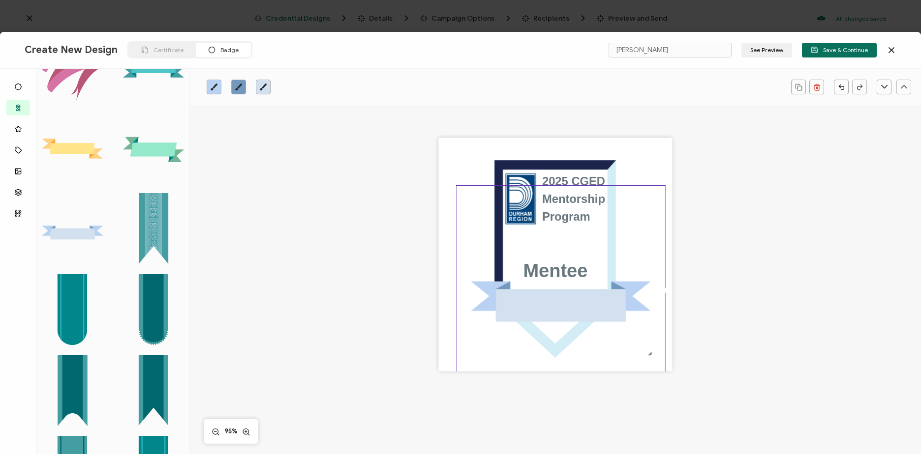
drag, startPoint x: 607, startPoint y: 339, endPoint x: 666, endPoint y: 373, distance: 68.8
click at [875, 395] on div "2025 CGED Mentorship Program Mentee .b438984e-a3b0-4c42-b9df-3fd2db8fb7a8{}.a3e…" at bounding box center [555, 271] width 695 height 332
drag, startPoint x: 594, startPoint y: 298, endPoint x: 588, endPoint y: 268, distance: 31.1
click at [588, 267] on icon ".b438984e-a3b0-4c42-b9df-3fd2db8fb7a8{}.a3e535e3-3db0-4eb7-9e47-834f03b7e85a{}.…" at bounding box center [560, 290] width 208 height 208
drag, startPoint x: 591, startPoint y: 303, endPoint x: 586, endPoint y: 286, distance: 18.4
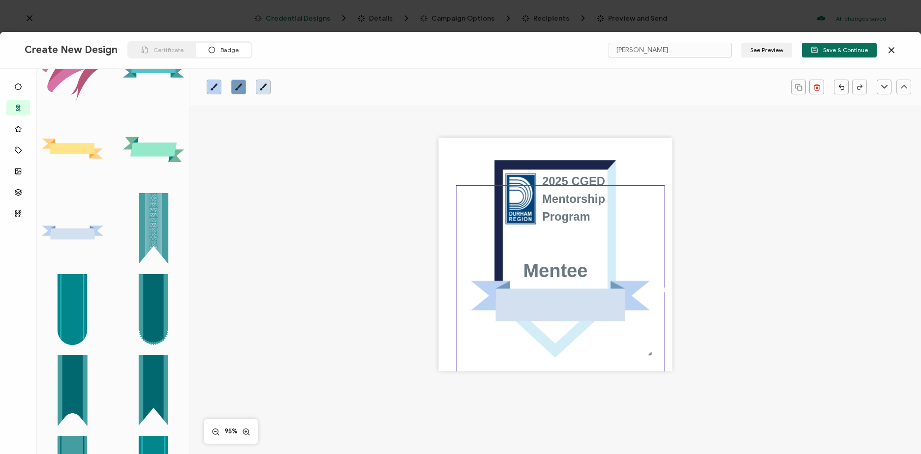
click at [586, 286] on icon ".b438984e-a3b0-4c42-b9df-3fd2db8fb7a8{}.a3e535e3-3db0-4eb7-9e47-834f03b7e85a{}.…" at bounding box center [560, 290] width 208 height 208
drag, startPoint x: 662, startPoint y: 275, endPoint x: 656, endPoint y: 230, distance: 45.6
click at [656, 230] on icon ".b438984e-a3b0-4c42-b9df-3fd2db8fb7a8{}.a3e535e3-3db0-4eb7-9e47-834f03b7e85a{}.…" at bounding box center [560, 290] width 208 height 208
drag, startPoint x: 654, startPoint y: 191, endPoint x: 645, endPoint y: 173, distance: 20.7
click at [645, 172] on div "2025 CGED Mentorship Program Mentee .b438984e-a3b0-4c42-b9df-3fd2db8fb7a8{}.a3e…" at bounding box center [555, 255] width 234 height 234
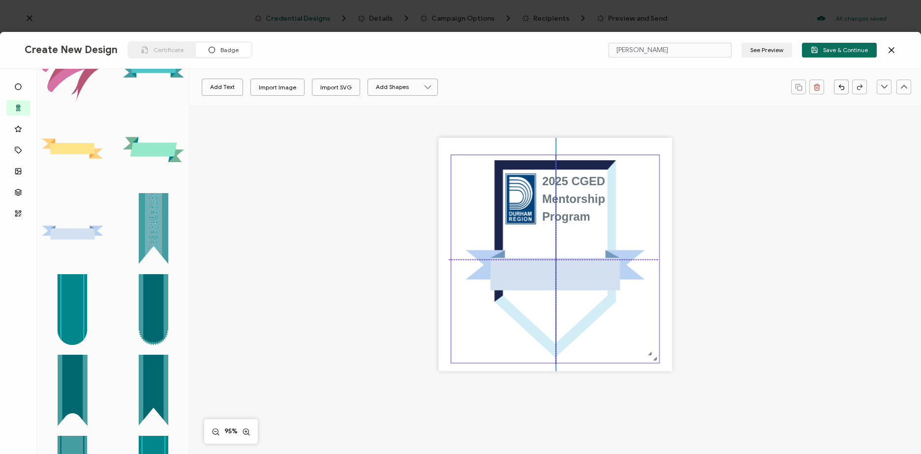
drag, startPoint x: 608, startPoint y: 300, endPoint x: 601, endPoint y: 269, distance: 32.0
click at [601, 269] on rect at bounding box center [554, 274] width 129 height 32
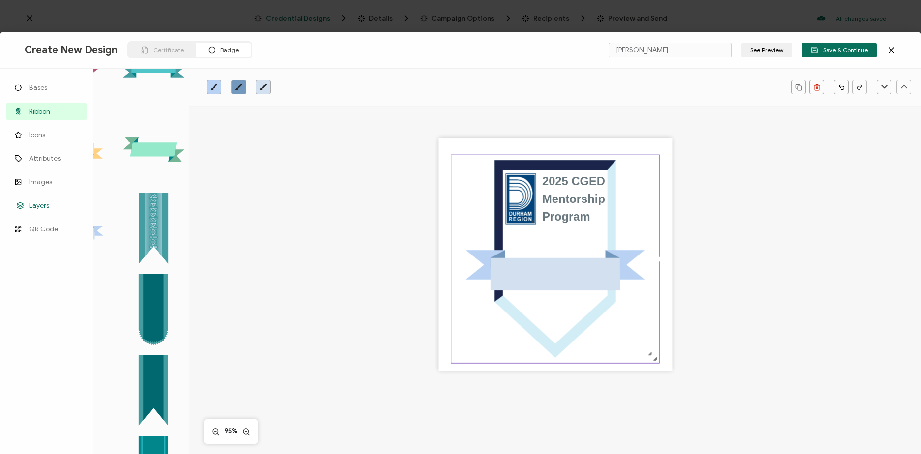
click at [38, 201] on span "Layers" at bounding box center [39, 206] width 20 height 10
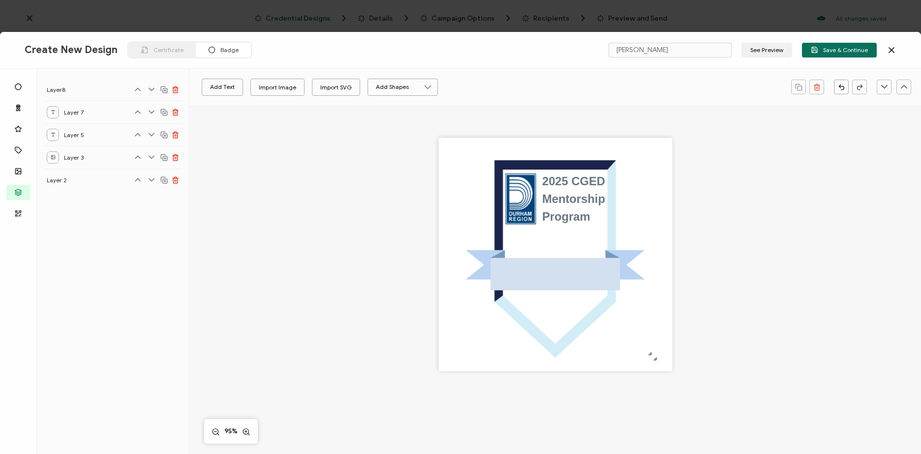
click at [137, 114] on icon at bounding box center [138, 112] width 10 height 10
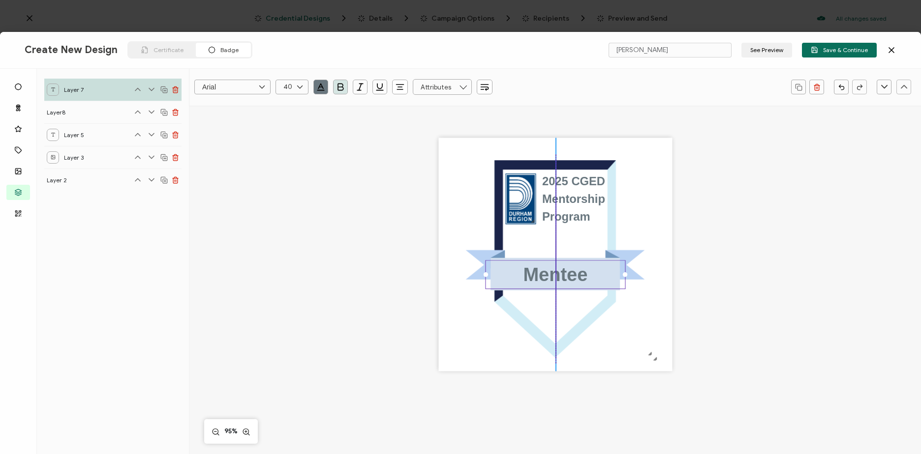
click at [582, 287] on div "Mentee" at bounding box center [555, 274] width 140 height 29
click at [758, 286] on div "2025 CGED Mentorship Program Mentee .b438984e-a3b0-4c42-b9df-3fd2db8fb7a8{}.a3e…" at bounding box center [555, 271] width 695 height 332
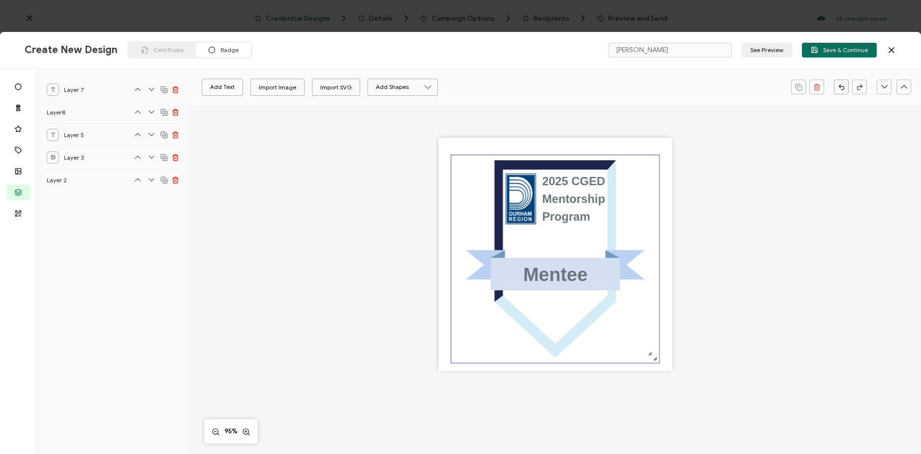
click at [628, 259] on icon at bounding box center [555, 265] width 179 height 30
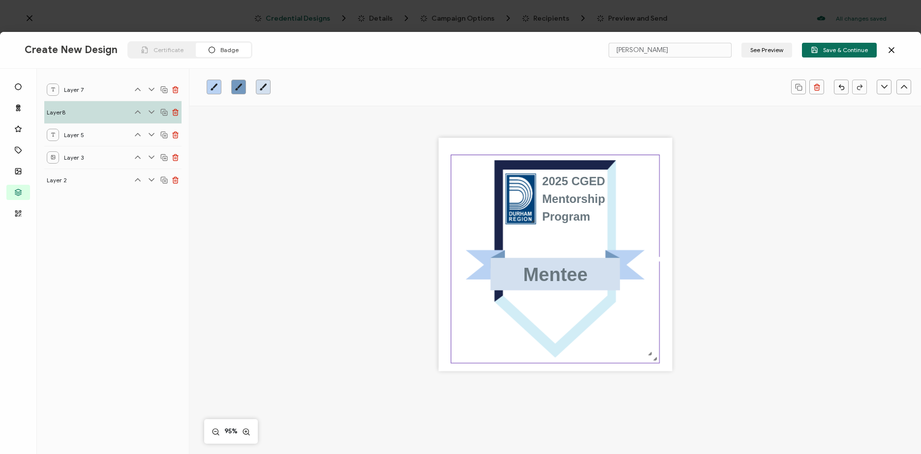
click at [262, 87] on icon "brush" at bounding box center [263, 87] width 8 height 8
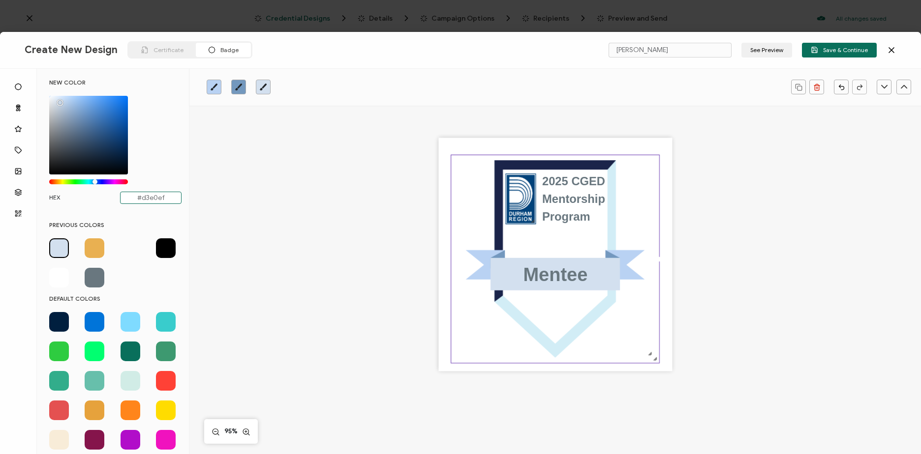
drag, startPoint x: 169, startPoint y: 197, endPoint x: 139, endPoint y: 196, distance: 30.0
click at [139, 196] on input "#d3e0ef" at bounding box center [150, 198] width 61 height 12
click at [156, 195] on input "#" at bounding box center [150, 198] width 61 height 12
type input "#17234"
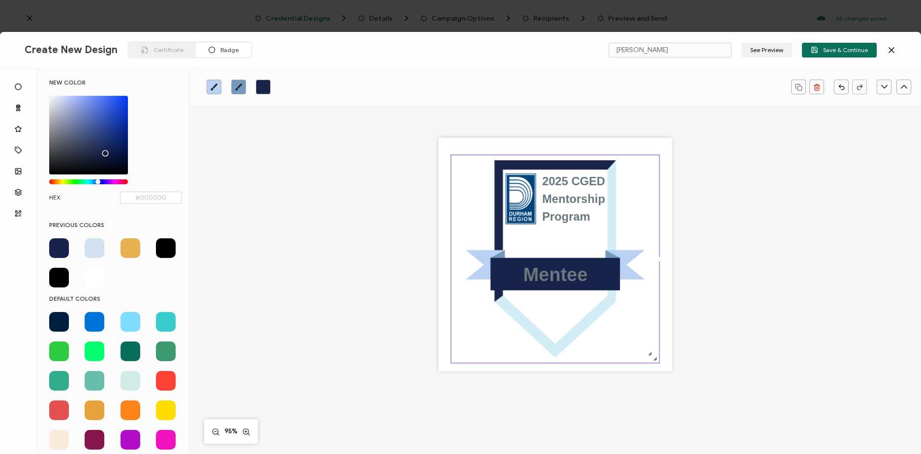
click at [777, 289] on div "2025 CGED Mentorship Program Mentee .b438984e-a3b0-4c42-b9df-3fd2db8fb7a8{}.a3e…" at bounding box center [555, 271] width 695 height 332
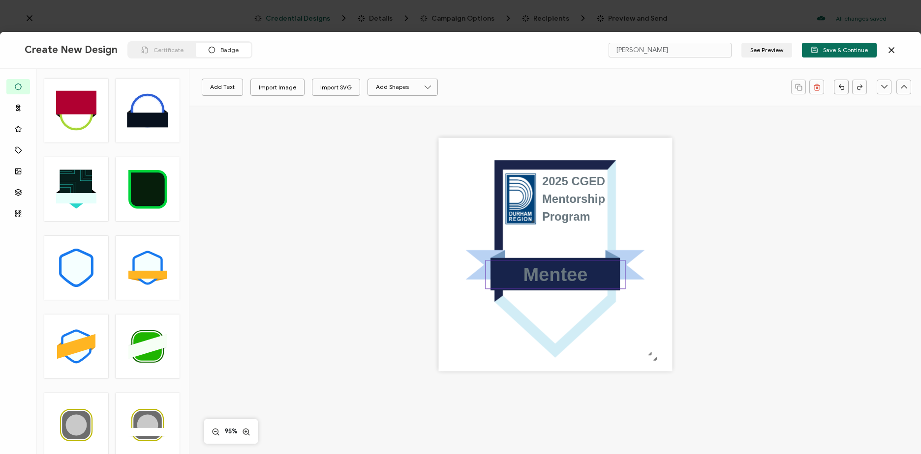
click at [615, 274] on div "Mentee" at bounding box center [555, 274] width 140 height 29
click at [624, 253] on icon at bounding box center [555, 265] width 179 height 30
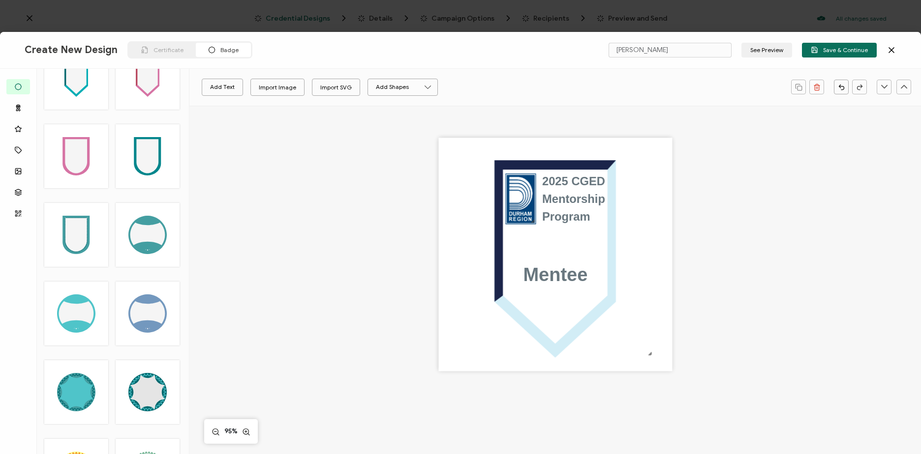
scroll to position [2941, 0]
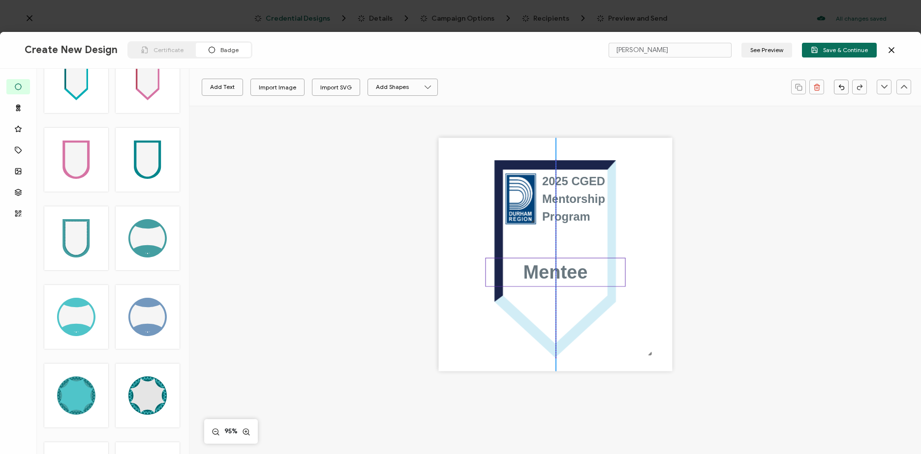
click at [586, 282] on div "Mentee" at bounding box center [555, 272] width 140 height 29
click at [750, 243] on div "2025 CGED Mentorship Program Mentee" at bounding box center [555, 271] width 695 height 332
click at [777, 55] on button "See Preview" at bounding box center [766, 50] width 51 height 15
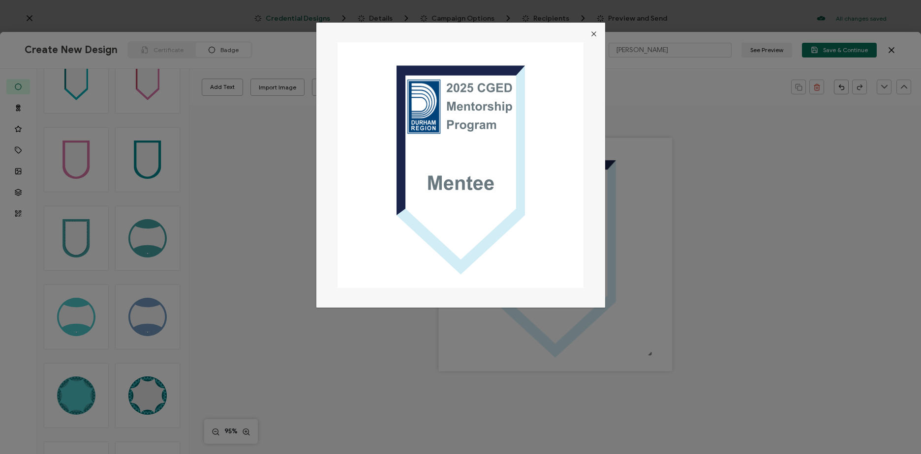
click at [593, 28] on button "Close" at bounding box center [593, 34] width 23 height 23
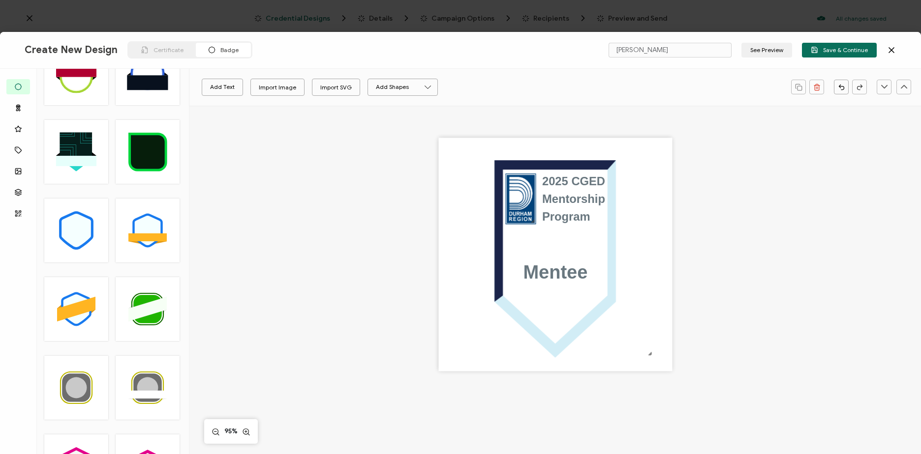
scroll to position [0, 0]
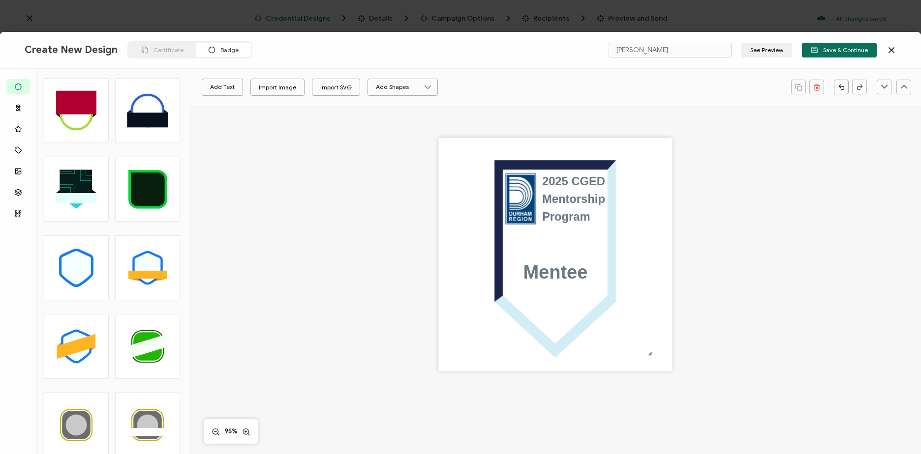
click at [768, 251] on div "2025 CGED Mentorship Program Mentee" at bounding box center [555, 271] width 695 height 332
